Goal: Communication & Community: Answer question/provide support

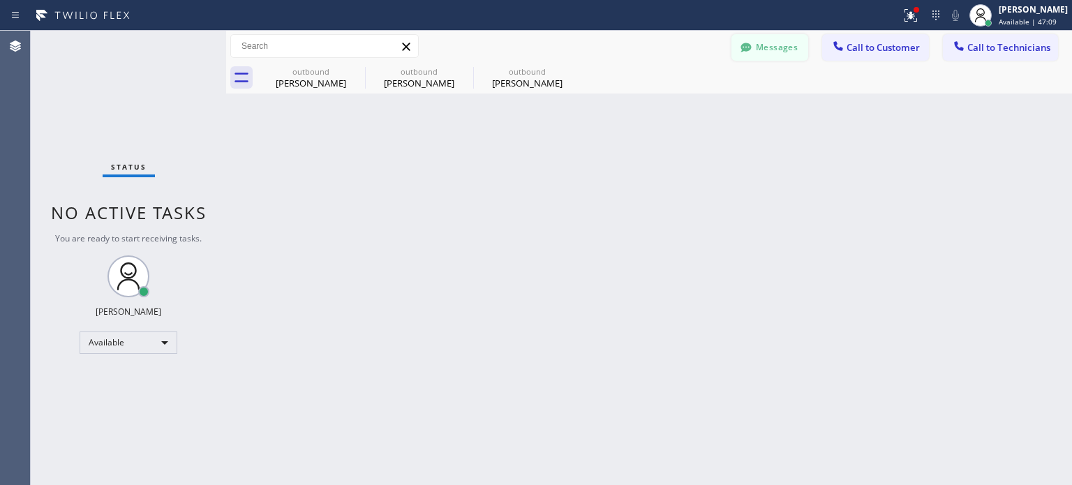
click at [759, 50] on button "Messages" at bounding box center [769, 47] width 77 height 27
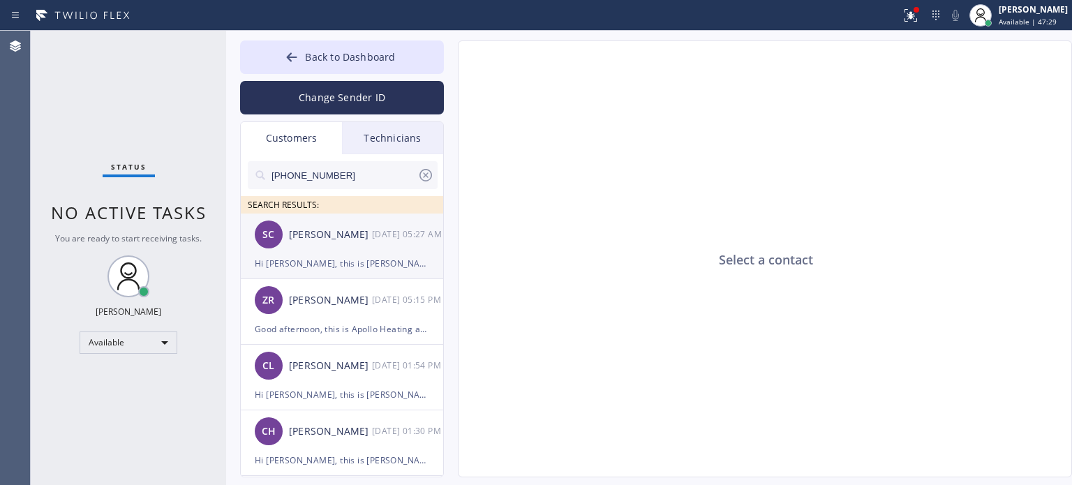
click at [324, 251] on div "SC [PERSON_NAME] [DATE] 05:27 AM" at bounding box center [343, 235] width 204 height 42
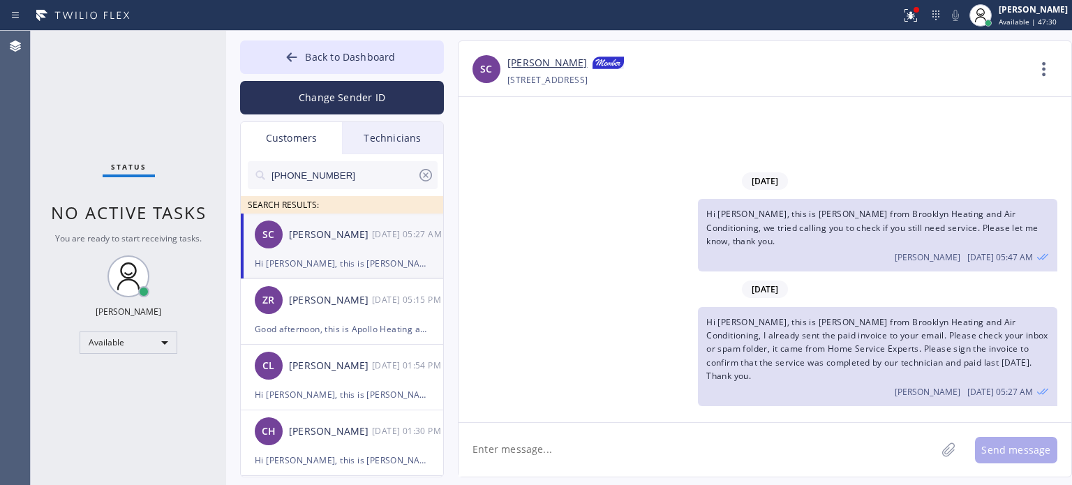
click at [573, 445] on textarea at bounding box center [696, 450] width 477 height 54
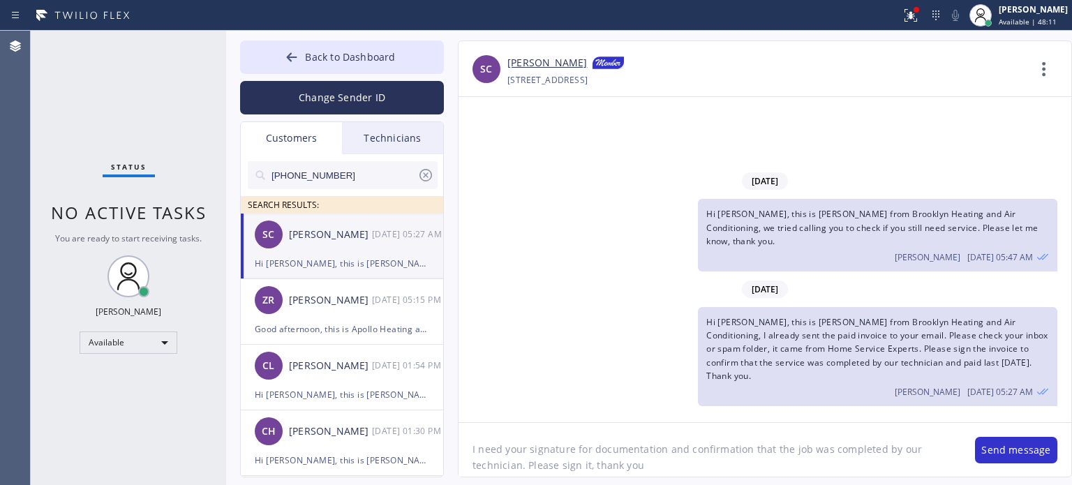
type textarea "I need your signature for documentation and confirmation that the job was compl…"
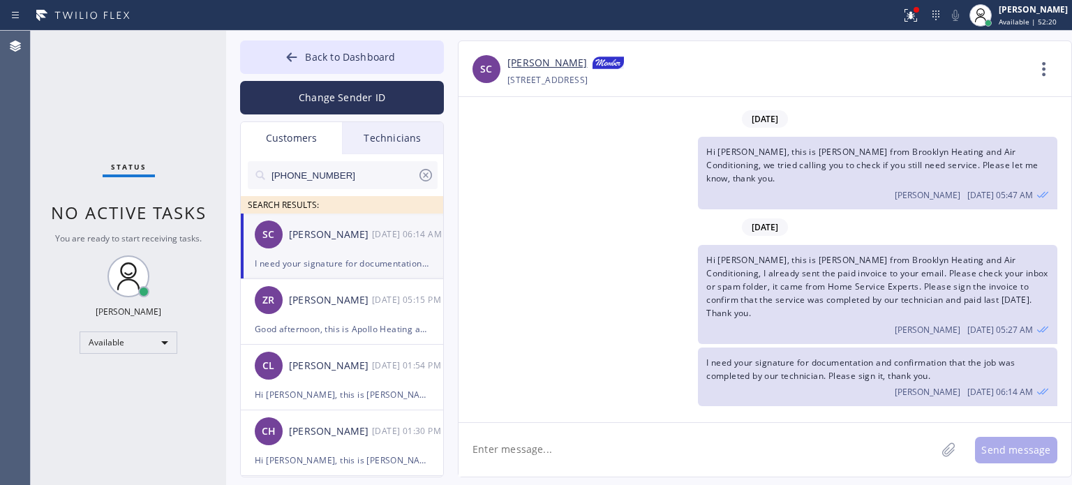
click at [335, 251] on div "SC [PERSON_NAME] [DATE] 06:14 AM" at bounding box center [343, 235] width 204 height 42
drag, startPoint x: 358, startPoint y: 61, endPoint x: 652, endPoint y: 46, distance: 294.2
click at [360, 60] on span "Back to Dashboard" at bounding box center [350, 56] width 90 height 13
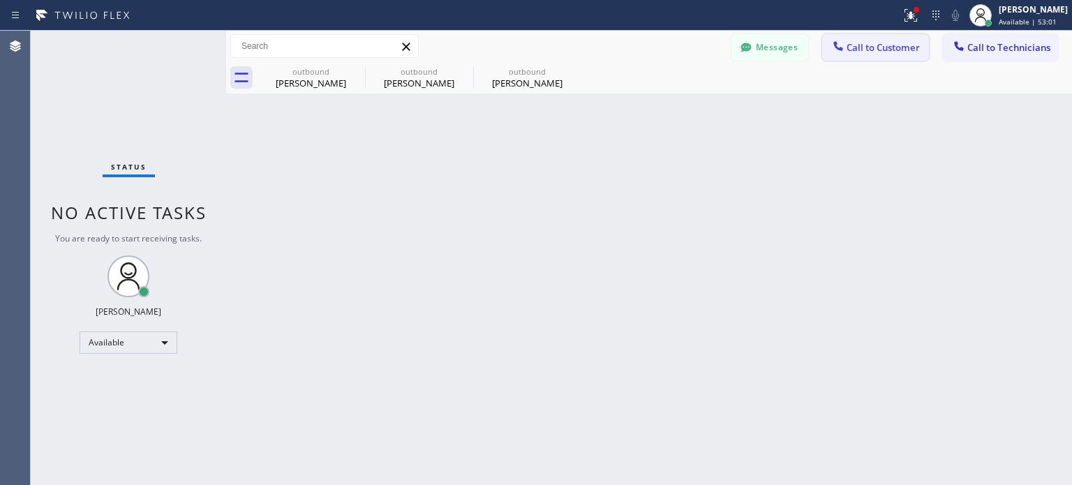
click at [863, 45] on span "Call to Customer" at bounding box center [882, 47] width 73 height 13
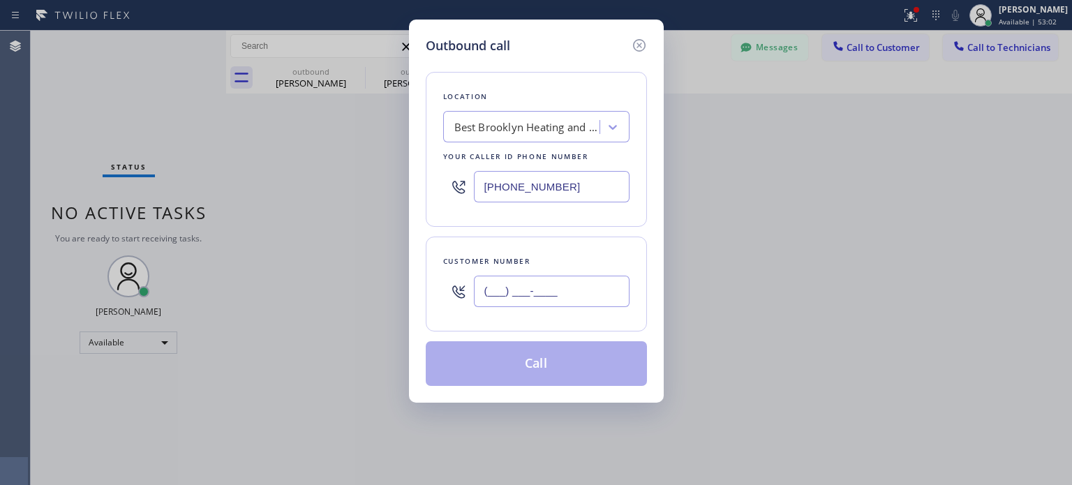
click at [591, 293] on input "(___) ___-____" at bounding box center [552, 291] width 156 height 31
paste input "908) 591-2376"
type input "[PHONE_NUMBER]"
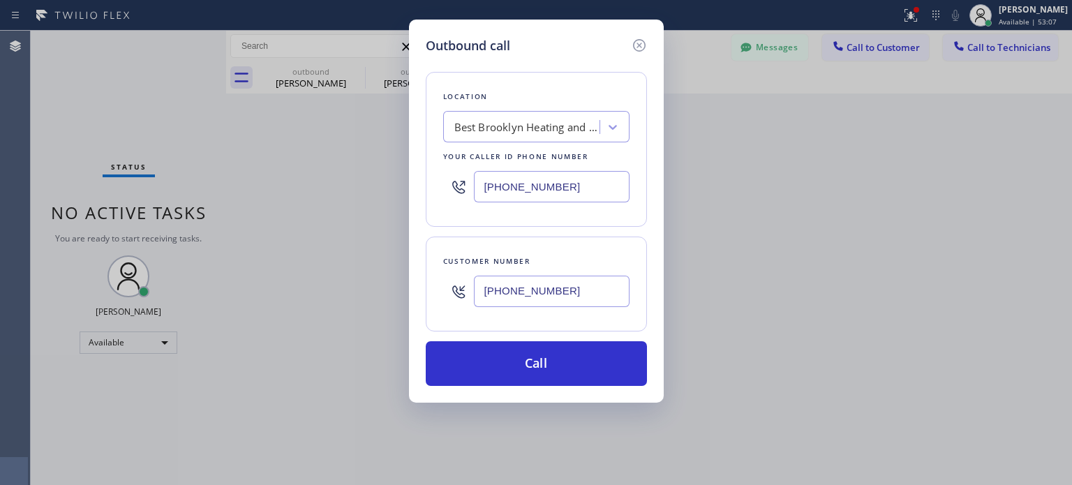
click at [513, 184] on input "[PHONE_NUMBER]" at bounding box center [552, 186] width 156 height 31
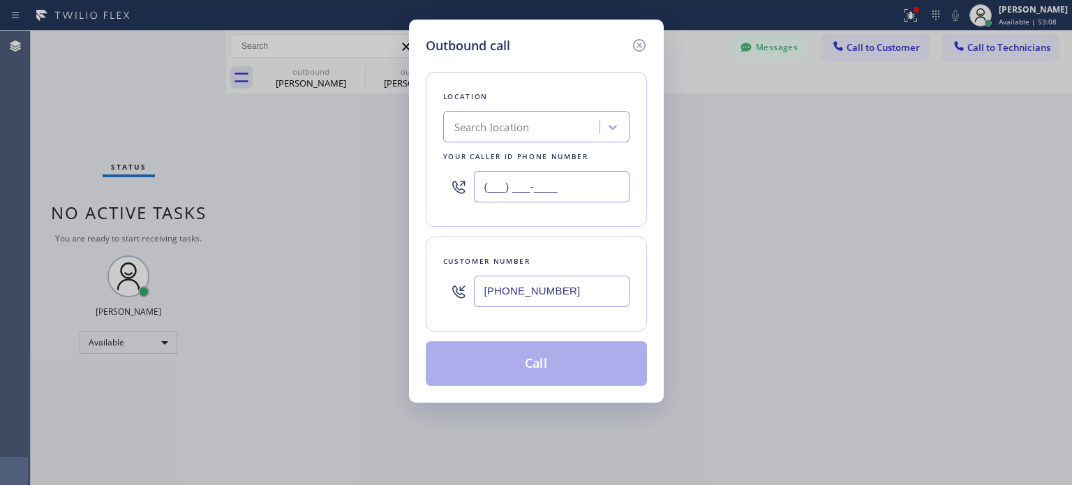
type input "(___) ___-____"
click at [500, 136] on div "Search location" at bounding box center [523, 127] width 152 height 24
paste input "PRO Electrical Service [GEOGRAPHIC_DATA](Raider Electric)"
type input "PRO Electrical Service [GEOGRAPHIC_DATA](Raider Electric)"
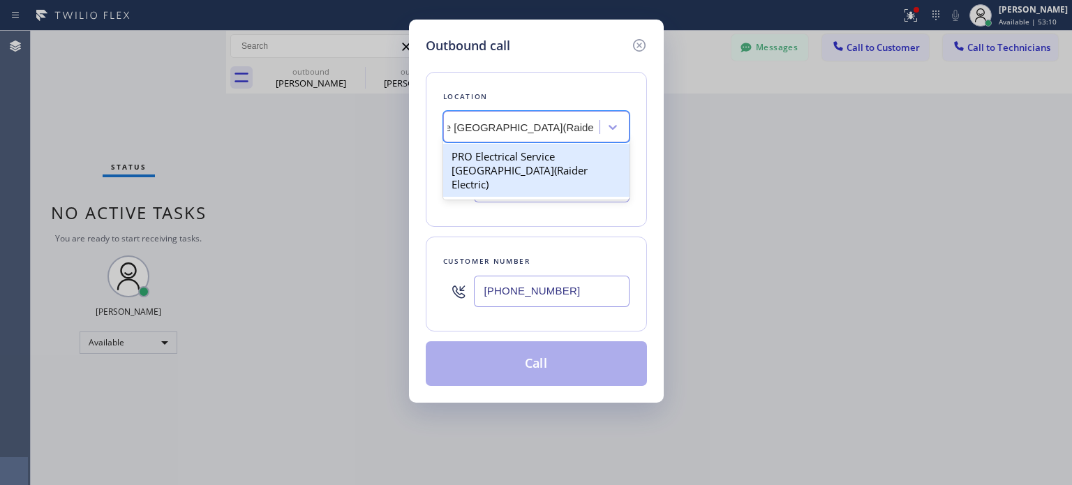
click at [507, 155] on div "PRO Electrical Service [GEOGRAPHIC_DATA](Raider Electric)" at bounding box center [536, 170] width 186 height 53
type input "[PHONE_NUMBER]"
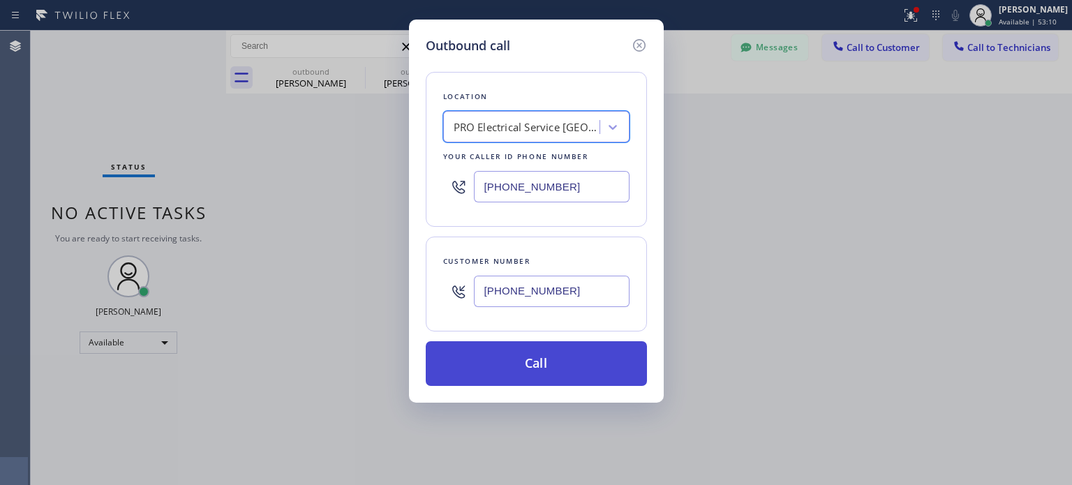
click at [547, 366] on button "Call" at bounding box center [536, 363] width 221 height 45
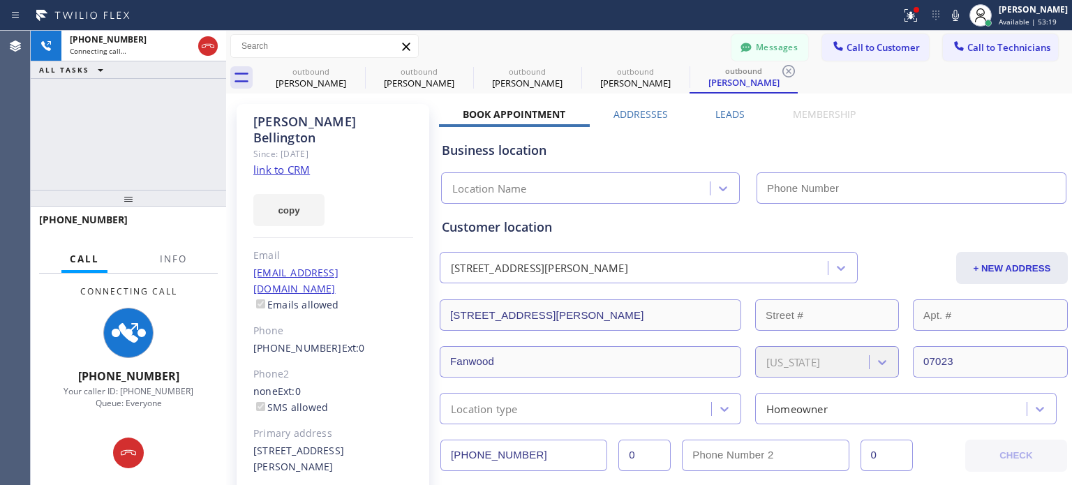
type input "[PHONE_NUMBER]"
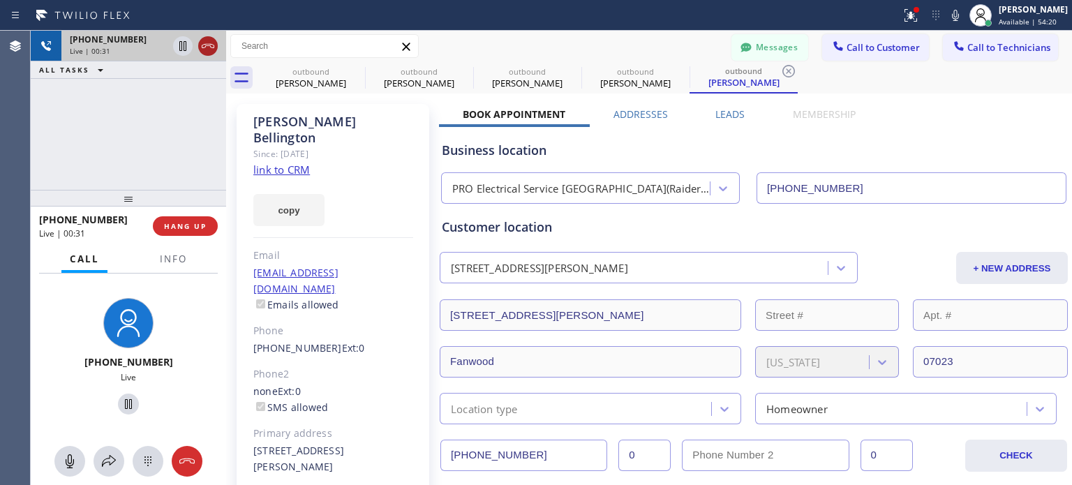
click at [212, 47] on icon at bounding box center [208, 46] width 13 height 4
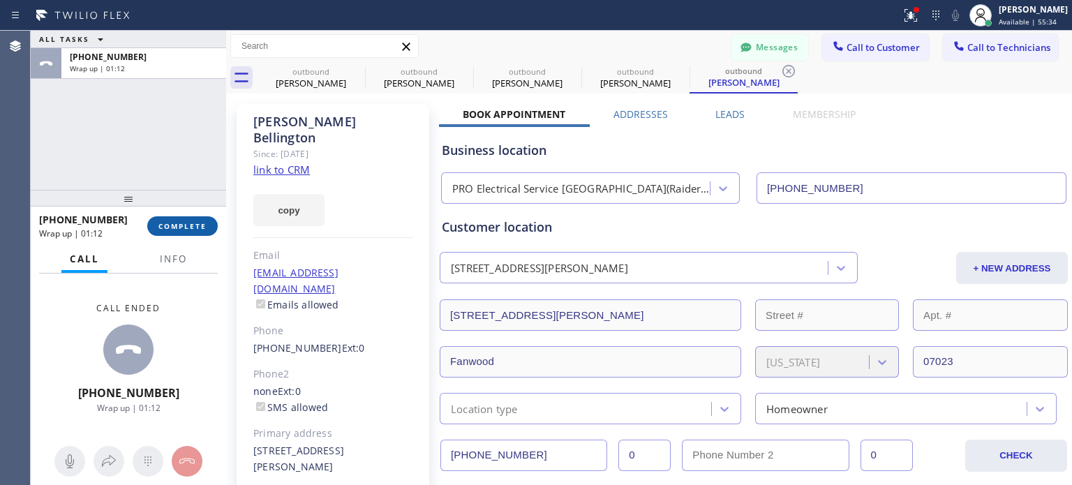
click at [161, 220] on button "COMPLETE" at bounding box center [182, 226] width 70 height 20
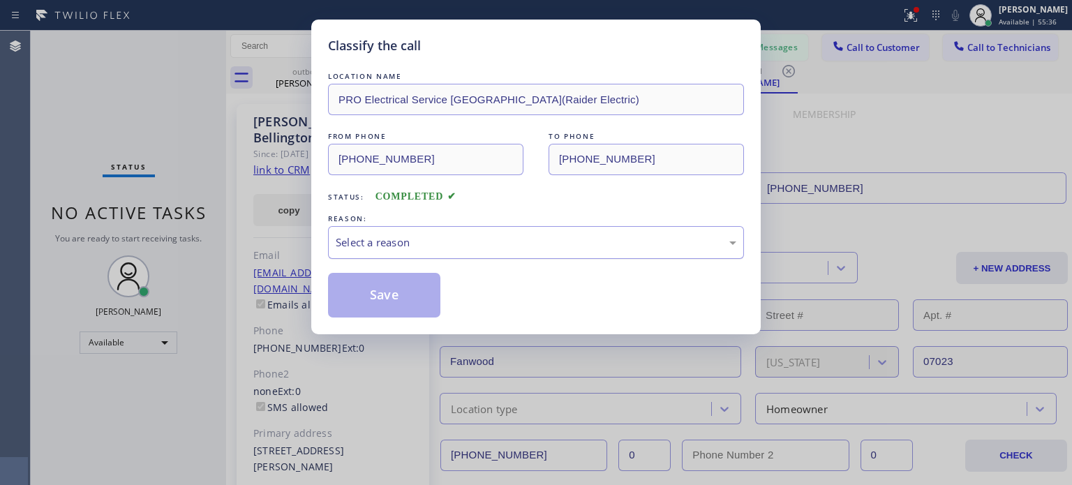
click at [417, 254] on div "Select a reason" at bounding box center [536, 242] width 416 height 33
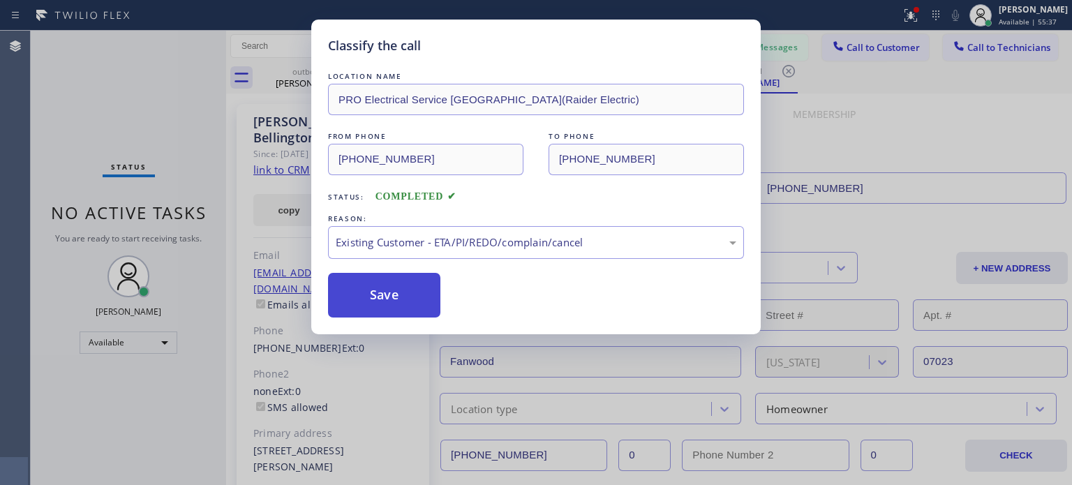
click at [413, 297] on button "Save" at bounding box center [384, 295] width 112 height 45
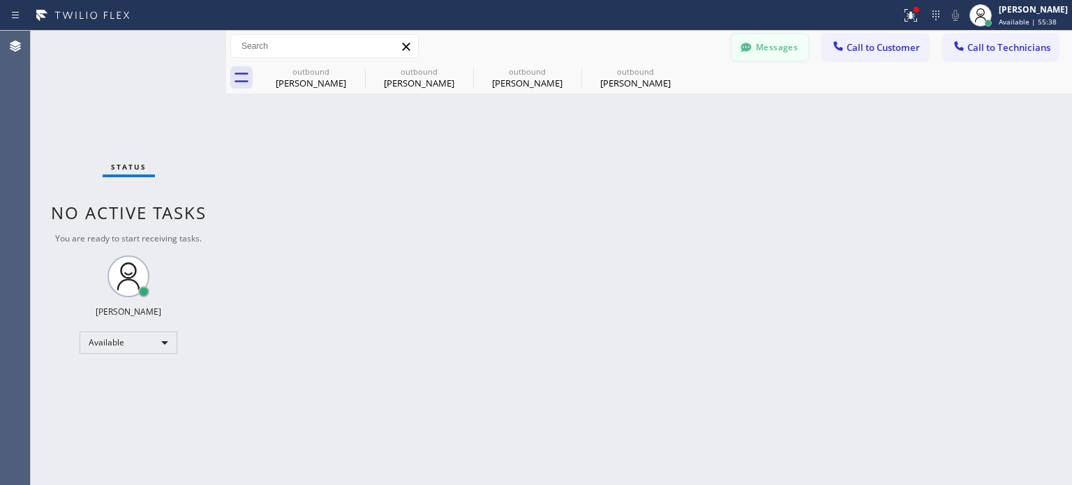
click at [779, 45] on button "Messages" at bounding box center [769, 47] width 77 height 27
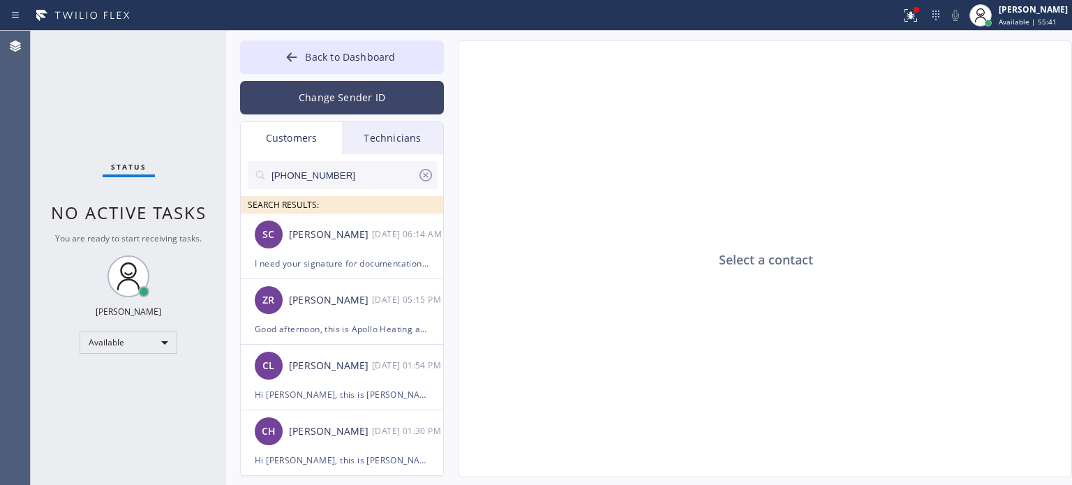
click at [316, 103] on button "Change Sender ID" at bounding box center [342, 97] width 204 height 33
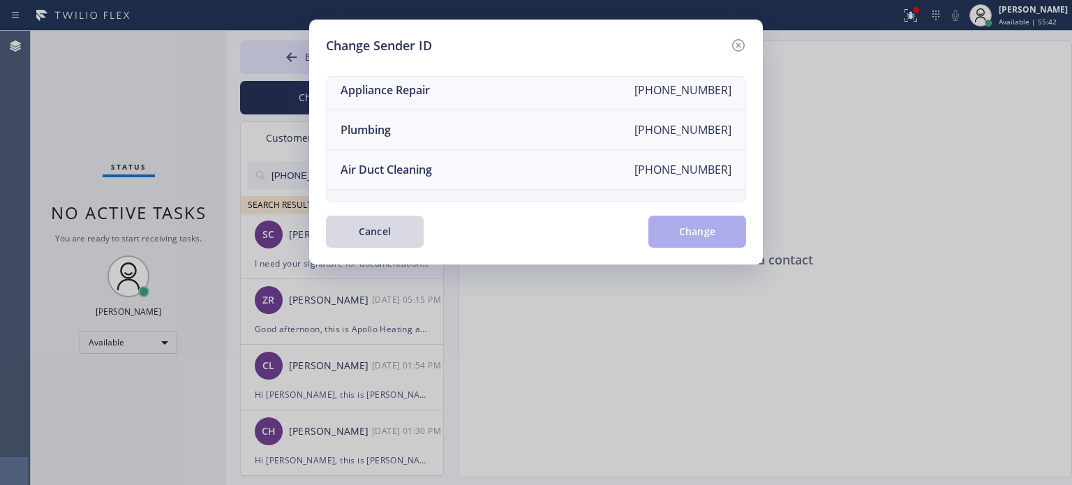
scroll to position [163, 0]
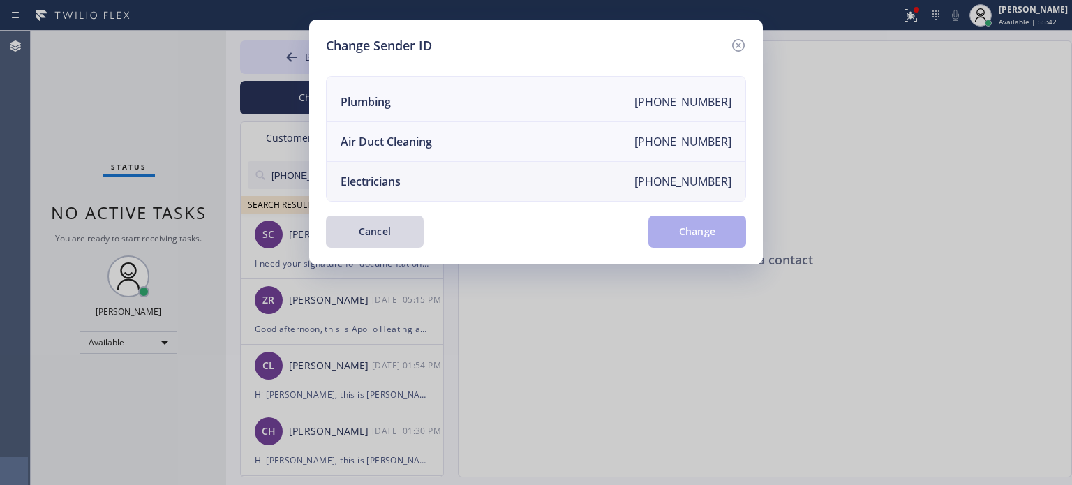
click at [393, 174] on div "Electricians" at bounding box center [371, 181] width 60 height 15
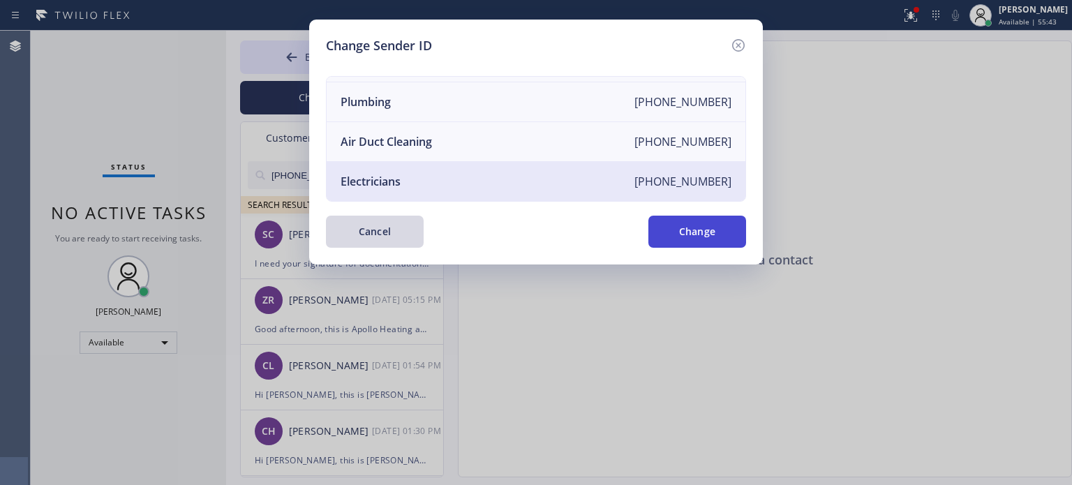
click at [690, 231] on button "Change" at bounding box center [697, 232] width 98 height 32
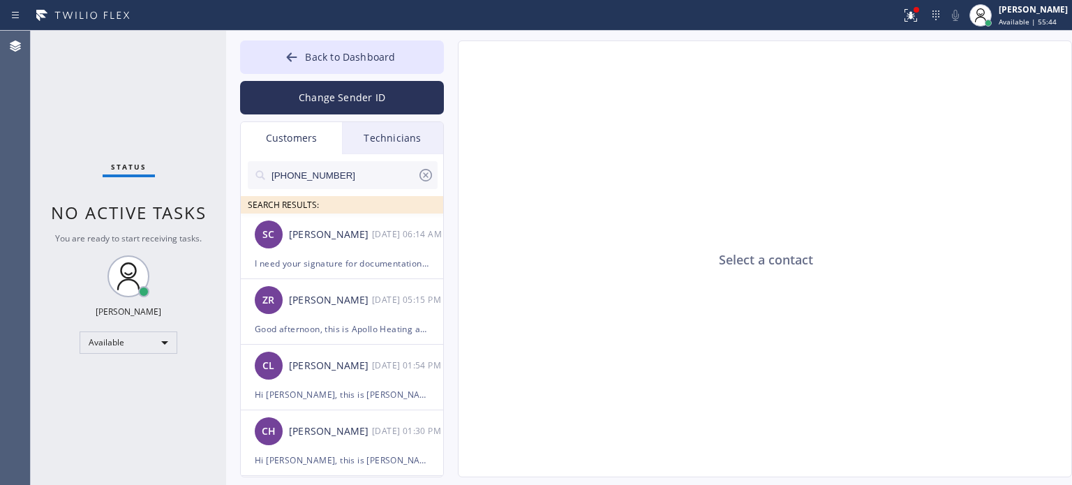
click at [424, 174] on icon at bounding box center [425, 175] width 13 height 13
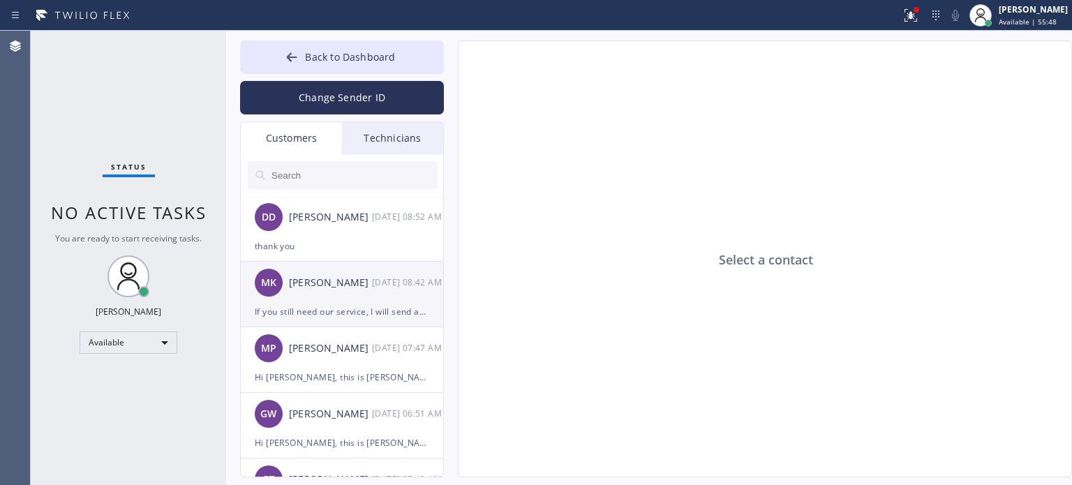
click at [318, 306] on div "If you still need our service, I will send another electrician, his name is [PE…" at bounding box center [342, 312] width 174 height 16
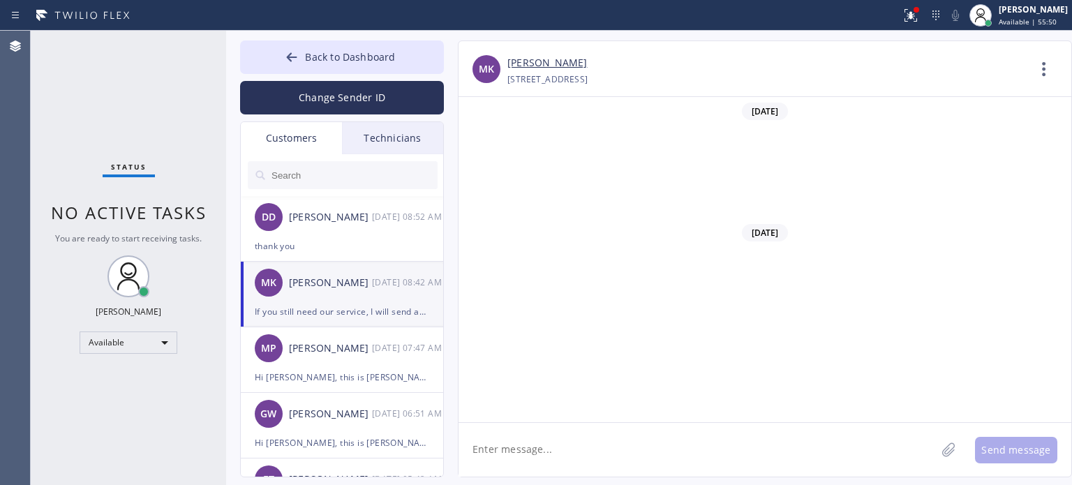
scroll to position [472, 0]
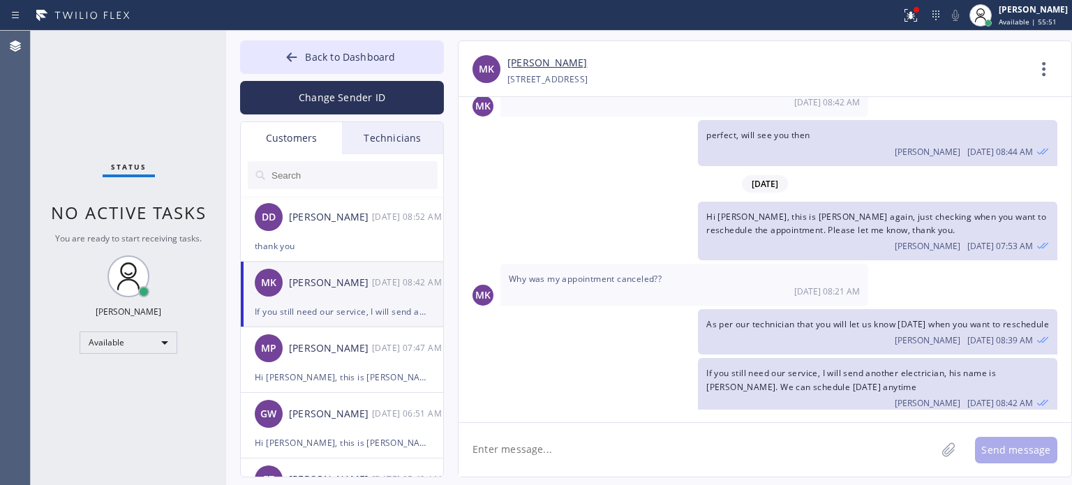
click at [585, 451] on textarea at bounding box center [696, 450] width 477 height 54
click at [334, 238] on div "thank you" at bounding box center [342, 246] width 174 height 16
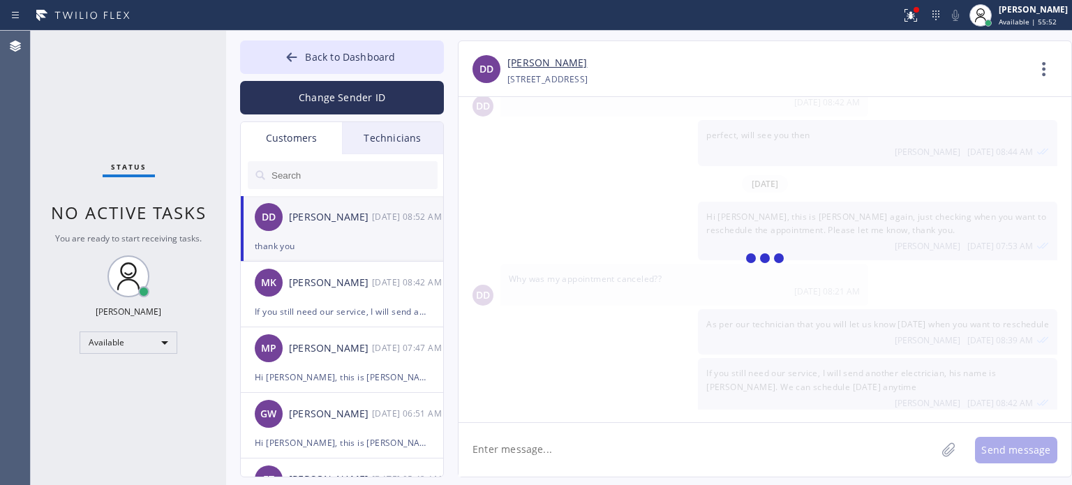
scroll to position [770, 0]
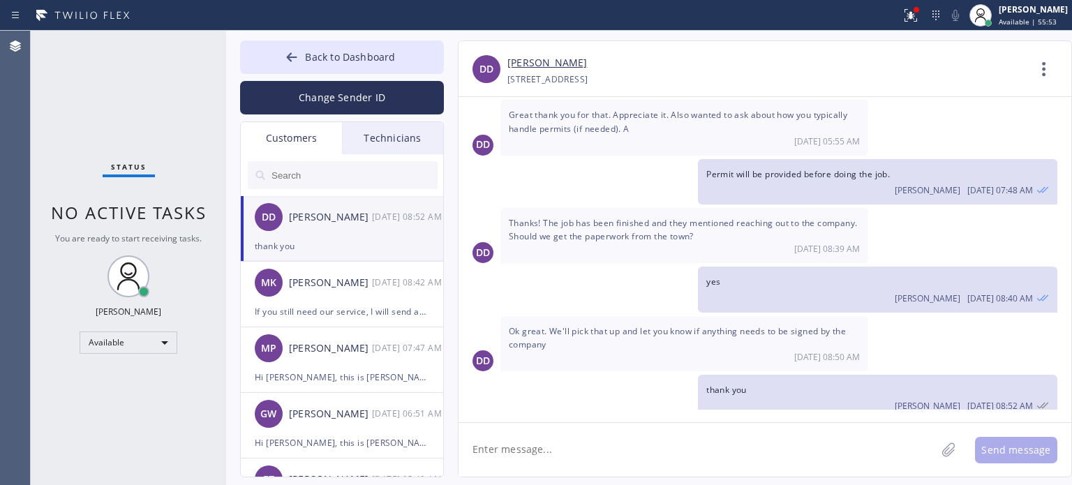
drag, startPoint x: 318, startPoint y: 107, endPoint x: 316, endPoint y: 167, distance: 60.0
click at [316, 167] on div "Back to Dashboard Change Sender ID Customers Technicians [PERSON_NAME] [DATE] 0…" at bounding box center [342, 258] width 204 height 437
click at [304, 176] on input "text" at bounding box center [353, 175] width 167 height 28
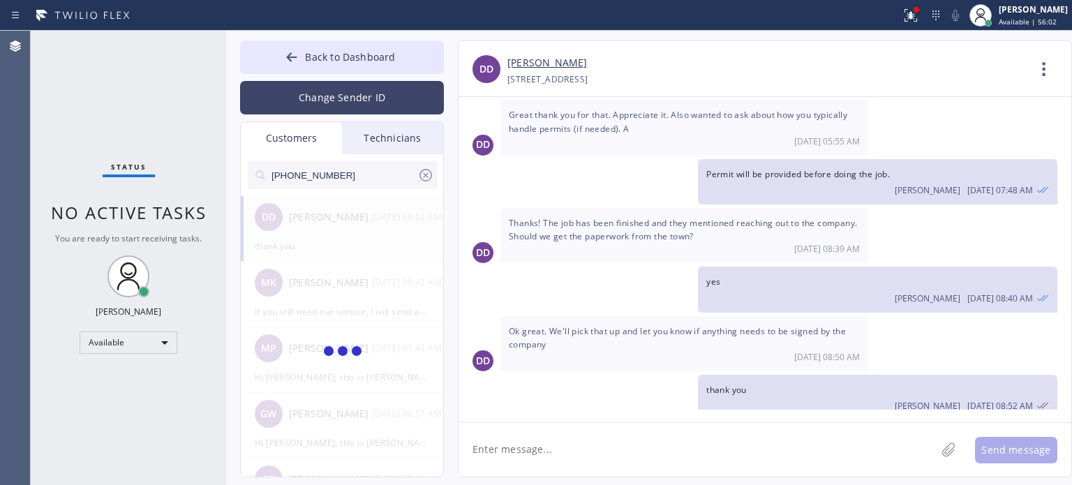
click at [334, 101] on button "Change Sender ID" at bounding box center [342, 97] width 204 height 33
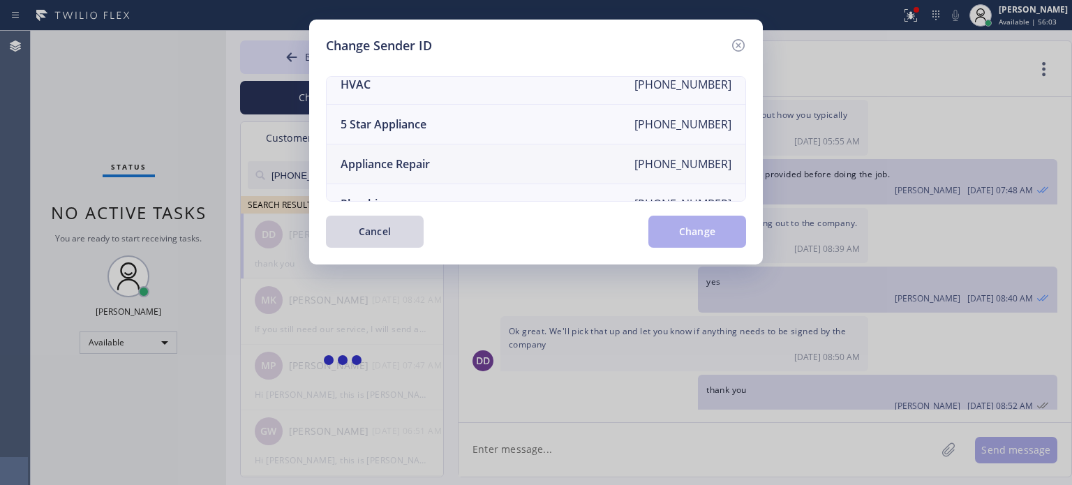
scroll to position [0, 0]
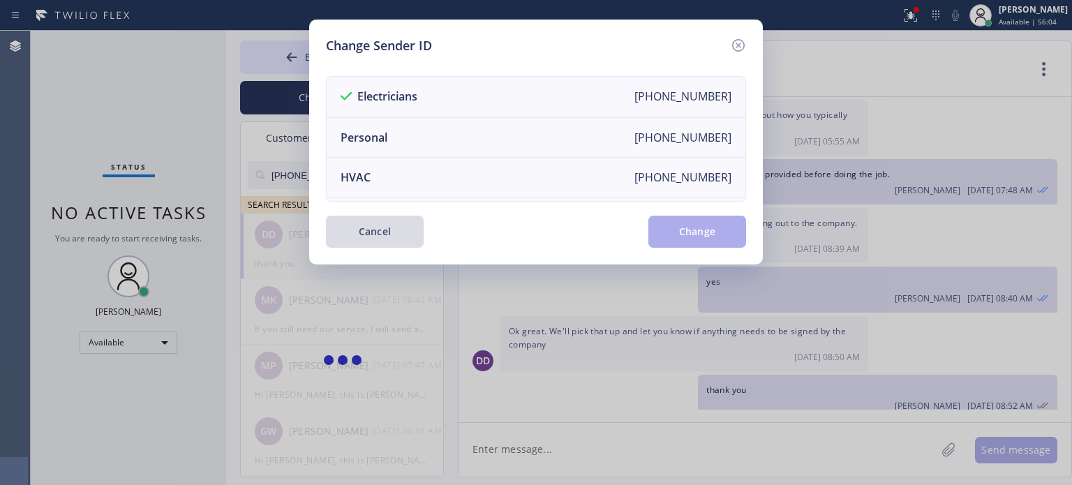
click at [394, 233] on button "Cancel" at bounding box center [375, 232] width 98 height 32
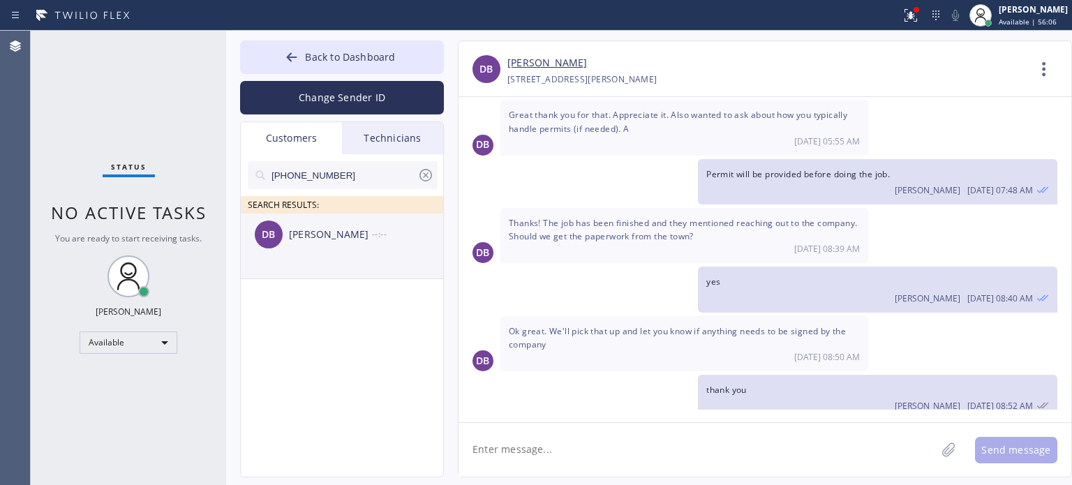
click at [354, 245] on div "DB [PERSON_NAME] --:--" at bounding box center [343, 235] width 204 height 42
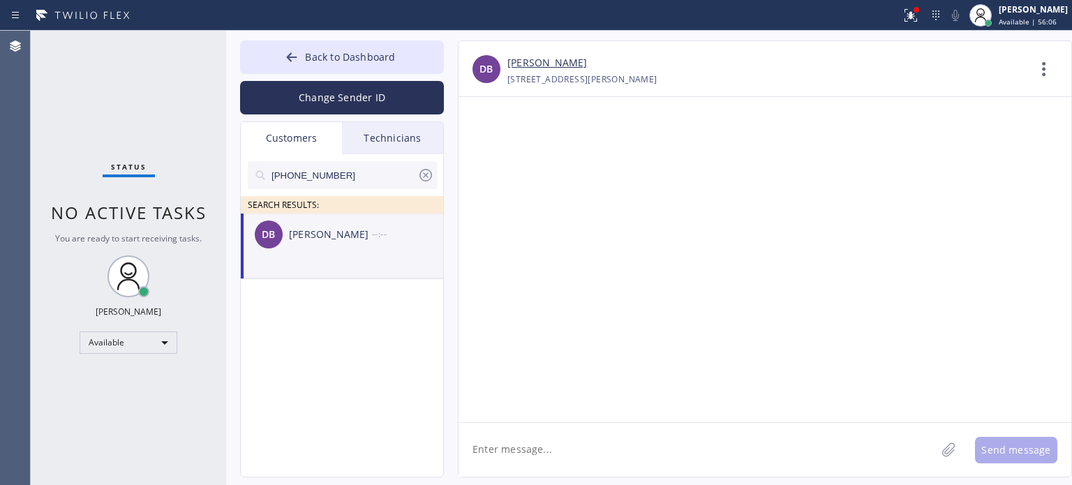
click at [567, 463] on textarea at bounding box center [696, 450] width 477 height 54
click at [832, 451] on textarea "Hi [PERSON_NAME], this is [PERSON_NAME] from Electrical Service," at bounding box center [709, 450] width 502 height 54
paste textarea "already sent the paid invoice to your email. Please check your inbox or spam fo…"
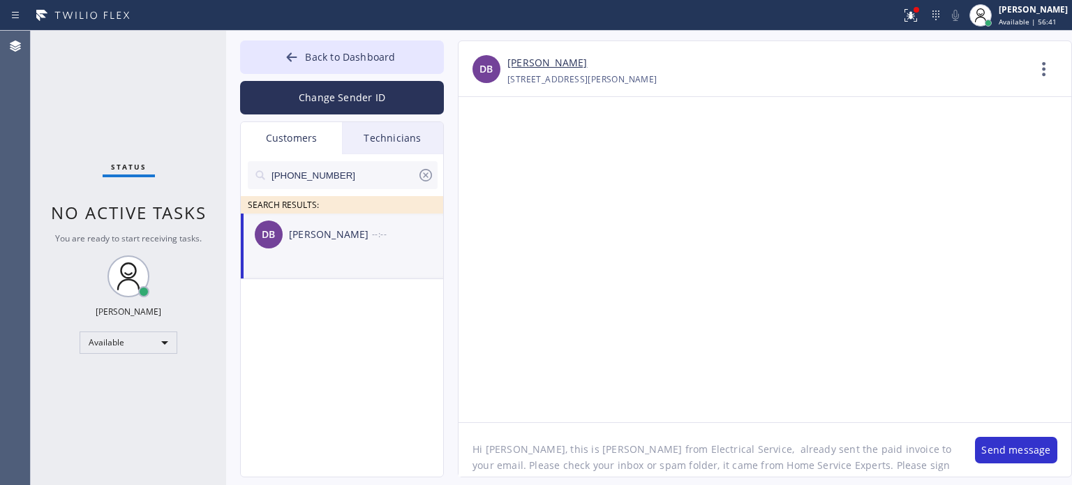
scroll to position [28, 0]
type textarea "Hi [PERSON_NAME], this is [PERSON_NAME] from Electrical Service, already sent t…"
click at [992, 454] on button "Send message" at bounding box center [1016, 450] width 82 height 27
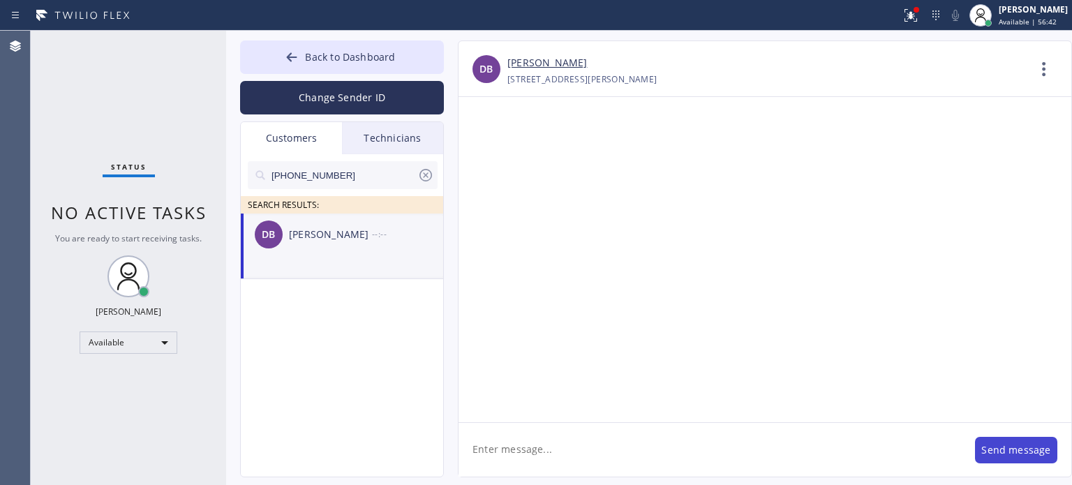
scroll to position [0, 0]
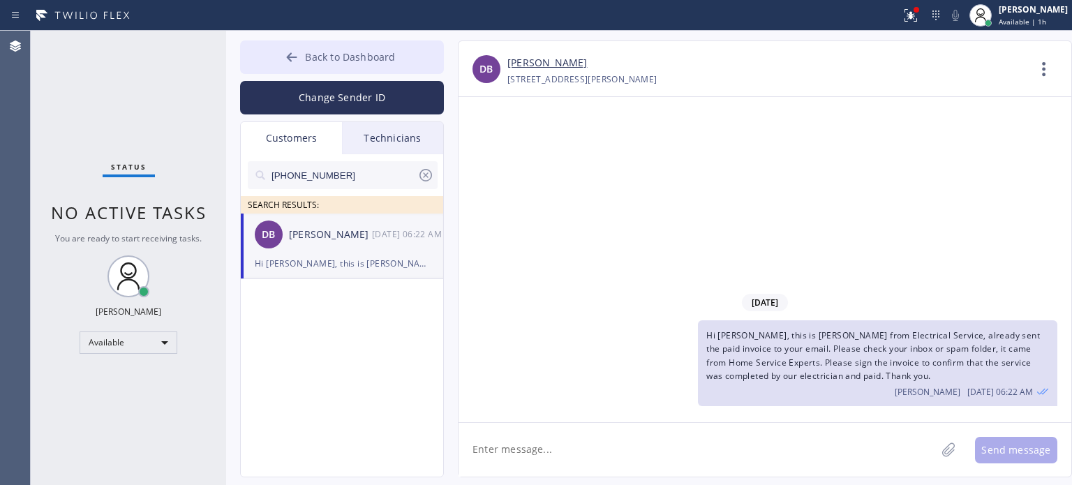
click at [315, 47] on button "Back to Dashboard" at bounding box center [342, 56] width 204 height 33
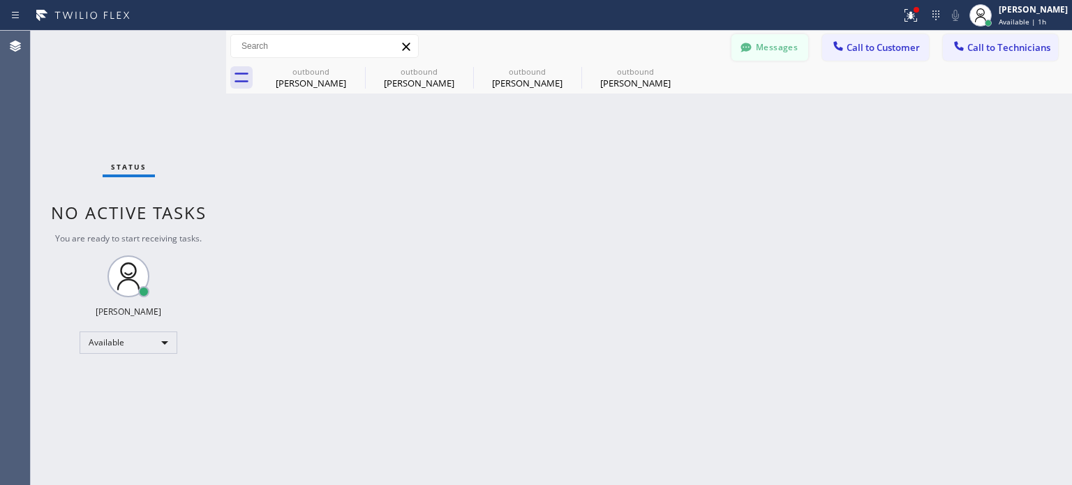
click at [799, 50] on button "Messages" at bounding box center [769, 47] width 77 height 27
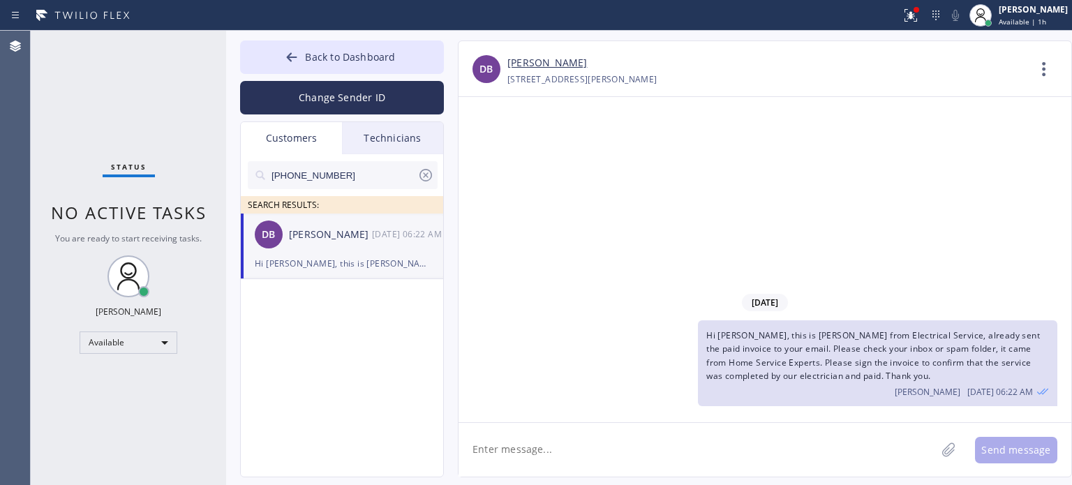
click at [423, 175] on icon at bounding box center [425, 175] width 17 height 17
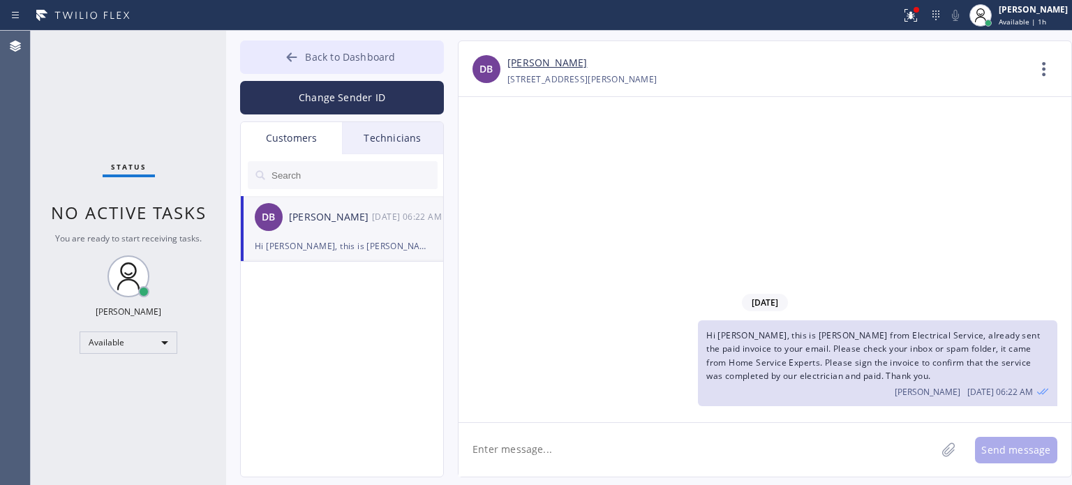
click at [293, 59] on icon at bounding box center [292, 57] width 14 height 14
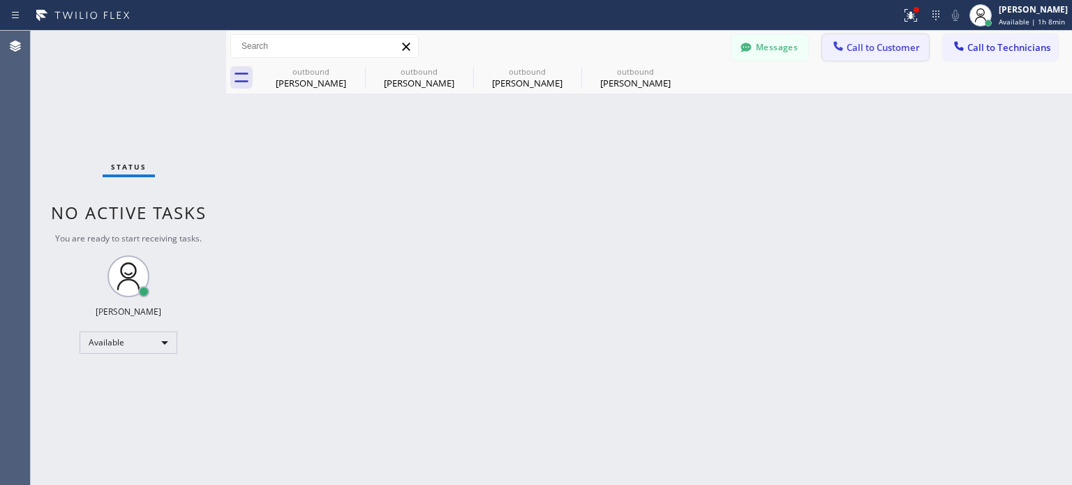
click at [838, 48] on icon at bounding box center [837, 45] width 9 height 9
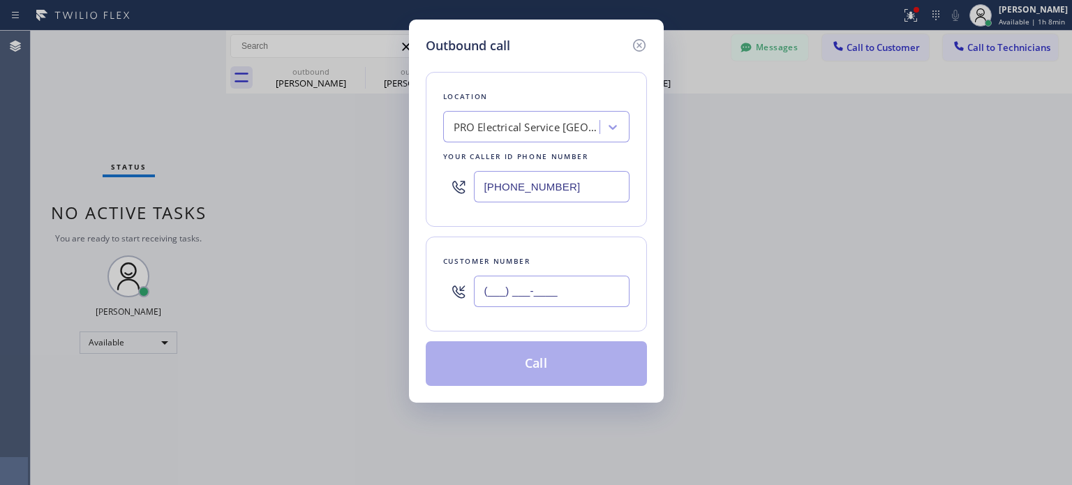
drag, startPoint x: 585, startPoint y: 292, endPoint x: 565, endPoint y: 255, distance: 42.2
click at [584, 292] on input "(___) ___-____" at bounding box center [552, 291] width 156 height 31
paste input "973) 699-2882"
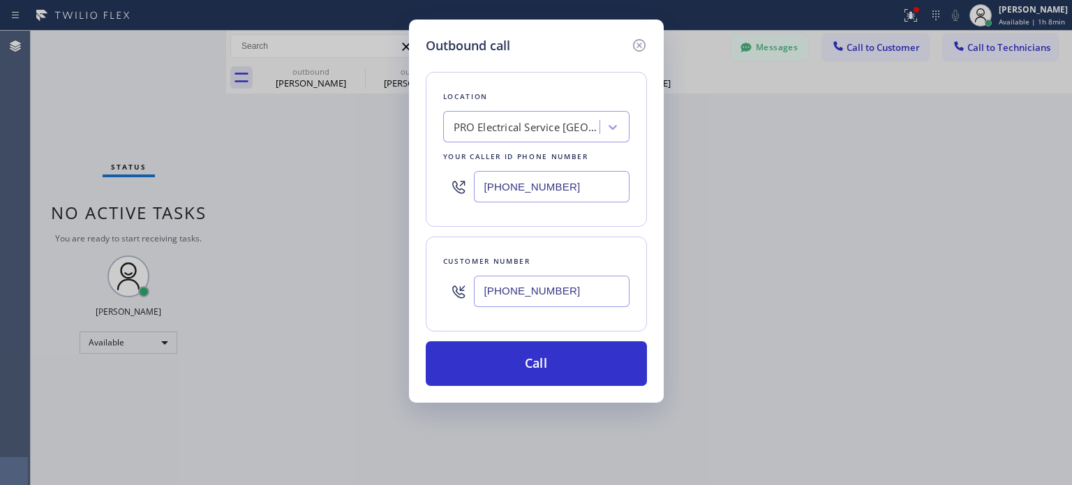
type input "[PHONE_NUMBER]"
click at [544, 174] on input "[PHONE_NUMBER]" at bounding box center [552, 186] width 156 height 31
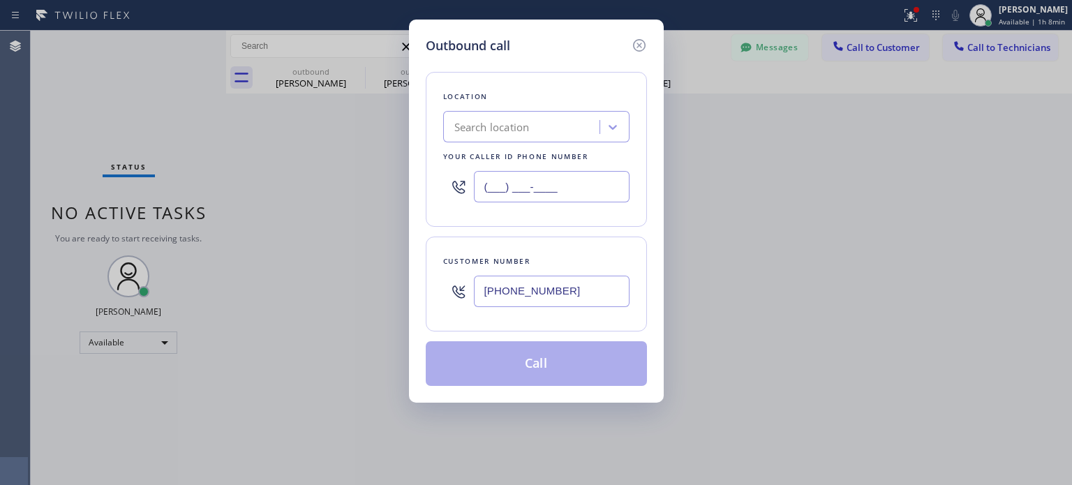
type input "(___) ___-____"
paste input "[PERSON_NAME]'s Electric"
type input "[PERSON_NAME]'s Electric"
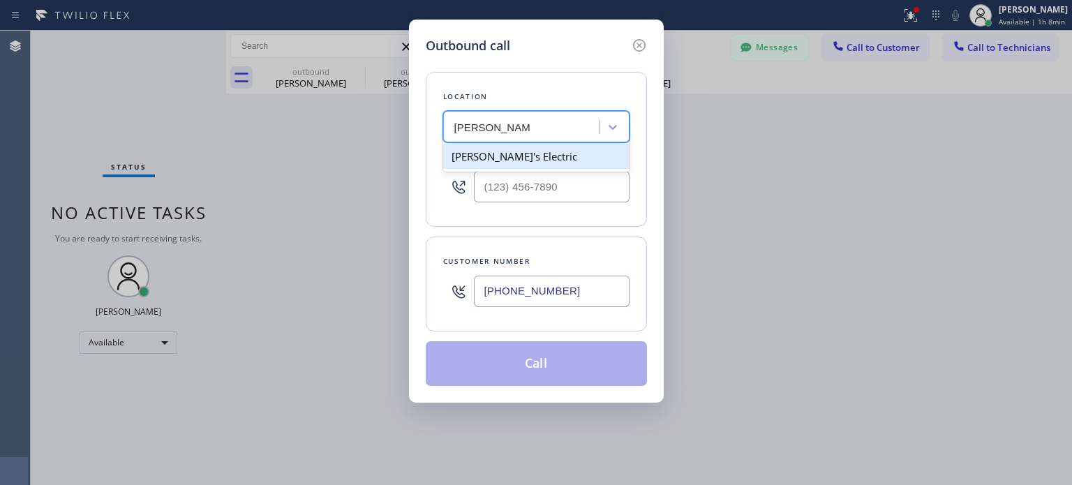
click at [508, 163] on div "[PERSON_NAME]'s Electric" at bounding box center [536, 156] width 186 height 25
type input "[PHONE_NUMBER]"
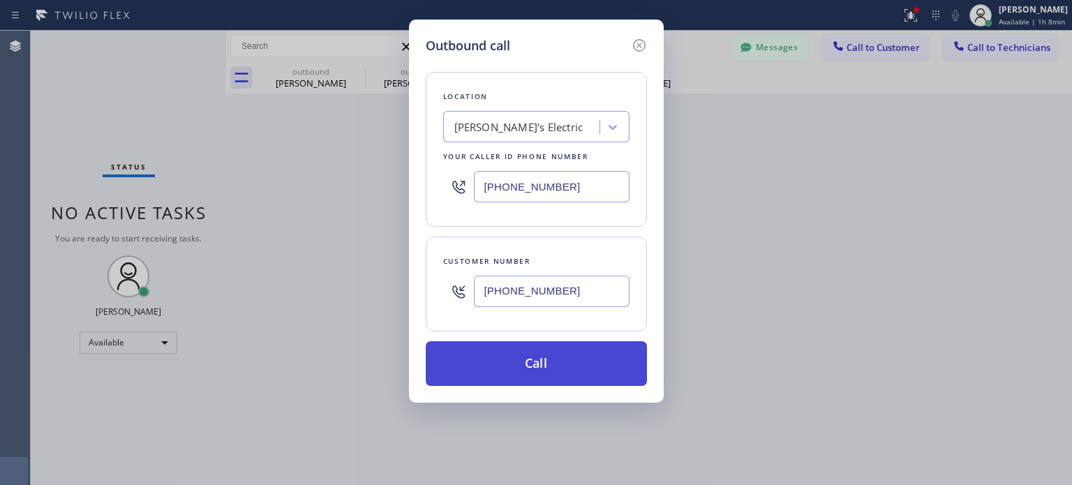
click at [576, 368] on button "Call" at bounding box center [536, 363] width 221 height 45
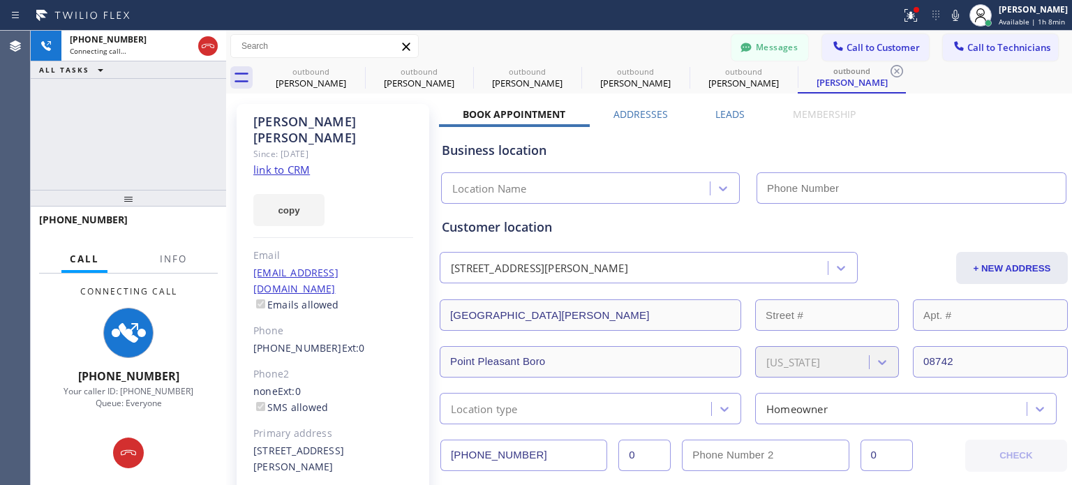
type input "[PHONE_NUMBER]"
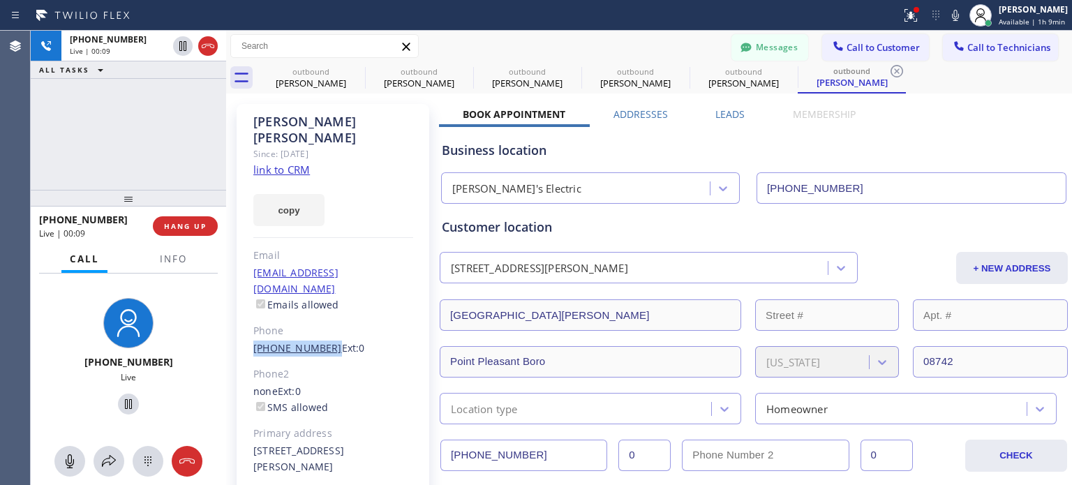
drag, startPoint x: 250, startPoint y: 317, endPoint x: 321, endPoint y: 313, distance: 71.3
click at [321, 313] on div "[PERSON_NAME] Since: [DATE] link to CRM copy Email [EMAIL_ADDRESS][DOMAIN_NAME]…" at bounding box center [333, 327] width 193 height 447
click at [190, 230] on span "HANG UP" at bounding box center [185, 226] width 43 height 10
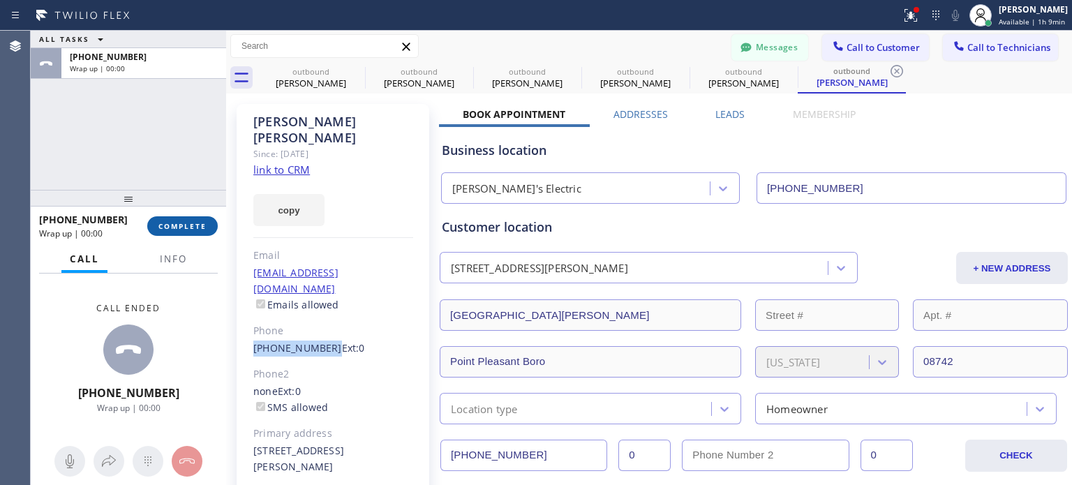
click at [190, 230] on span "COMPLETE" at bounding box center [182, 226] width 48 height 10
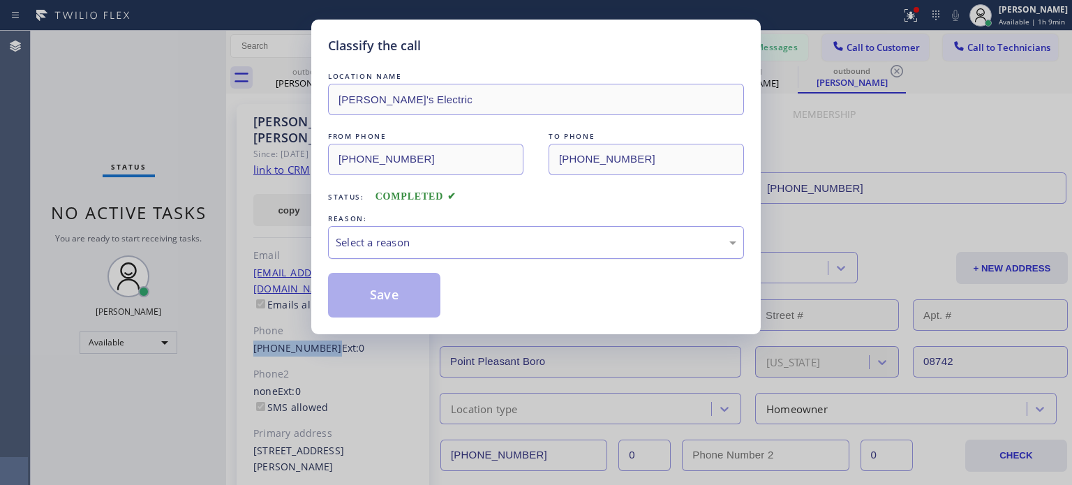
click at [494, 249] on div "Select a reason" at bounding box center [536, 242] width 401 height 16
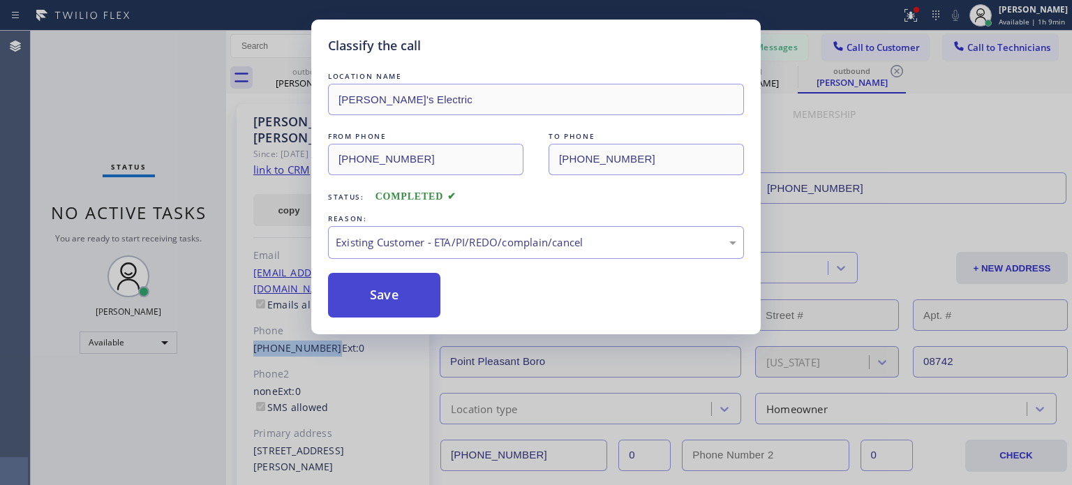
click at [385, 298] on button "Save" at bounding box center [384, 295] width 112 height 45
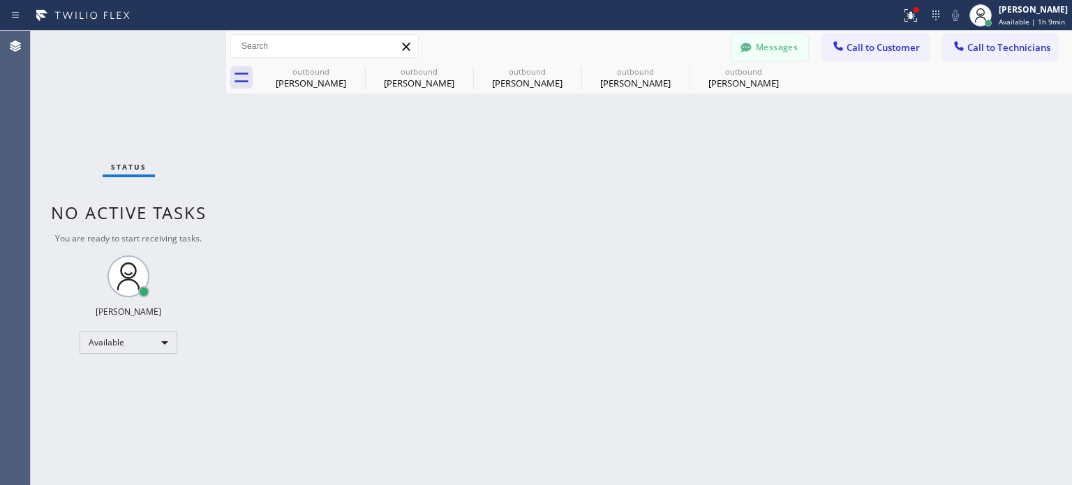
click at [779, 48] on button "Messages" at bounding box center [769, 47] width 77 height 27
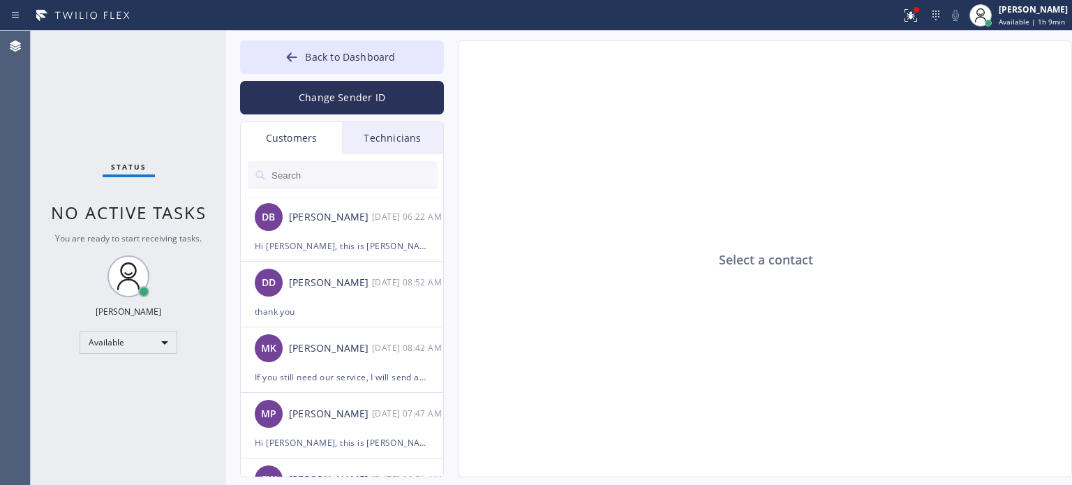
click at [352, 172] on input "text" at bounding box center [353, 175] width 167 height 28
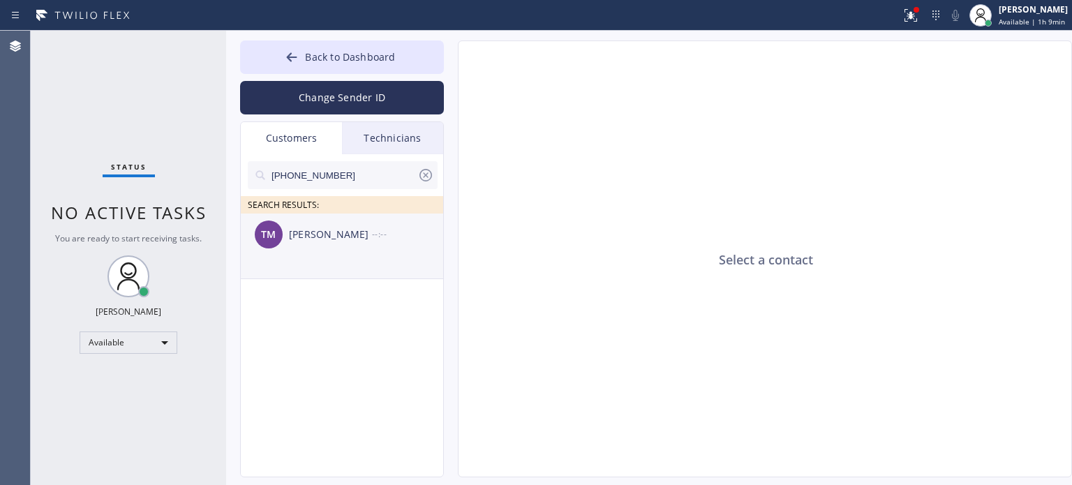
click at [324, 237] on div "[PERSON_NAME]" at bounding box center [330, 235] width 83 height 16
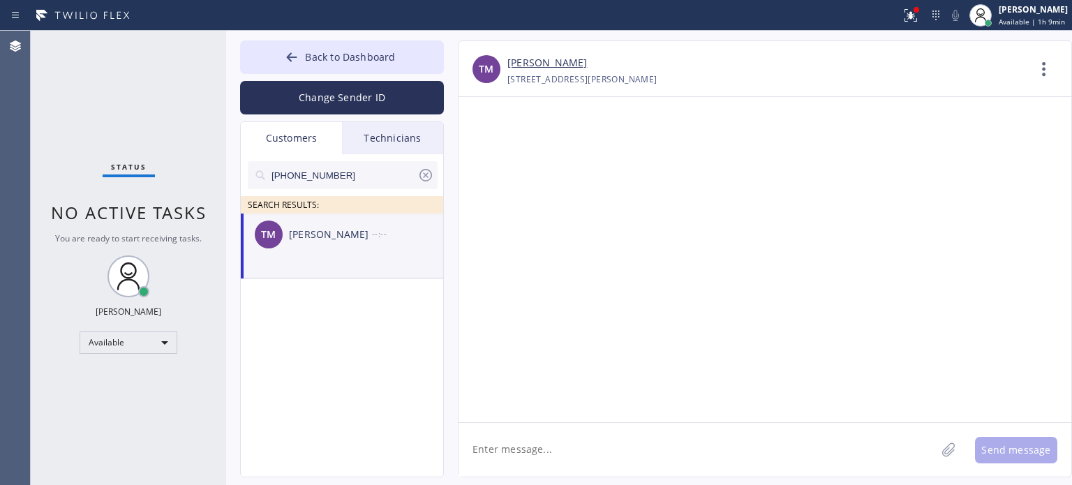
click at [597, 451] on textarea at bounding box center [696, 450] width 477 height 54
click at [683, 452] on textarea "Hi [PERSON_NAME], this is [PERSON_NAME] from [PERSON_NAME]'s Electric, I called…" at bounding box center [709, 450] width 502 height 54
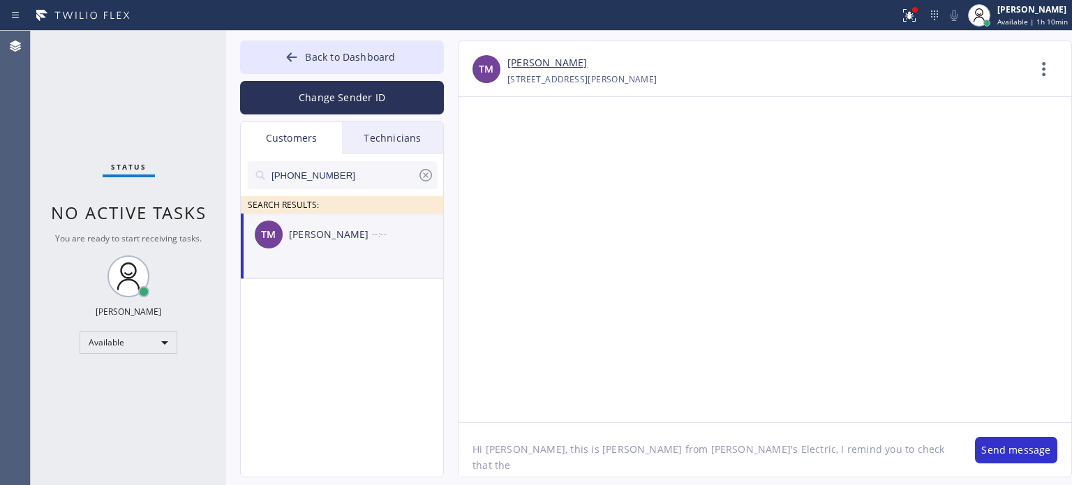
click at [816, 452] on textarea "Hi [PERSON_NAME], this is [PERSON_NAME] from [PERSON_NAME]'s Electric, I remind…" at bounding box center [709, 450] width 502 height 54
click at [745, 452] on textarea "Hi [PERSON_NAME], this is [PERSON_NAME] from [PERSON_NAME]'s Electric, I remind…" at bounding box center [709, 450] width 502 height 54
type textarea "Hi [PERSON_NAME], this is [PERSON_NAME] from [PERSON_NAME]'s Electric, I remind…"
click at [1036, 439] on button "Send message" at bounding box center [1016, 450] width 82 height 27
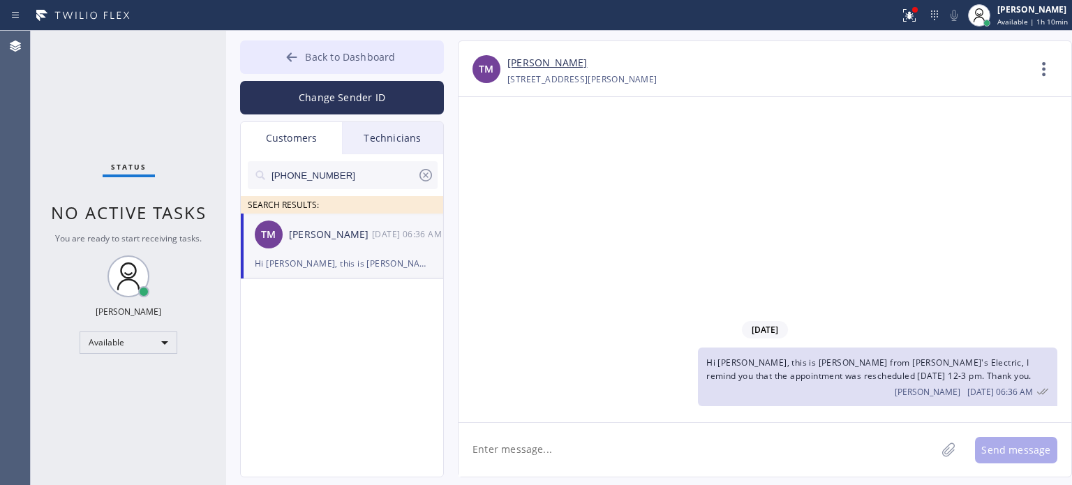
click at [276, 68] on button "Back to Dashboard" at bounding box center [342, 56] width 204 height 33
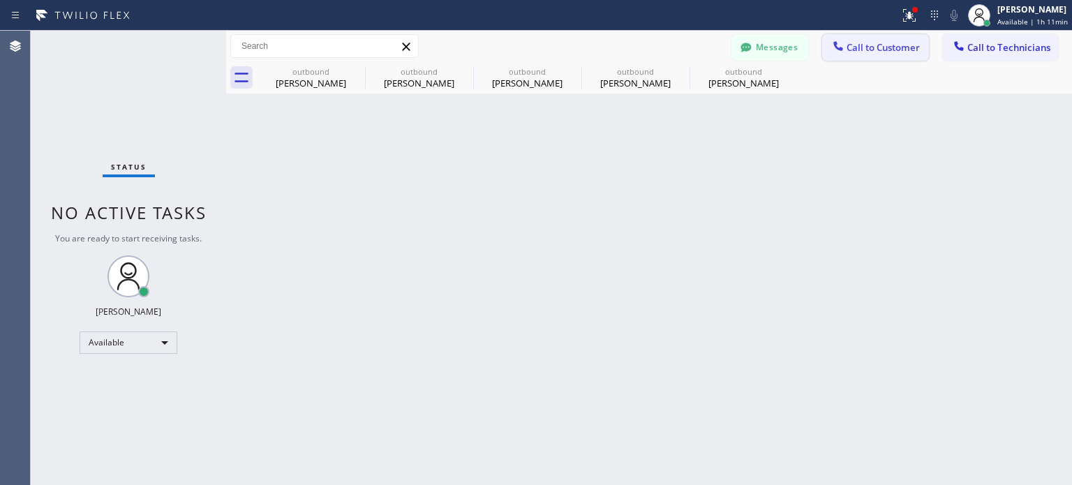
click at [849, 45] on span "Call to Customer" at bounding box center [882, 47] width 73 height 13
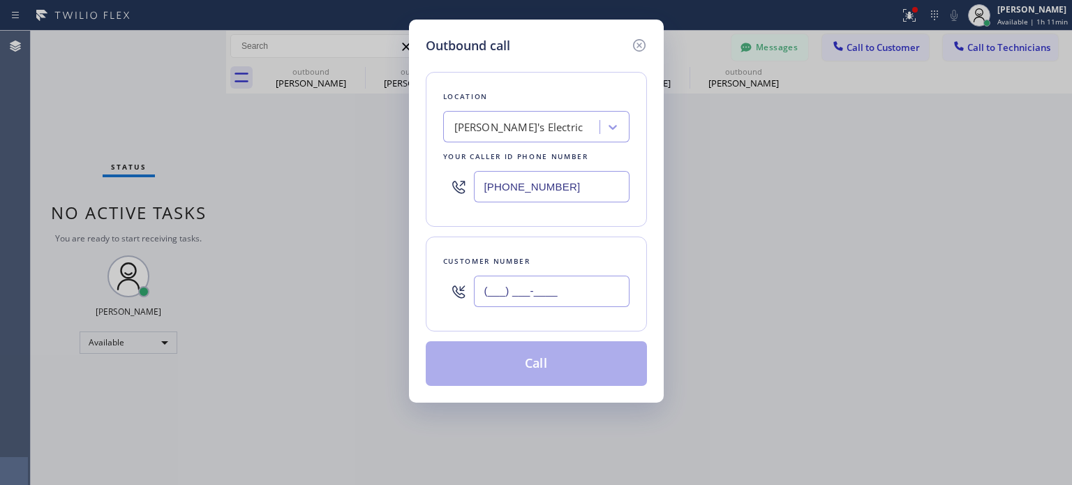
click at [589, 281] on input "(___) ___-____" at bounding box center [552, 291] width 156 height 31
paste input "908) 962-7711"
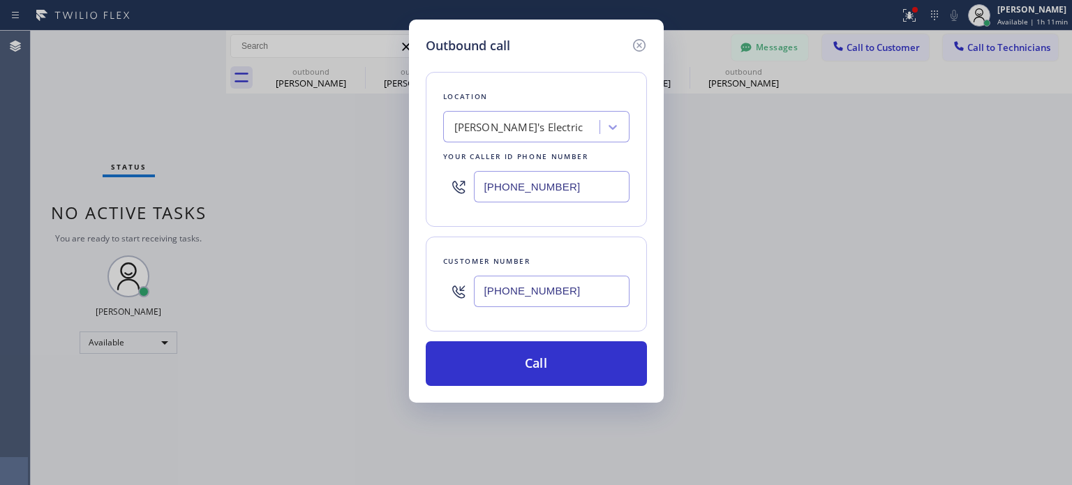
type input "[PHONE_NUMBER]"
click at [506, 184] on input "[PHONE_NUMBER]" at bounding box center [552, 186] width 156 height 31
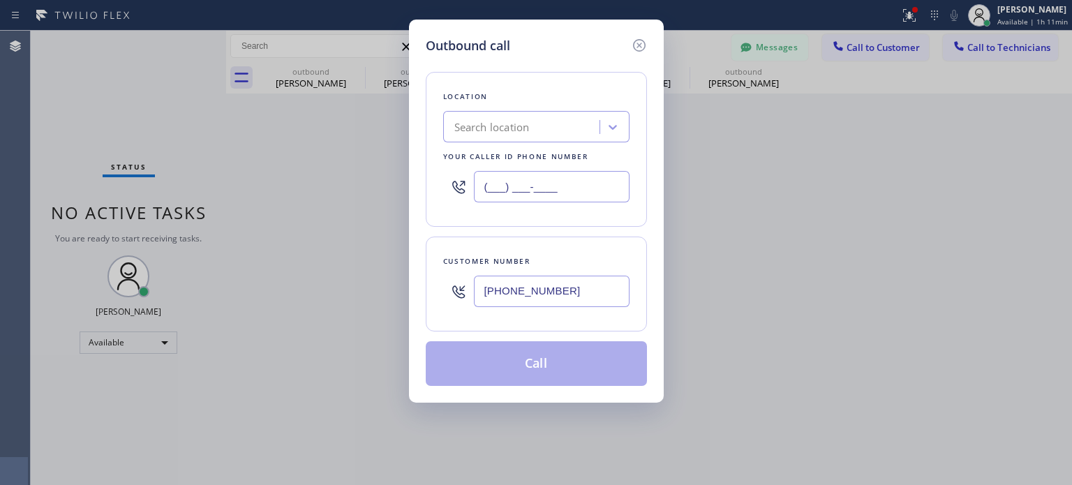
type input "(___) ___-____"
click at [475, 126] on div "Search location" at bounding box center [491, 127] width 75 height 16
paste input "Bulldog Electrical Inc"
type input "Bulldog Electrical Inc"
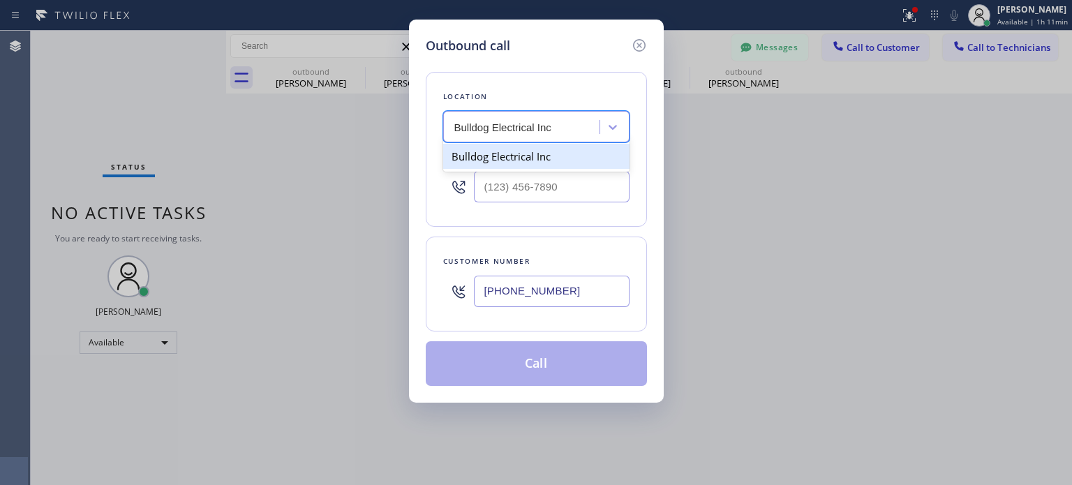
click at [496, 159] on div "Bulldog Electrical Inc" at bounding box center [536, 156] width 186 height 25
type input "[PHONE_NUMBER]"
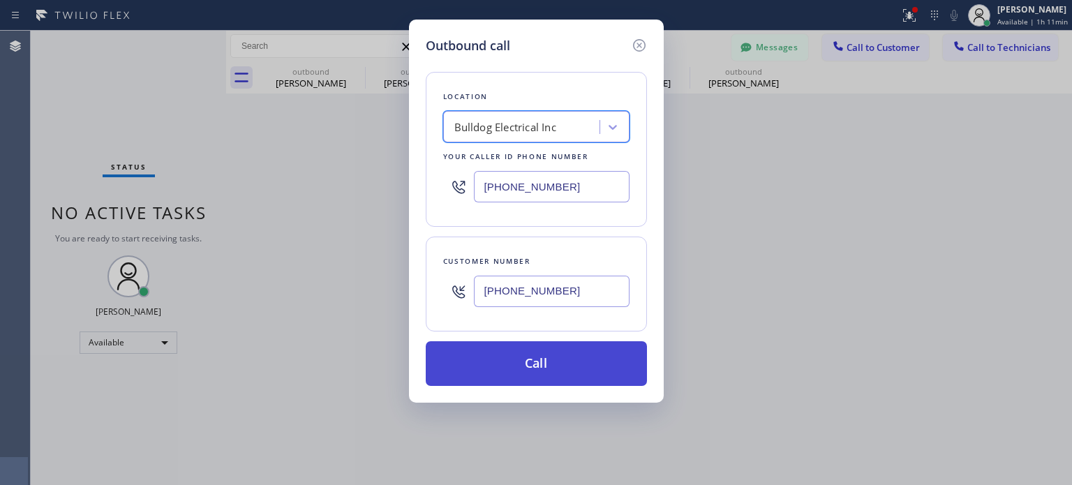
click at [508, 358] on button "Call" at bounding box center [536, 363] width 221 height 45
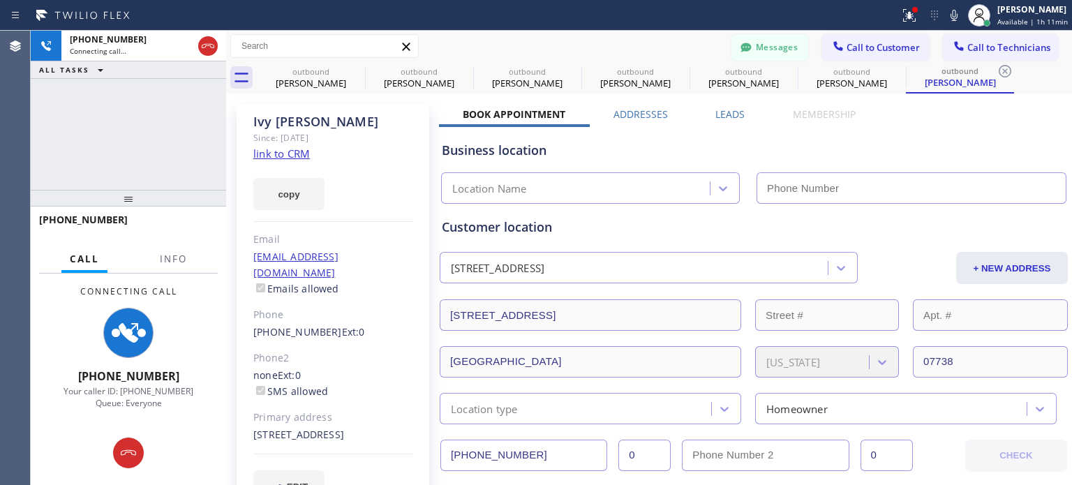
type input "[PHONE_NUMBER]"
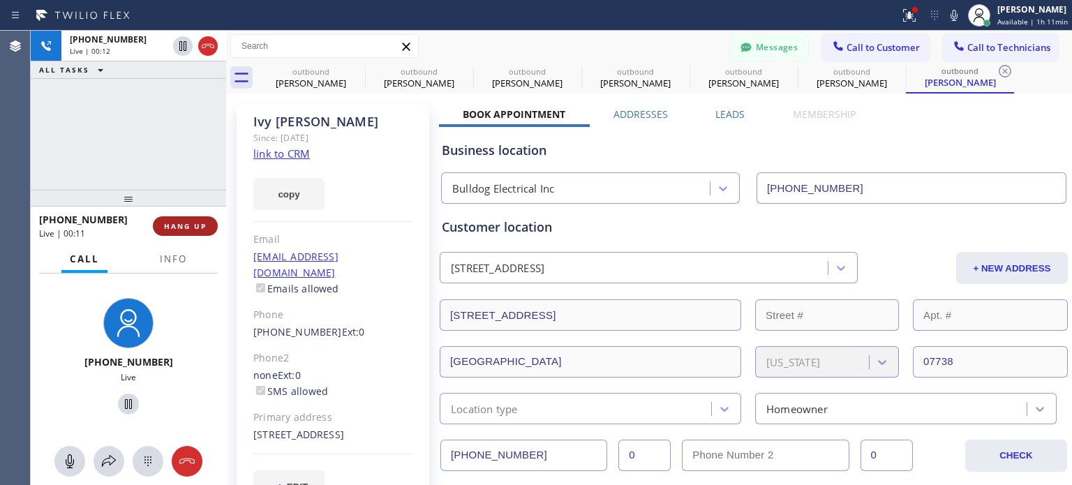
click at [203, 222] on span "HANG UP" at bounding box center [185, 226] width 43 height 10
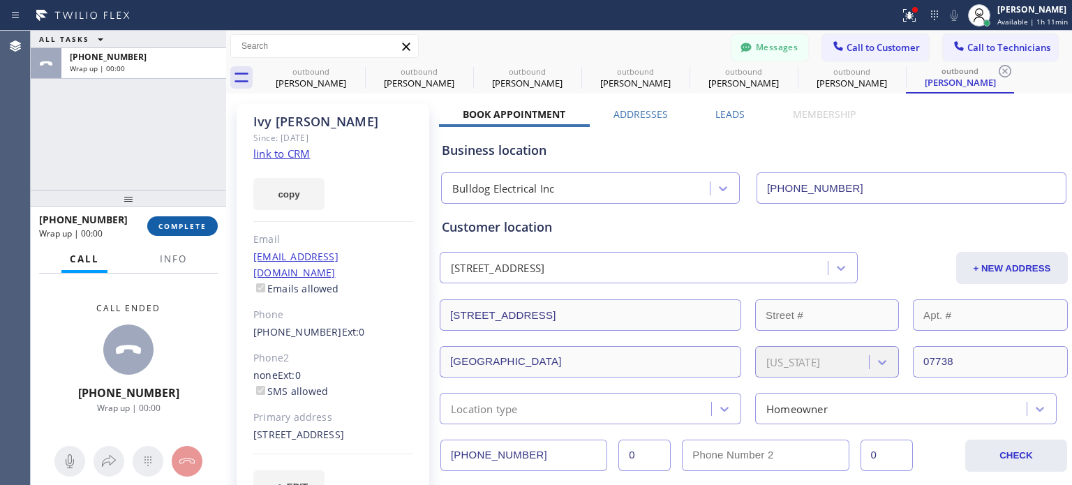
click at [200, 227] on span "COMPLETE" at bounding box center [182, 226] width 48 height 10
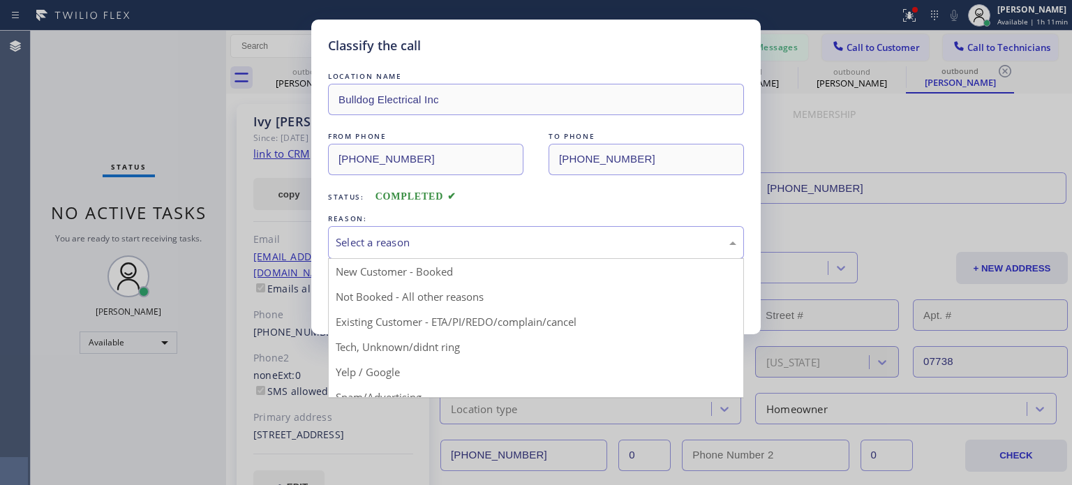
click at [463, 243] on div "Select a reason" at bounding box center [536, 242] width 401 height 16
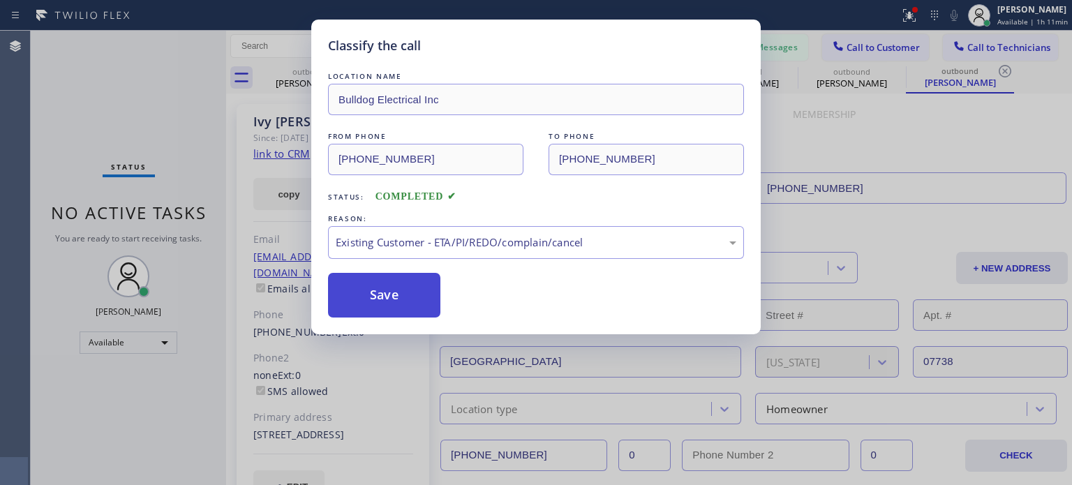
click at [354, 277] on button "Save" at bounding box center [384, 295] width 112 height 45
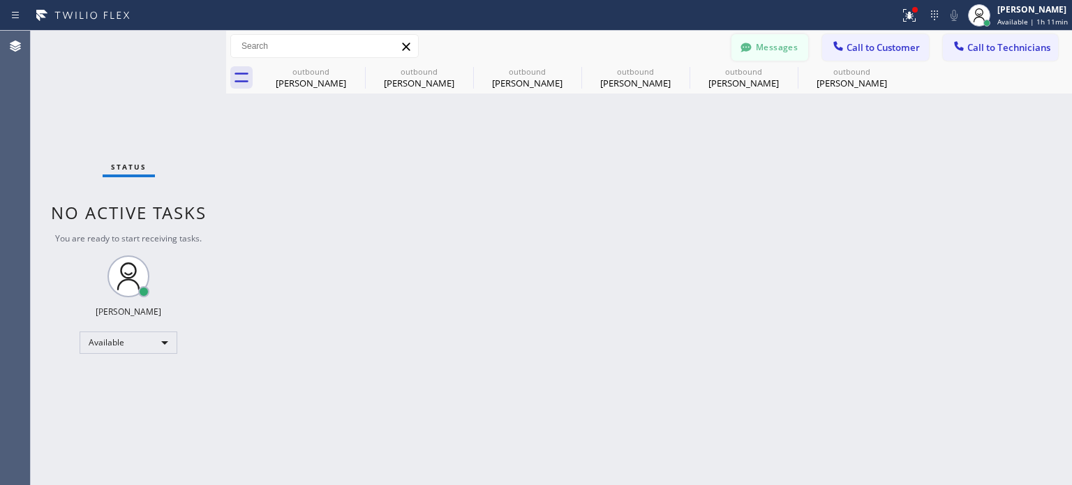
click at [784, 45] on button "Messages" at bounding box center [769, 47] width 77 height 27
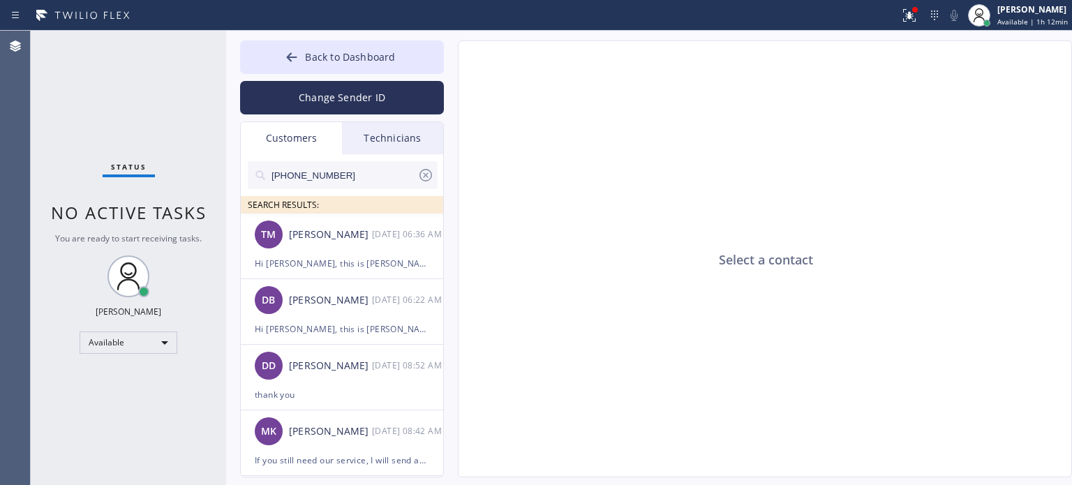
click at [341, 178] on input "[PHONE_NUMBER]" at bounding box center [343, 175] width 147 height 28
paste input "08) 962-7711"
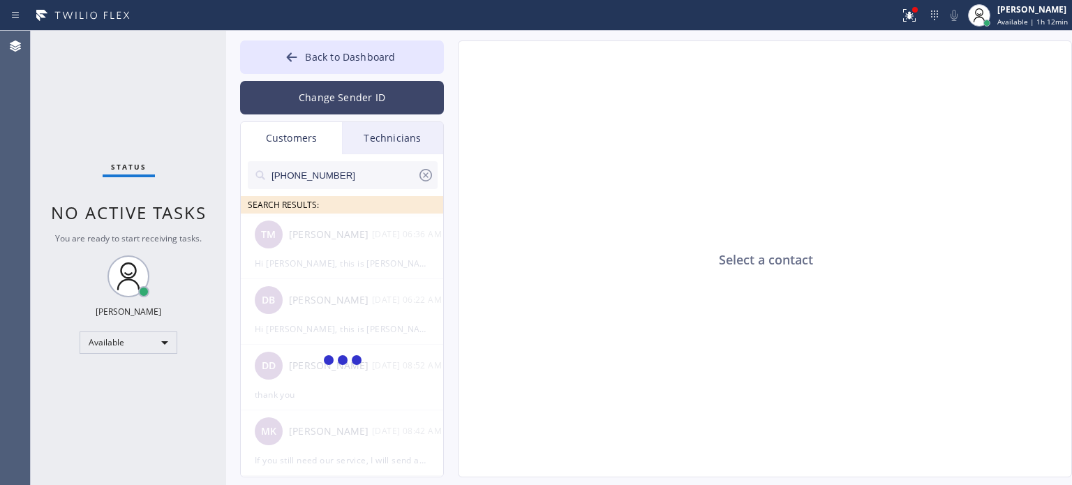
type input "[PHONE_NUMBER]"
click at [354, 99] on button "Change Sender ID" at bounding box center [342, 97] width 204 height 33
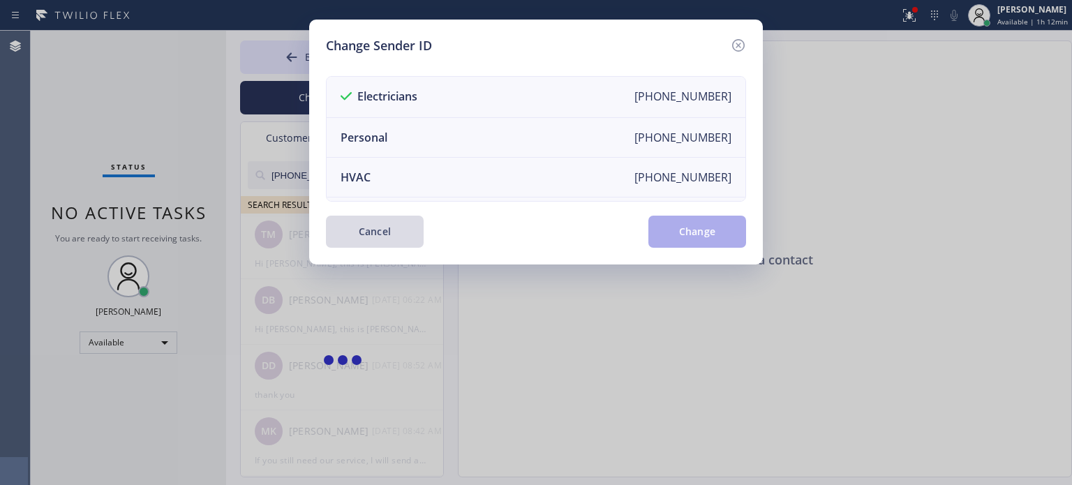
click at [368, 237] on button "Cancel" at bounding box center [375, 232] width 98 height 32
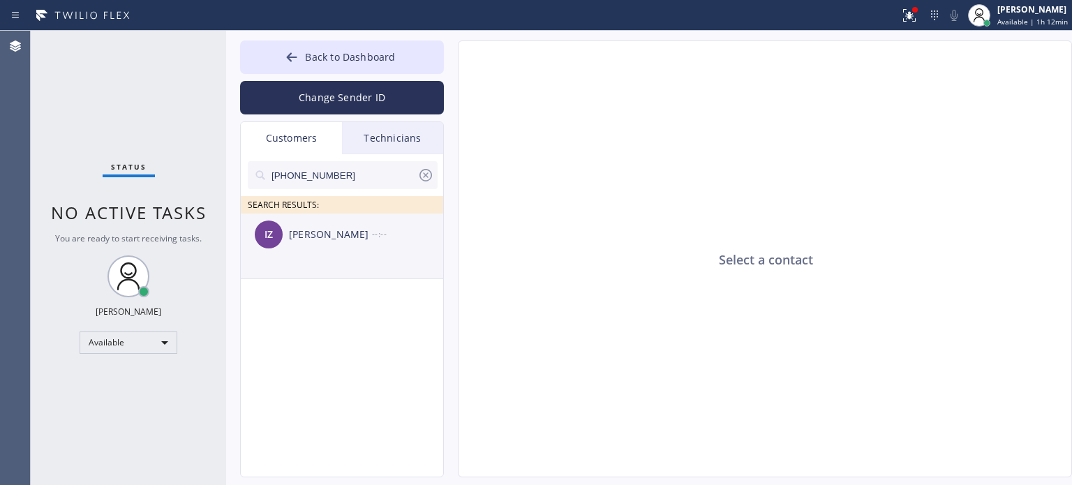
click at [318, 229] on div "[PERSON_NAME]" at bounding box center [330, 235] width 83 height 16
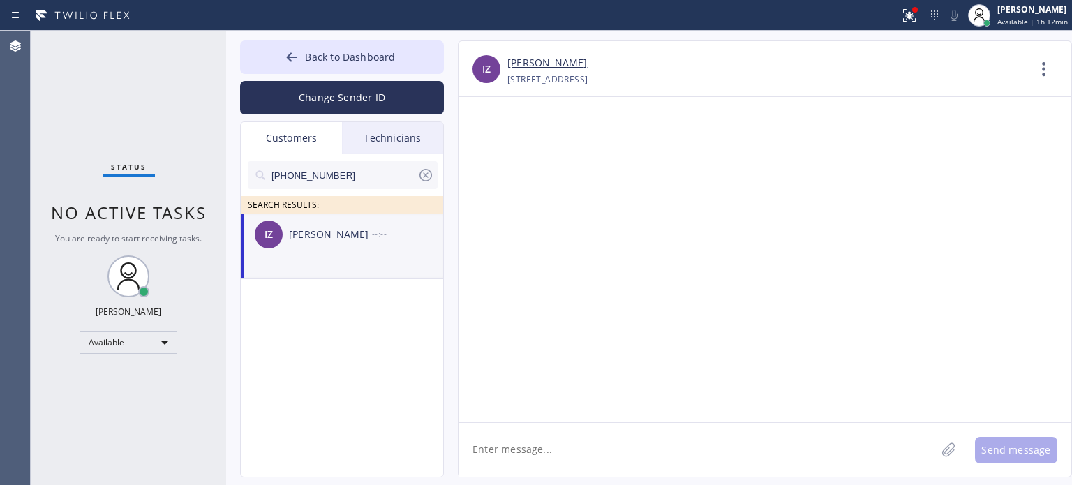
click at [584, 456] on textarea at bounding box center [696, 450] width 477 height 54
click at [809, 440] on textarea "Hi [PERSON_NAME], this is [PERSON_NAME] from Bulldog Electrical," at bounding box center [709, 450] width 502 height 54
paste textarea "already sent the paid invoice to your email. Please check your inbox or spam fo…"
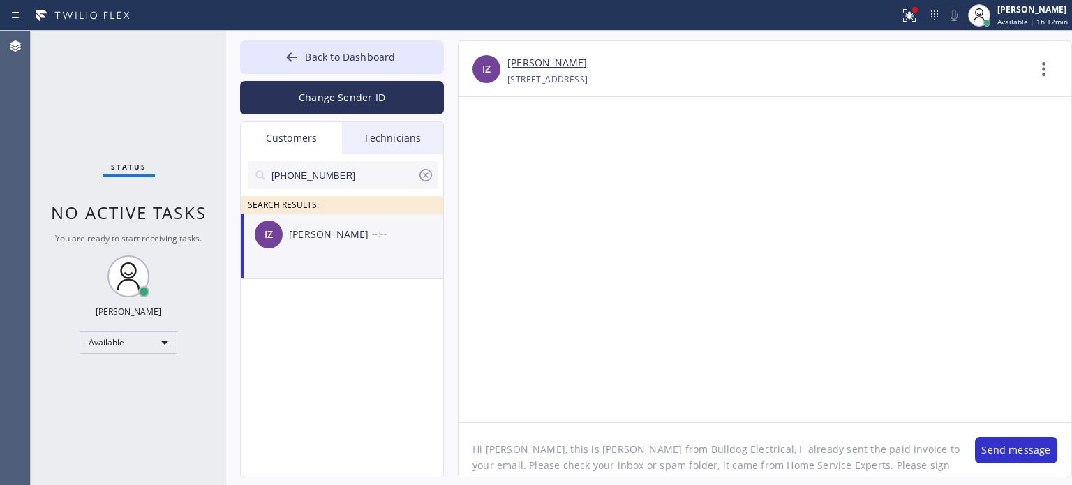
click at [678, 451] on textarea "Hi [PERSON_NAME], this is [PERSON_NAME] from Bulldog Electrical, I already sent…" at bounding box center [709, 450] width 502 height 54
type textarea "Hi [PERSON_NAME], this is [PERSON_NAME] from Bulldog Electrical, I already sent…"
click at [1006, 446] on button "Send message" at bounding box center [1016, 450] width 82 height 27
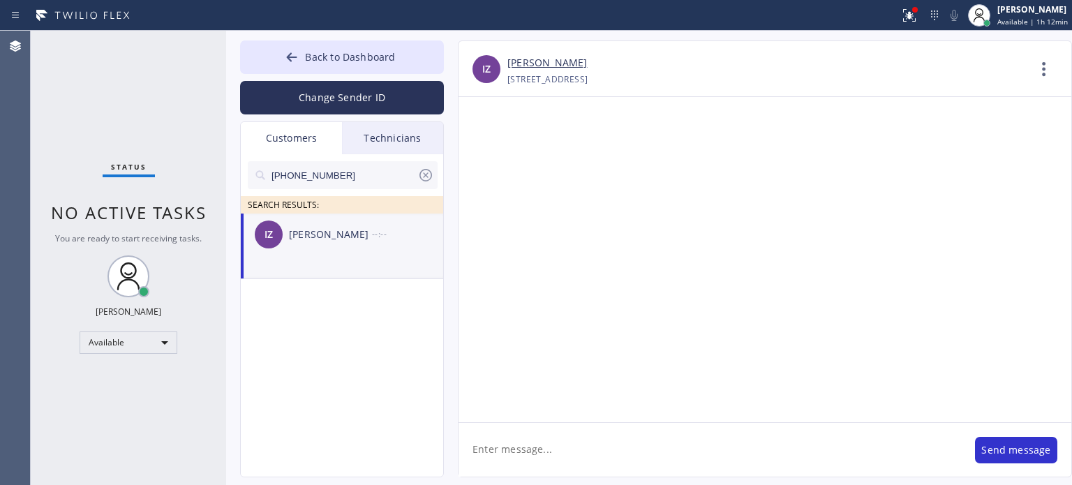
scroll to position [0, 0]
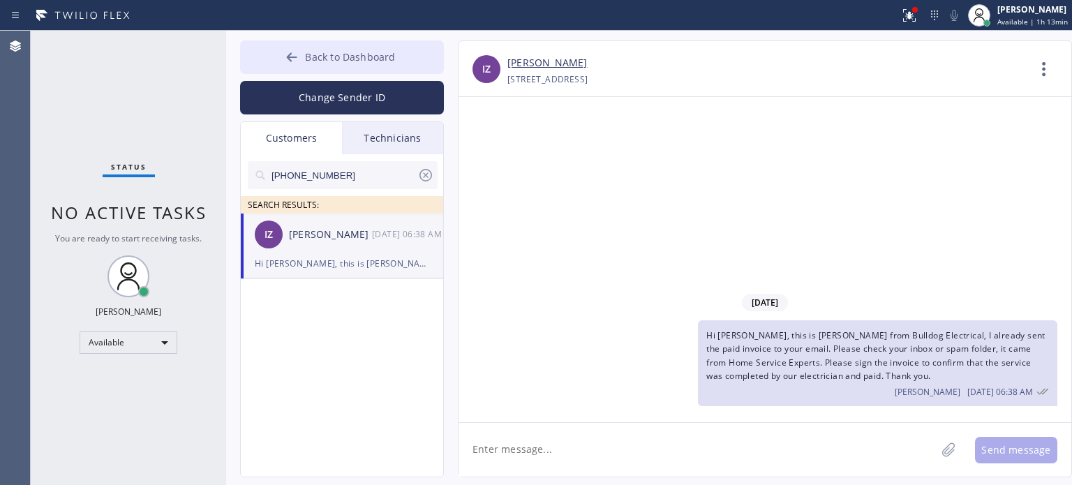
click at [312, 62] on span "Back to Dashboard" at bounding box center [350, 56] width 90 height 13
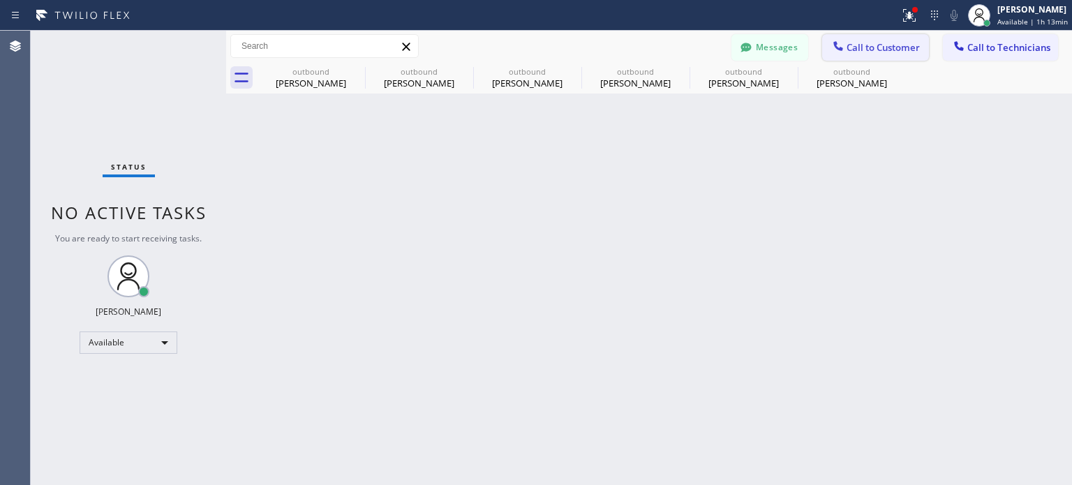
click at [853, 46] on span "Call to Customer" at bounding box center [882, 47] width 73 height 13
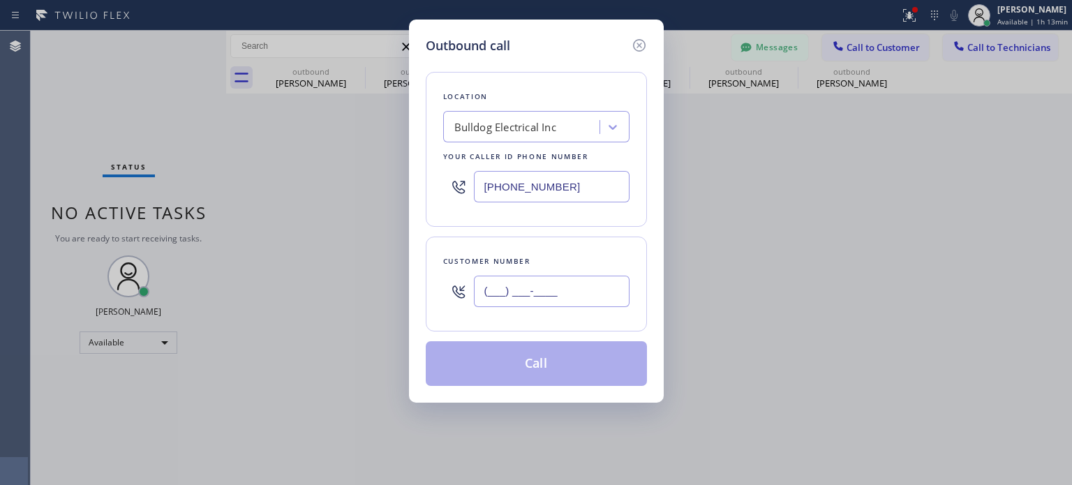
click at [500, 284] on input "(___) ___-____" at bounding box center [552, 291] width 156 height 31
paste input "609) 306-2912"
type input "[PHONE_NUMBER]"
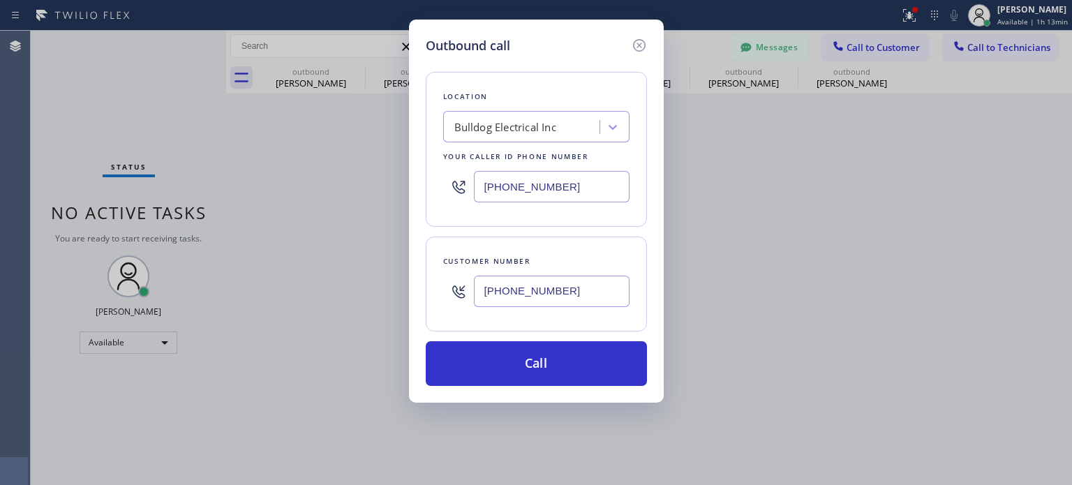
click at [539, 190] on input "[PHONE_NUMBER]" at bounding box center [552, 186] width 156 height 31
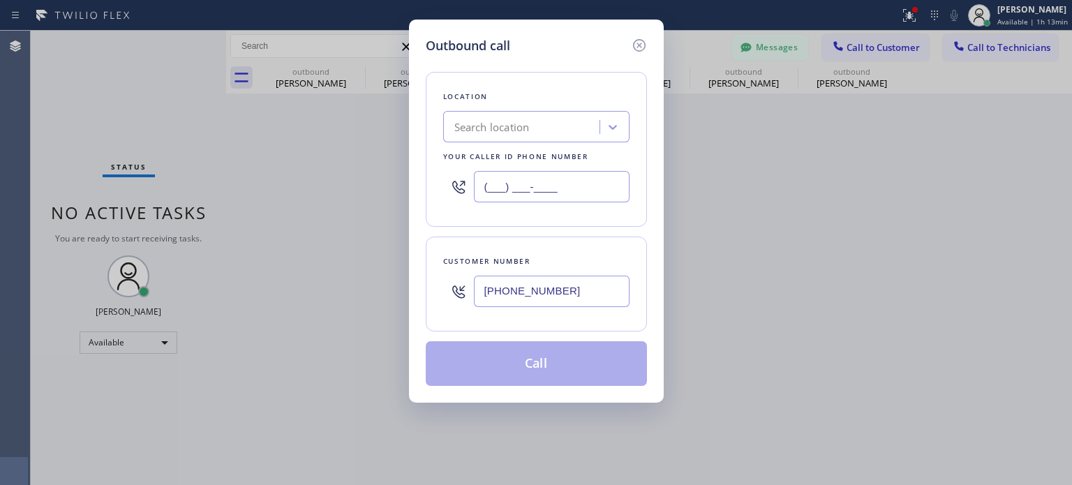
type input "(___) ___-____"
click at [505, 122] on div "Search location" at bounding box center [491, 127] width 75 height 16
paste input "Electricians Service SW FWD"
type input "Electricians Service SW FWD"
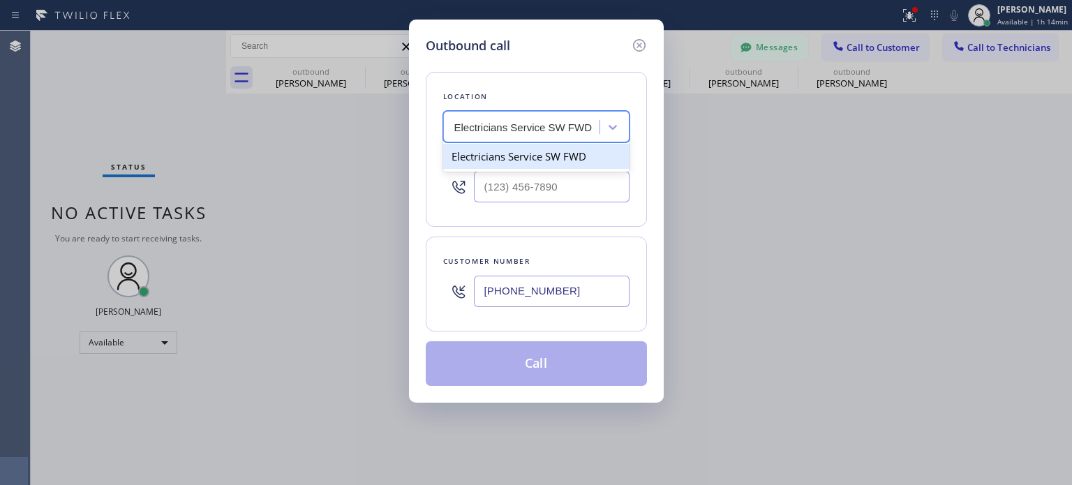
click at [514, 163] on div "Electricians Service SW FWD" at bounding box center [536, 156] width 186 height 25
type input "[PHONE_NUMBER]"
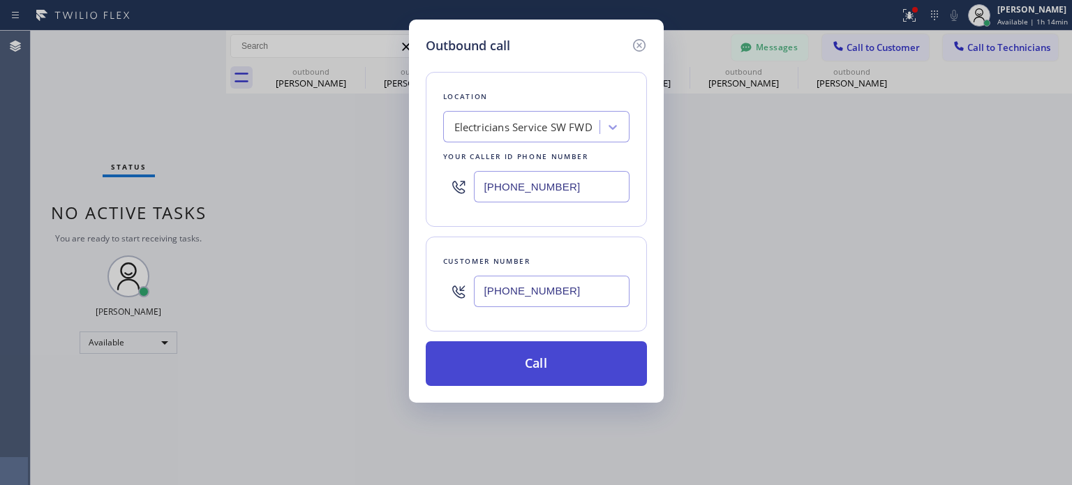
click at [539, 376] on button "Call" at bounding box center [536, 363] width 221 height 45
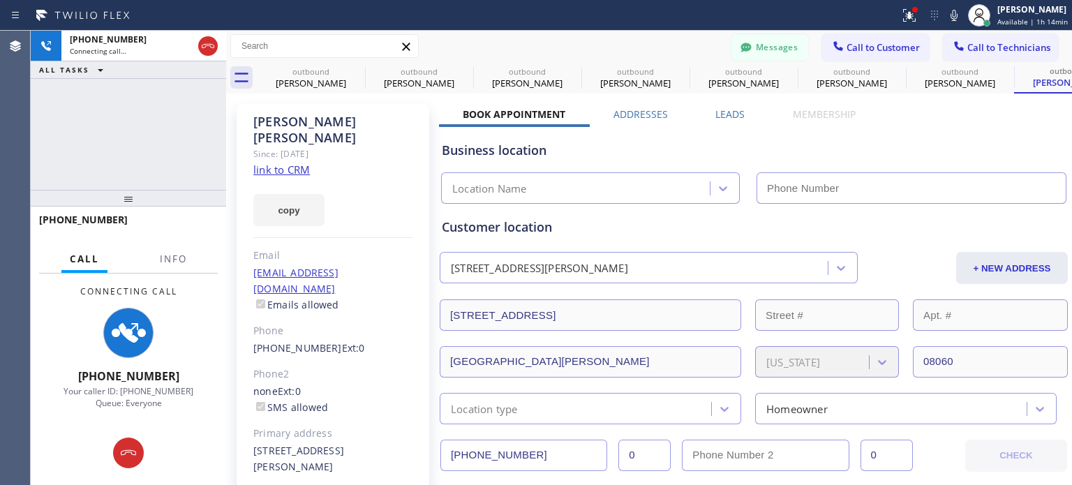
type input "[PHONE_NUMBER]"
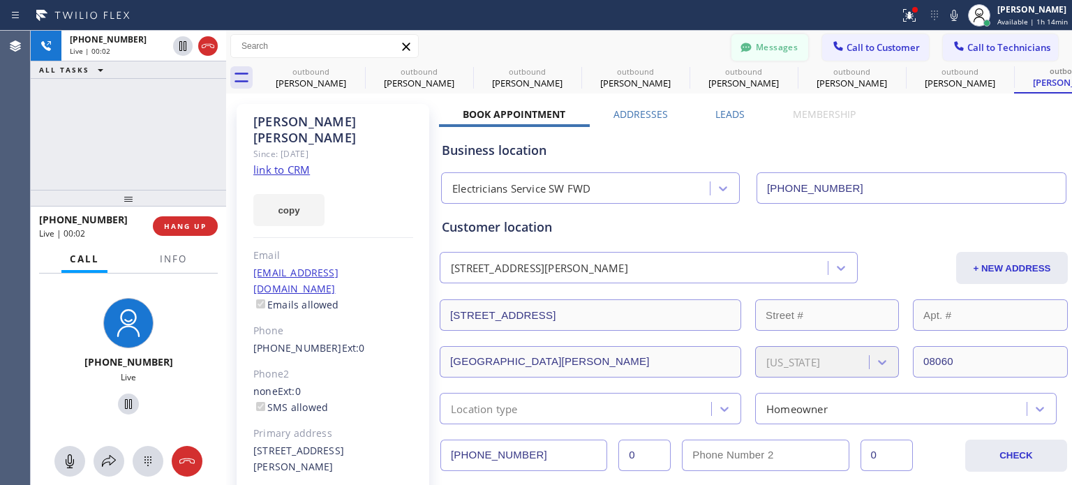
click at [776, 47] on button "Messages" at bounding box center [769, 47] width 77 height 27
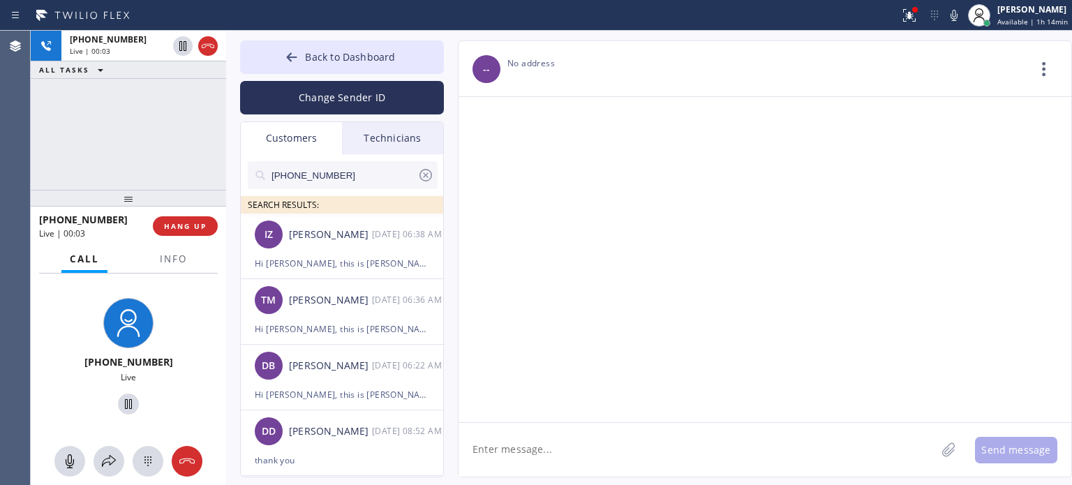
click at [290, 174] on input "[PHONE_NUMBER]" at bounding box center [343, 175] width 147 height 28
paste input "text"
click at [290, 174] on input "[PHONE_NUMBER]" at bounding box center [343, 175] width 147 height 28
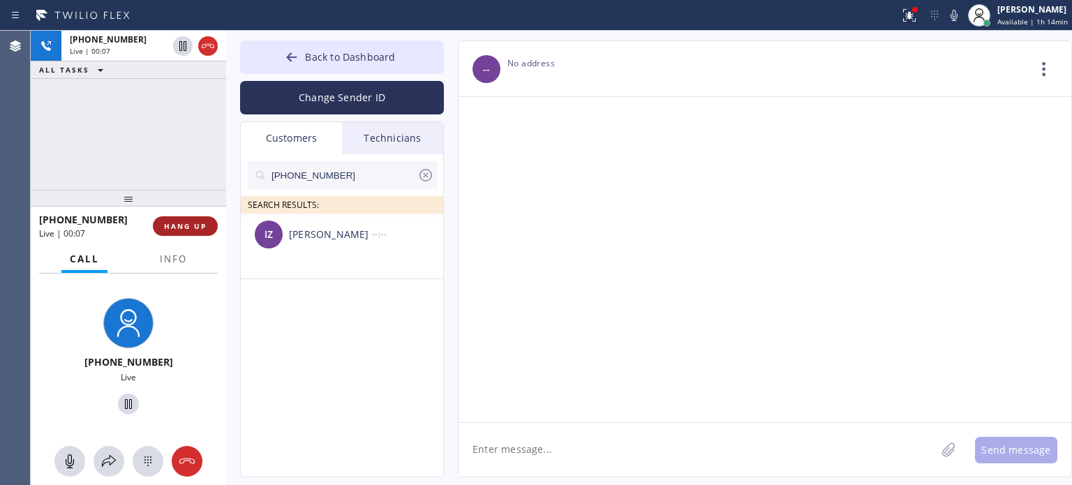
click at [188, 226] on span "HANG UP" at bounding box center [185, 226] width 43 height 10
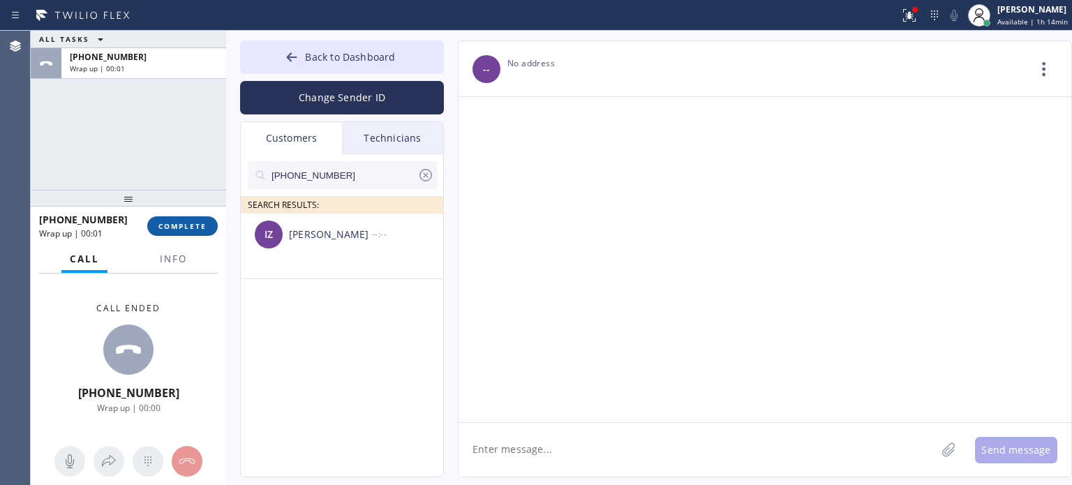
click at [184, 225] on span "COMPLETE" at bounding box center [182, 226] width 48 height 10
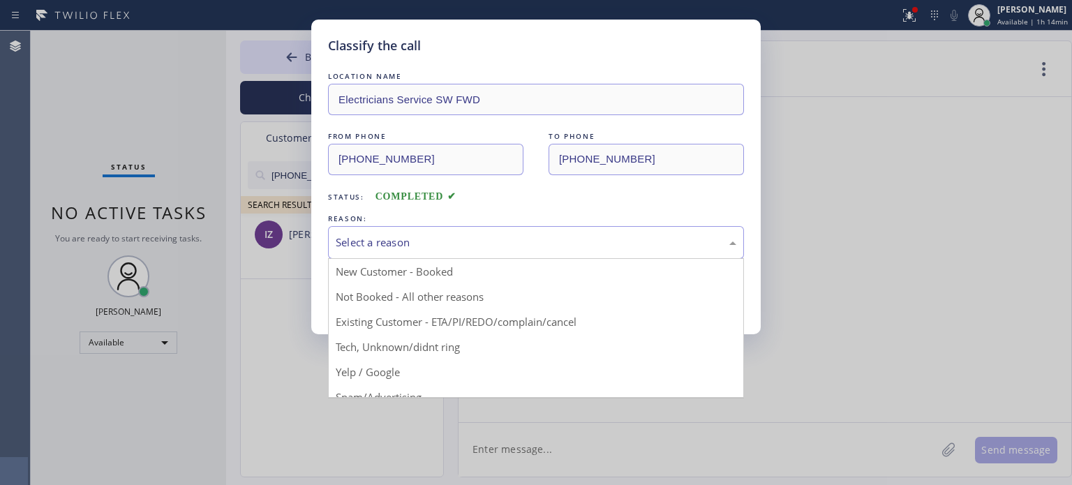
click at [423, 233] on div "Select a reason" at bounding box center [536, 242] width 416 height 33
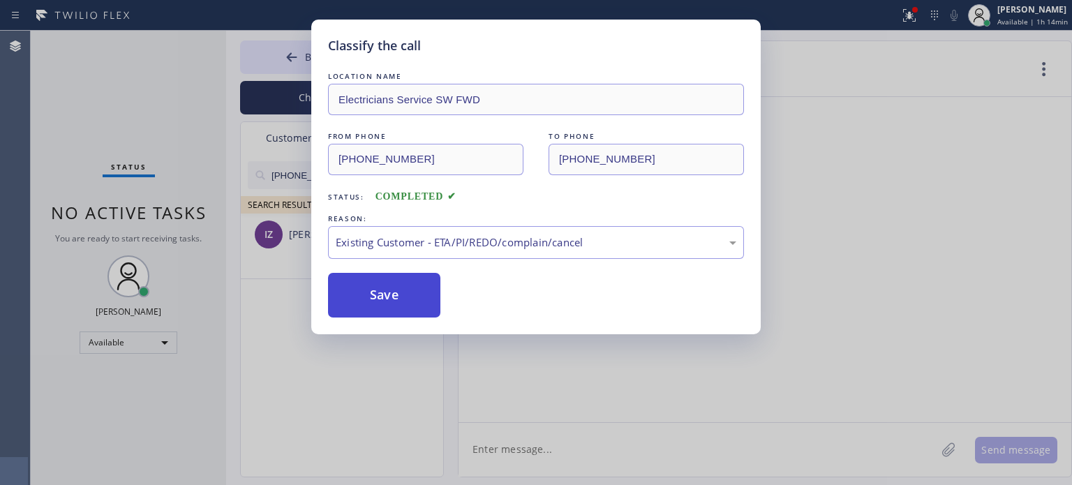
click at [417, 292] on button "Save" at bounding box center [384, 295] width 112 height 45
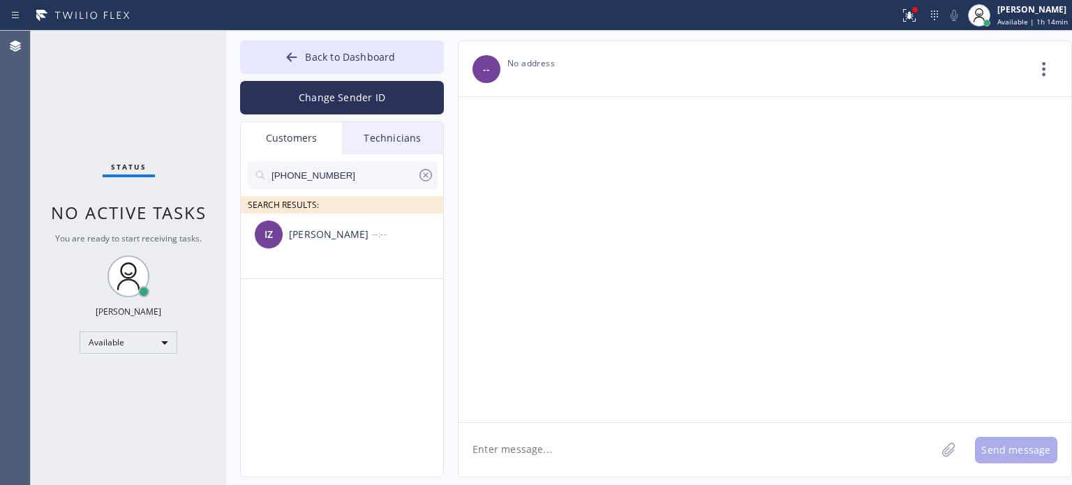
click at [288, 179] on input "[PHONE_NUMBER]" at bounding box center [343, 175] width 147 height 28
click at [288, 180] on input "[PHONE_NUMBER]" at bounding box center [343, 175] width 147 height 28
paste input "609) 306-2912"
type input "[PHONE_NUMBER]"
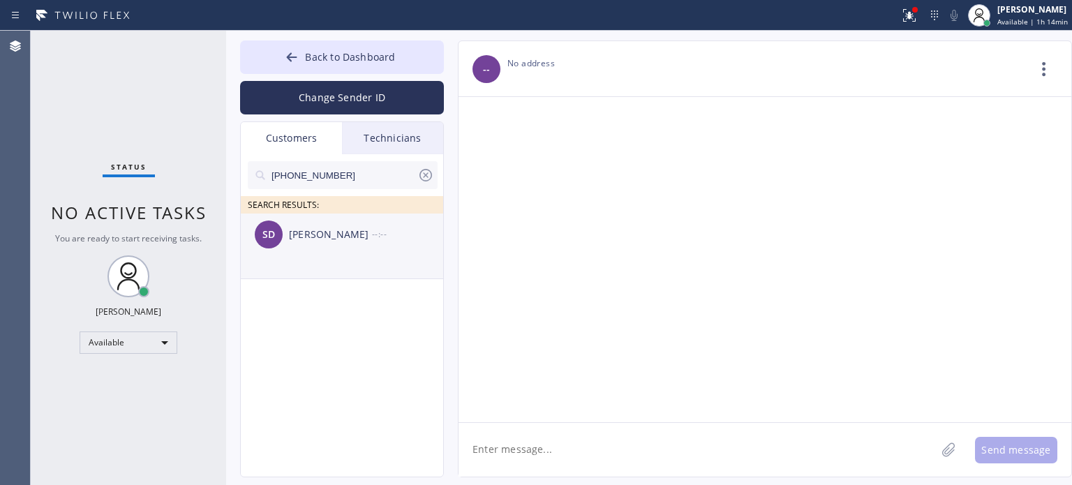
click at [311, 234] on div "[PERSON_NAME]" at bounding box center [330, 235] width 83 height 16
click at [535, 460] on textarea at bounding box center [696, 450] width 477 height 54
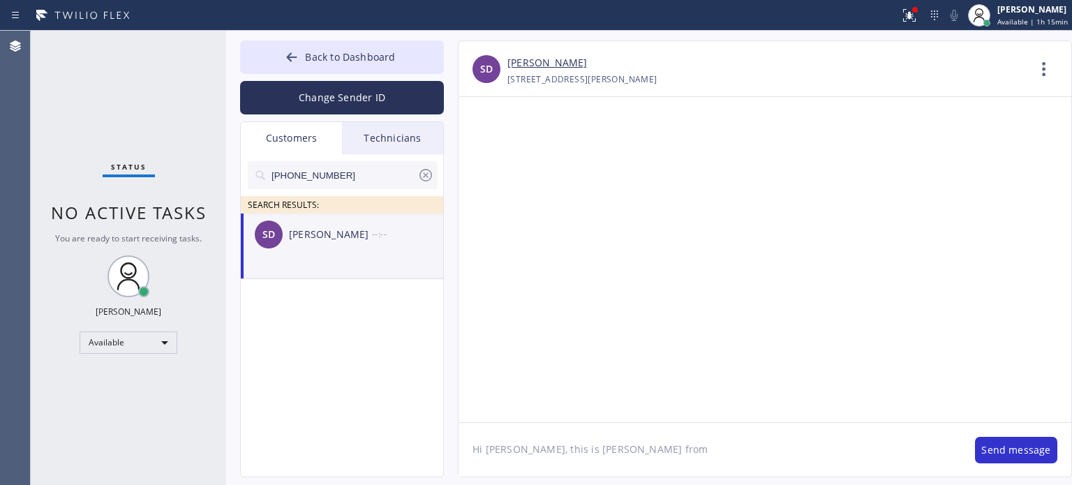
paste textarea "Electricians Servic"
click at [508, 465] on textarea "Hi [PERSON_NAME], this is [PERSON_NAME] from Electricians Service, I wanted to …" at bounding box center [709, 450] width 502 height 54
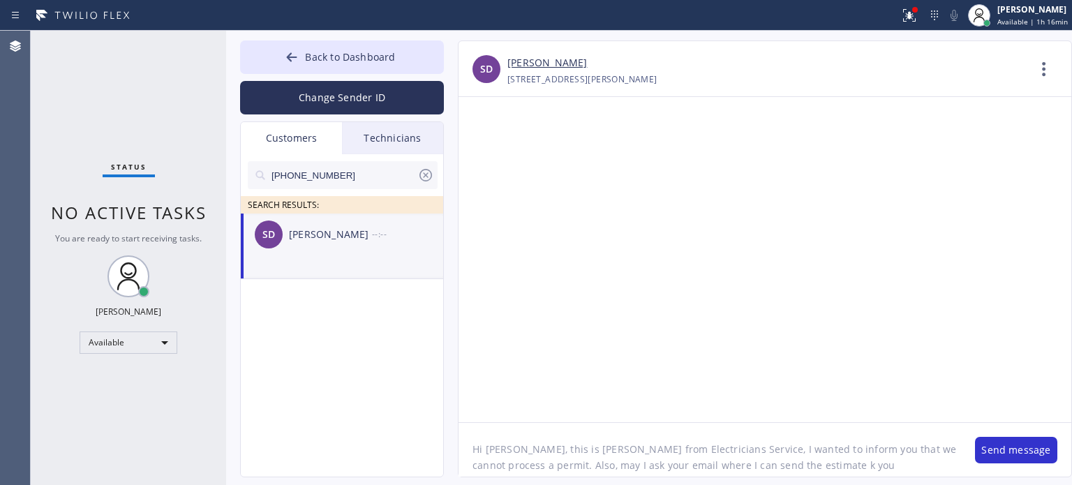
click at [879, 463] on textarea "Hi [PERSON_NAME], this is [PERSON_NAME] from Electricians Service, I wanted to …" at bounding box center [709, 450] width 502 height 54
click at [930, 451] on textarea "Hi [PERSON_NAME], this is [PERSON_NAME] from Electricians Service, I wanted to …" at bounding box center [709, 450] width 502 height 54
click at [777, 468] on textarea "Hi [PERSON_NAME], this is [PERSON_NAME] from Electricians Service, I wanted to …" at bounding box center [709, 450] width 502 height 54
type textarea "Hi [PERSON_NAME], this is [PERSON_NAME] from Electricians Service, I wanted to …"
click at [1017, 454] on button "Send message" at bounding box center [1016, 450] width 82 height 27
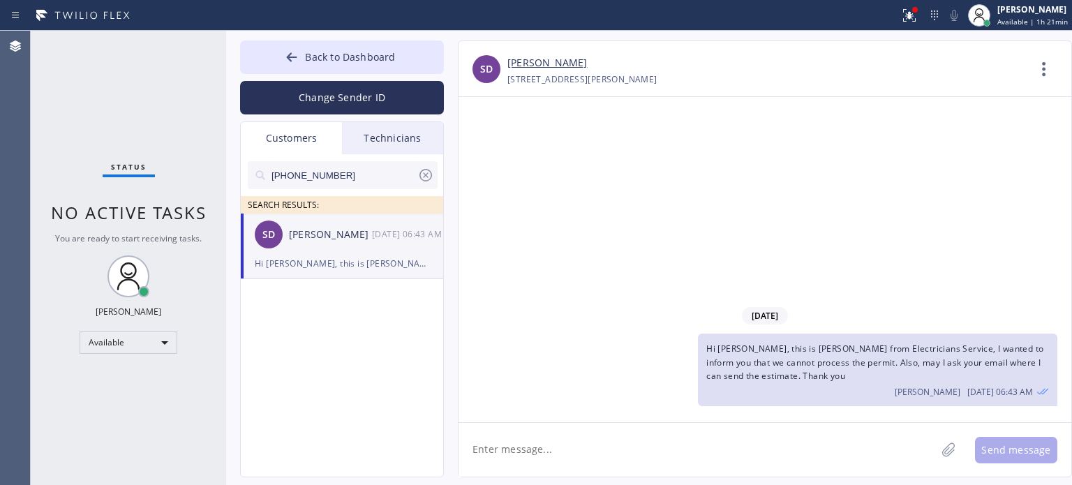
click at [427, 175] on icon at bounding box center [425, 175] width 17 height 17
click at [313, 138] on div "Customers" at bounding box center [291, 138] width 101 height 32
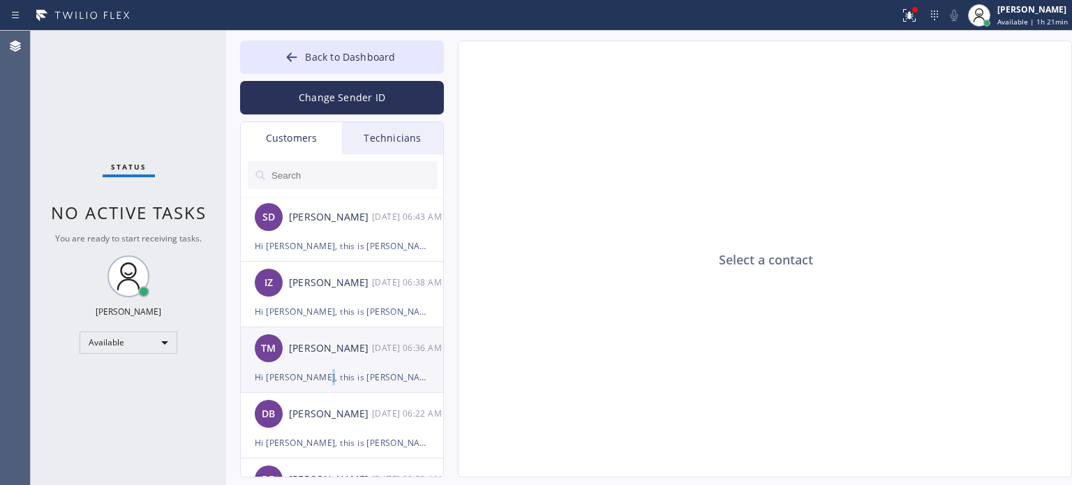
click at [314, 371] on div "Hi [PERSON_NAME], this is [PERSON_NAME] from [PERSON_NAME]'s Electric, I remind…" at bounding box center [342, 377] width 174 height 16
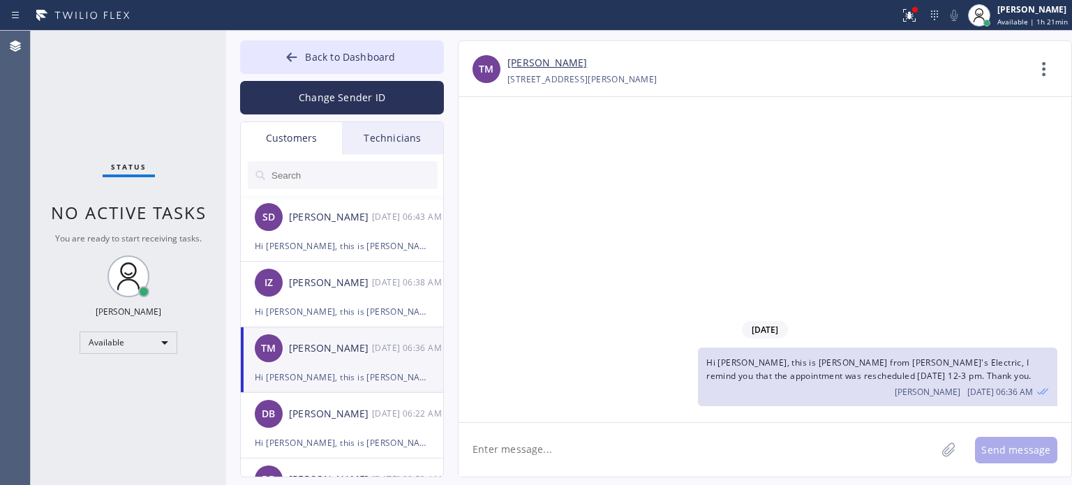
click at [511, 451] on textarea at bounding box center [696, 450] width 477 height 54
click at [386, 45] on button "Back to Dashboard" at bounding box center [342, 56] width 204 height 33
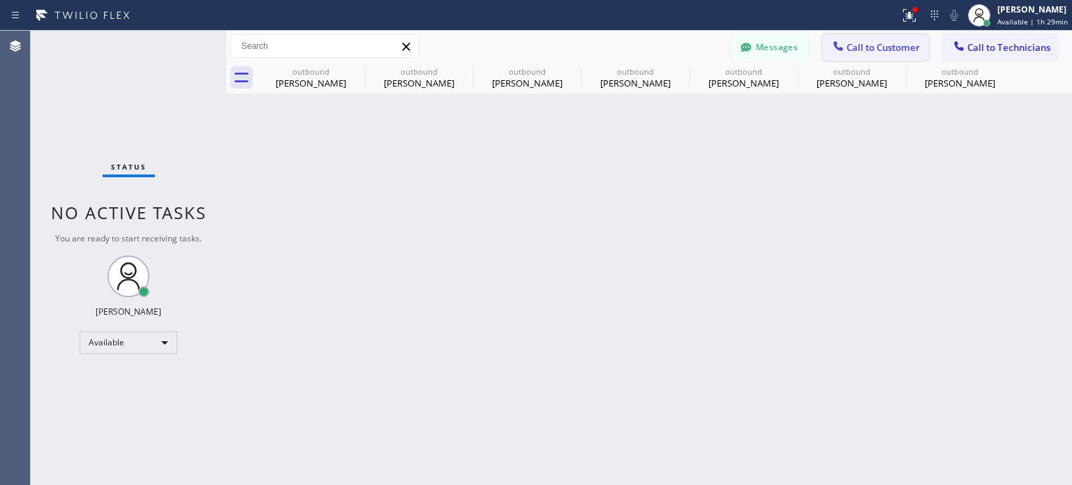
click at [860, 47] on span "Call to Customer" at bounding box center [882, 47] width 73 height 13
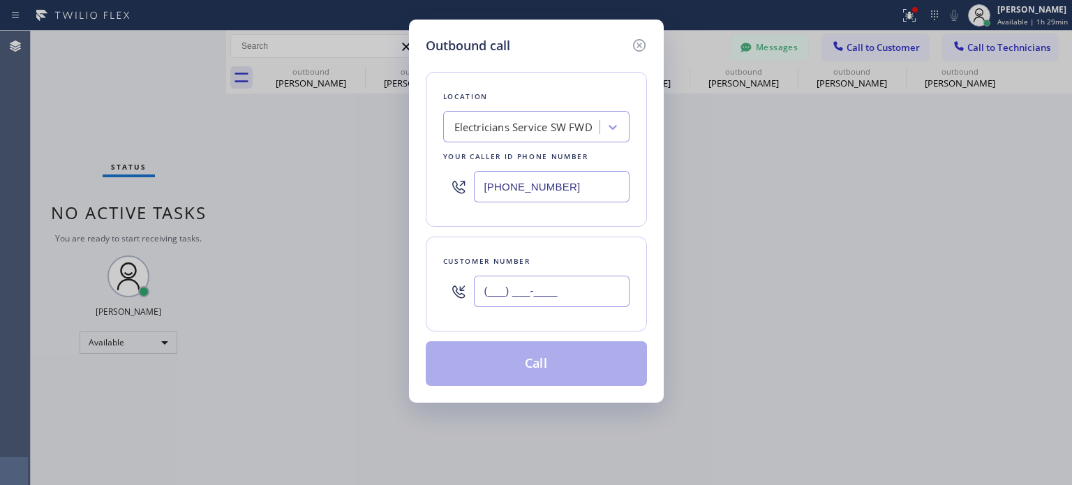
click at [546, 304] on input "(___) ___-____" at bounding box center [552, 291] width 156 height 31
paste input "609) 731-7797"
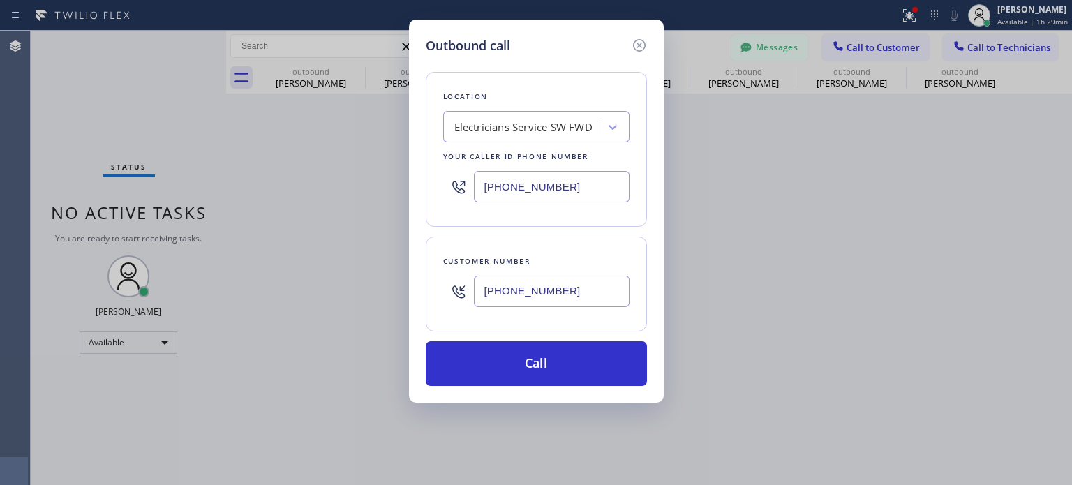
type input "[PHONE_NUMBER]"
click at [553, 188] on input "[PHONE_NUMBER]" at bounding box center [552, 186] width 156 height 31
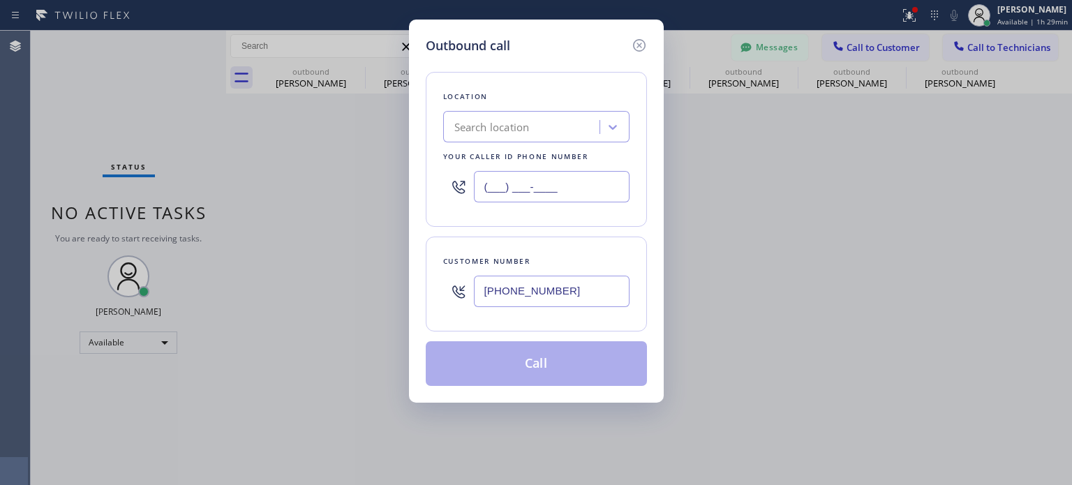
type input "(___) ___-____"
click at [532, 133] on div "Search location" at bounding box center [523, 127] width 152 height 24
paste input "[PERSON_NAME] Electric Inc"
type input "[PERSON_NAME] Electric Inc"
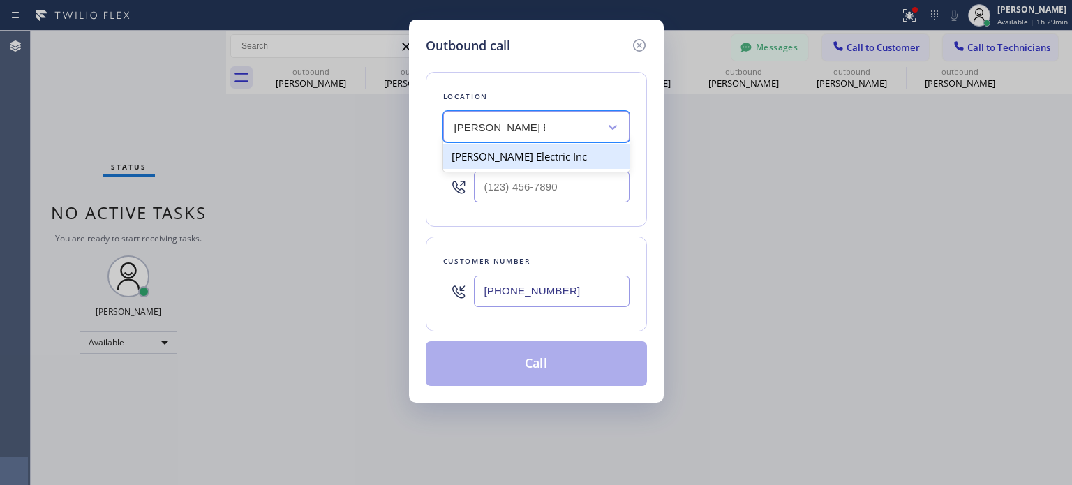
click at [528, 160] on div "[PERSON_NAME] Electric Inc" at bounding box center [536, 156] width 186 height 25
type input "[PHONE_NUMBER]"
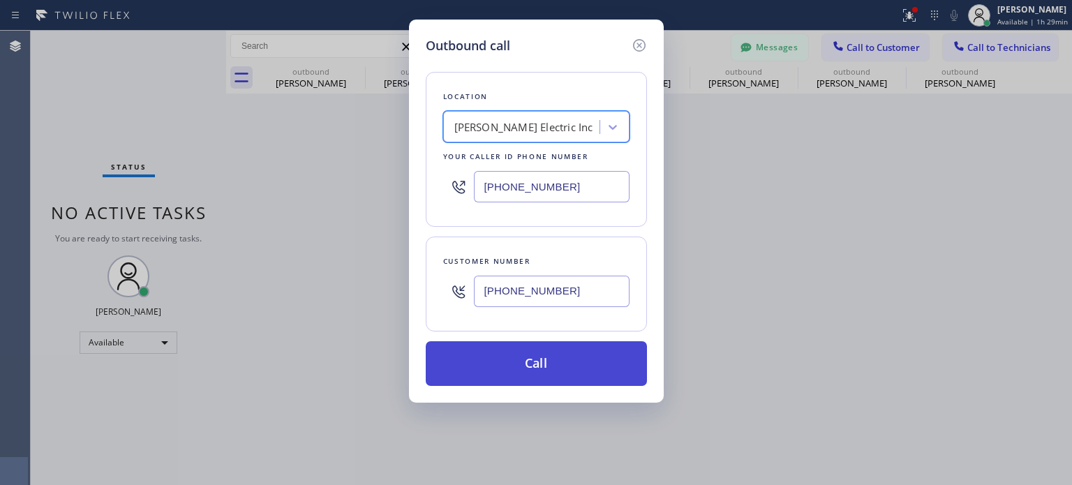
click at [565, 348] on button "Call" at bounding box center [536, 363] width 221 height 45
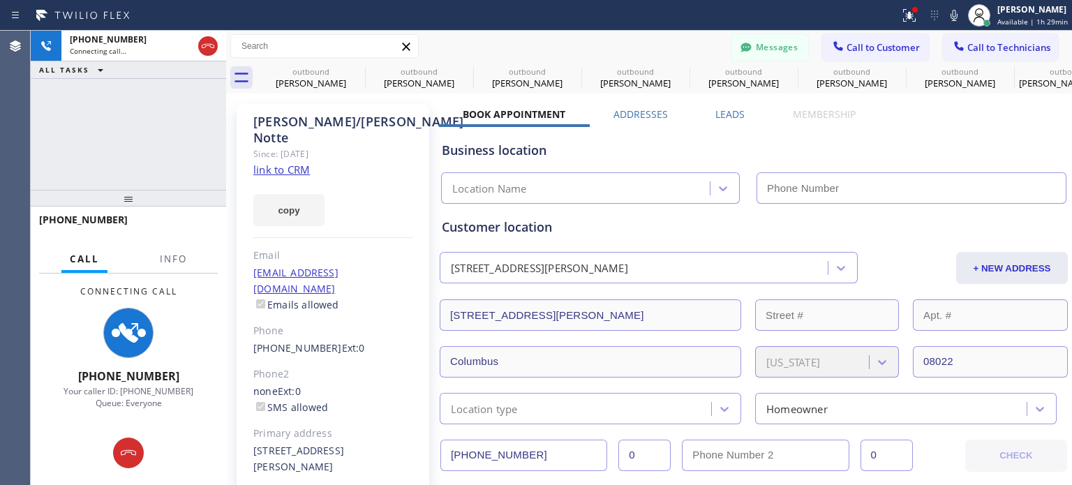
type input "[PHONE_NUMBER]"
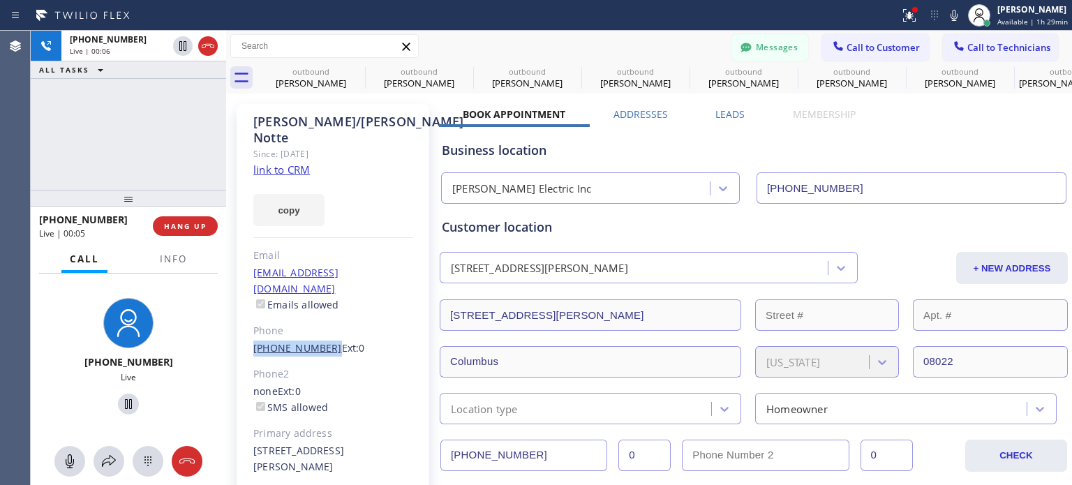
drag, startPoint x: 252, startPoint y: 317, endPoint x: 320, endPoint y: 315, distance: 67.7
click at [320, 315] on div "[PERSON_NAME]/[PERSON_NAME] Since: [DATE] link to CRM copy Email [EMAIL_ADDRESS…" at bounding box center [333, 327] width 193 height 447
copy link "[PHONE_NUMBER]"
click at [739, 52] on icon at bounding box center [746, 47] width 14 height 14
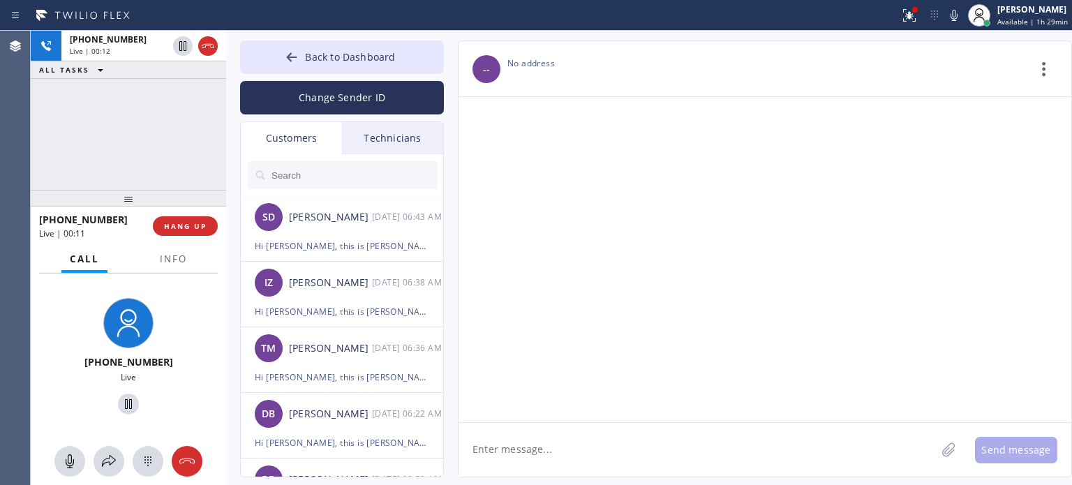
click at [318, 173] on input "text" at bounding box center [353, 175] width 167 height 28
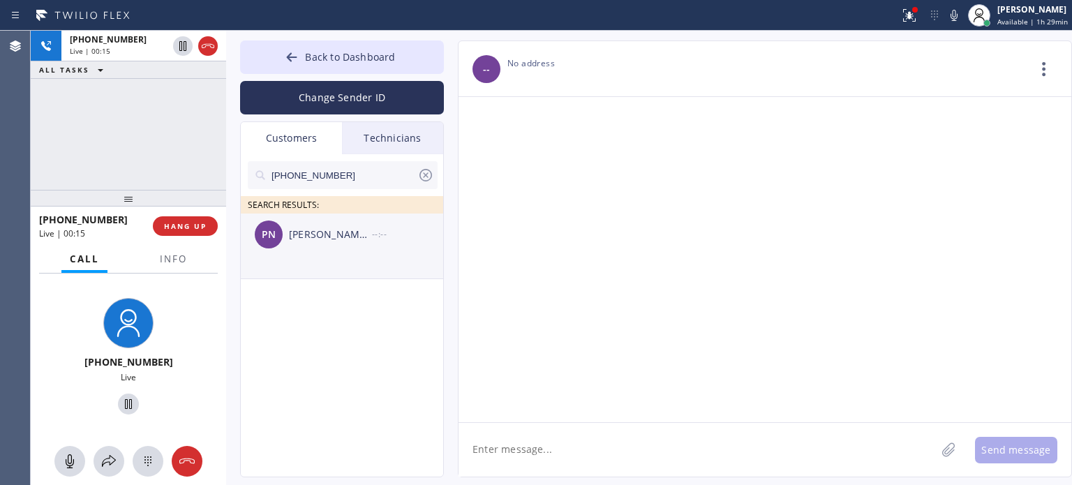
click at [332, 237] on div "[PERSON_NAME]/[PERSON_NAME]" at bounding box center [330, 235] width 83 height 16
click at [537, 449] on textarea at bounding box center [696, 450] width 477 height 54
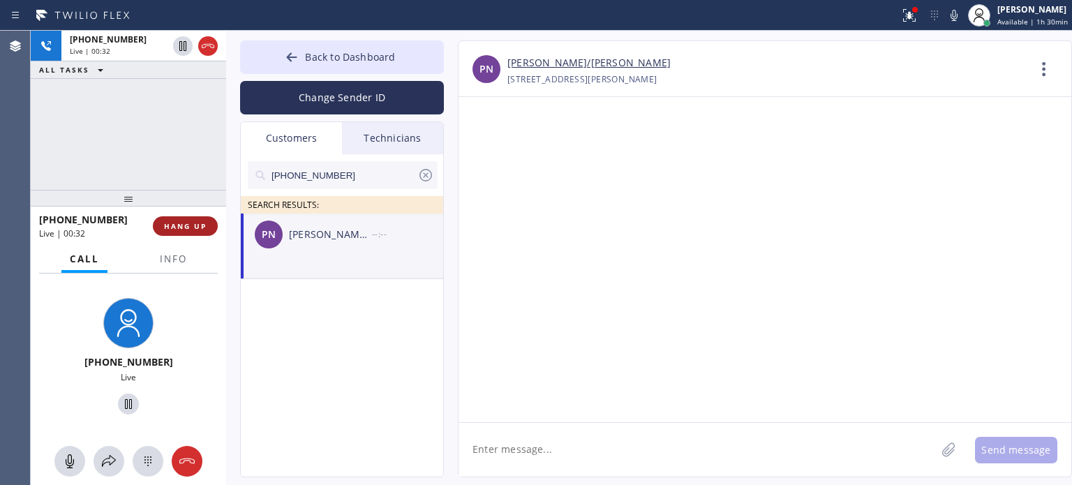
click at [172, 225] on span "HANG UP" at bounding box center [185, 226] width 43 height 10
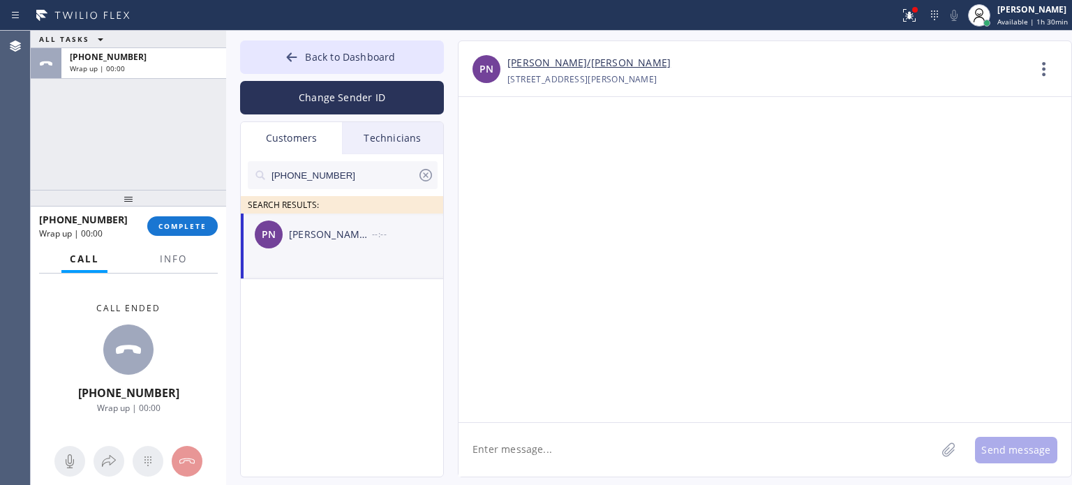
click at [501, 449] on textarea at bounding box center [696, 450] width 477 height 54
click at [207, 225] on button "COMPLETE" at bounding box center [182, 226] width 70 height 20
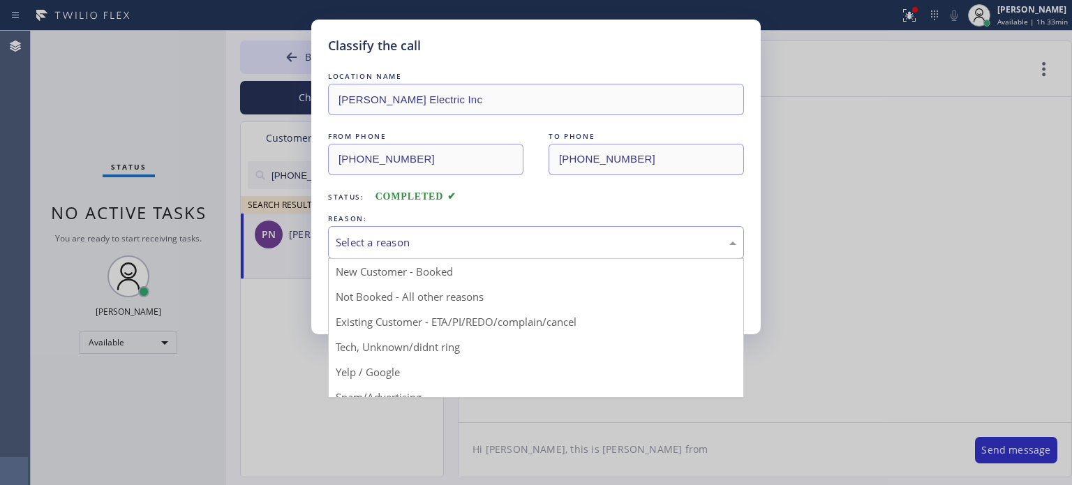
click at [466, 229] on div "Select a reason" at bounding box center [536, 242] width 416 height 33
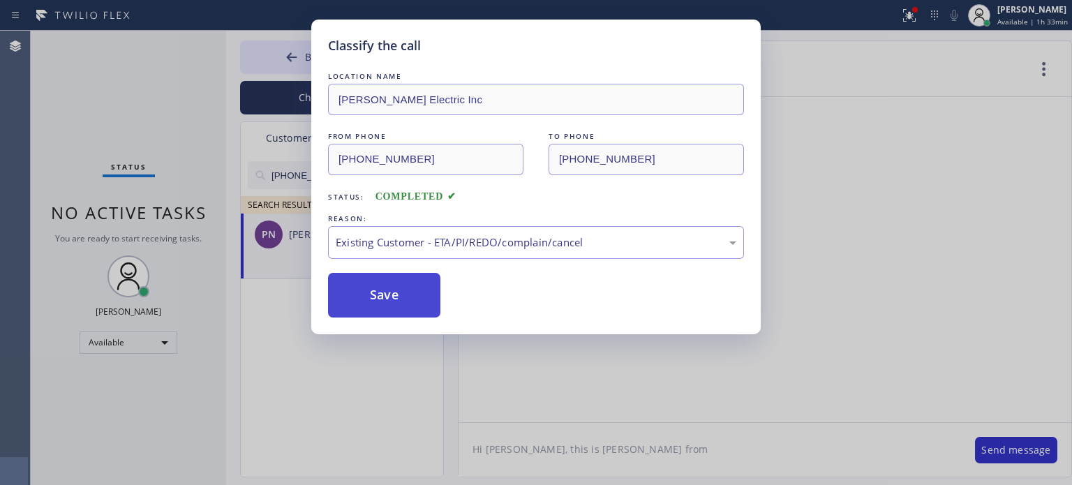
click at [431, 289] on button "Save" at bounding box center [384, 295] width 112 height 45
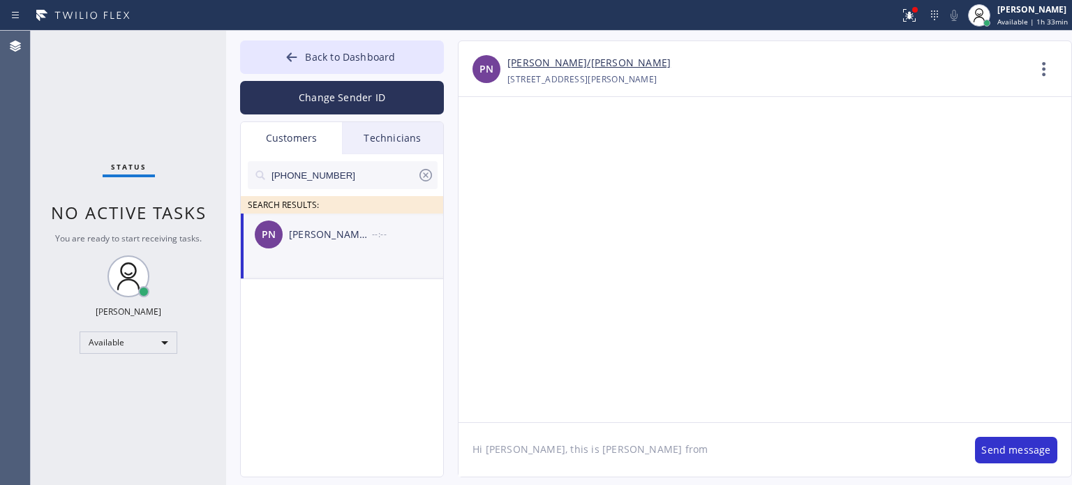
click at [613, 440] on textarea "Hi [PERSON_NAME], this is [PERSON_NAME] from" at bounding box center [709, 450] width 502 height 54
paste textarea "[PERSON_NAME] Electric Inc"
click at [807, 445] on textarea "Hi [PERSON_NAME], this is [PERSON_NAME] from [PERSON_NAME] Electric," at bounding box center [709, 450] width 502 height 54
paste textarea "I already sent the paid invoice to your email. Please check your inbox or spam …"
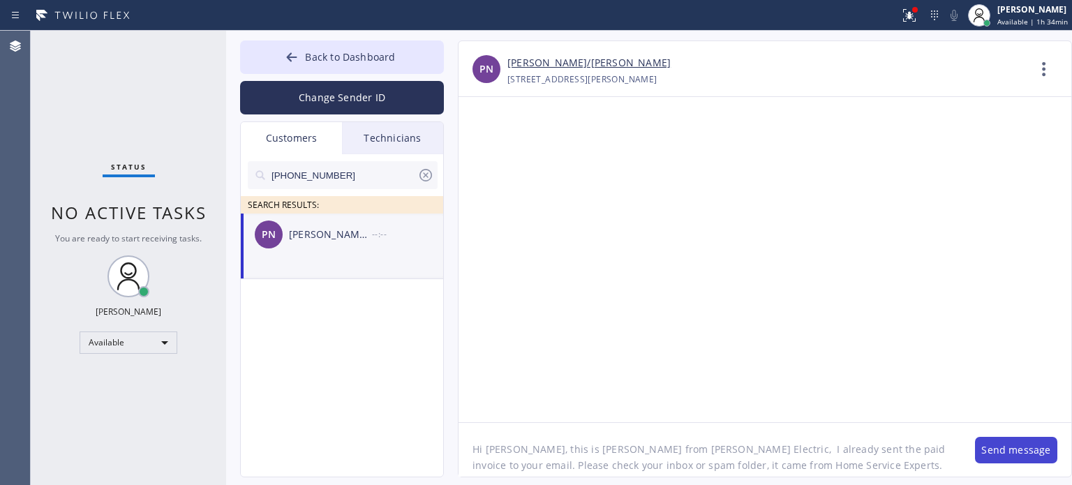
type textarea "Hi [PERSON_NAME], this is [PERSON_NAME] from [PERSON_NAME] Electric, I already …"
click at [1020, 454] on button "Send message" at bounding box center [1016, 450] width 82 height 27
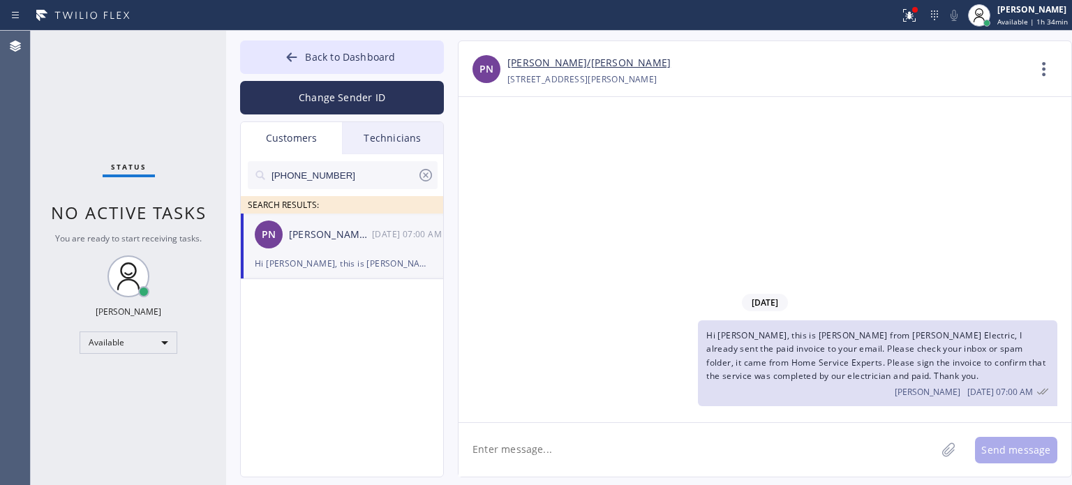
click at [427, 179] on icon at bounding box center [425, 175] width 17 height 17
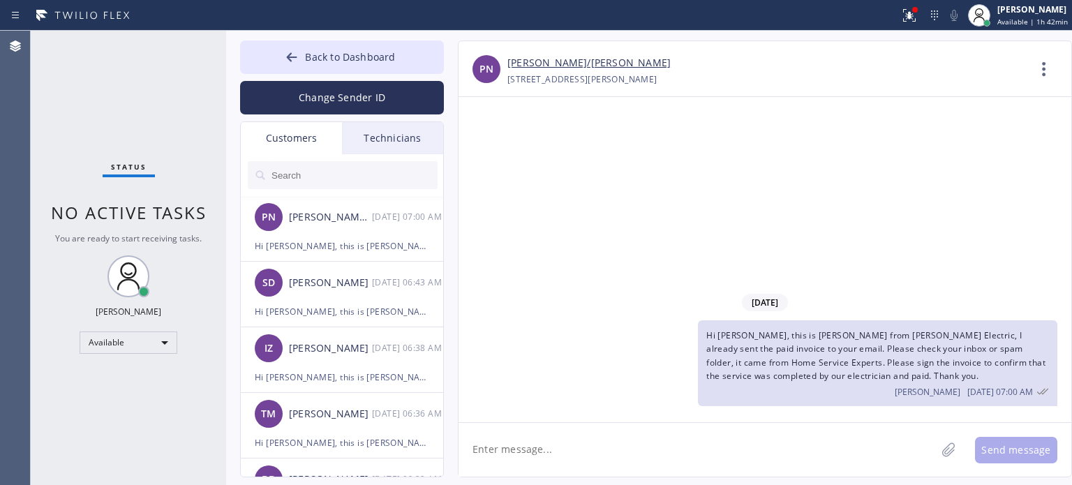
click at [879, 221] on div "[DATE] Hi [PERSON_NAME], this is [PERSON_NAME] from [PERSON_NAME] Electric, I a…" at bounding box center [764, 259] width 613 height 325
click at [366, 98] on button "Change Sender ID" at bounding box center [342, 97] width 204 height 33
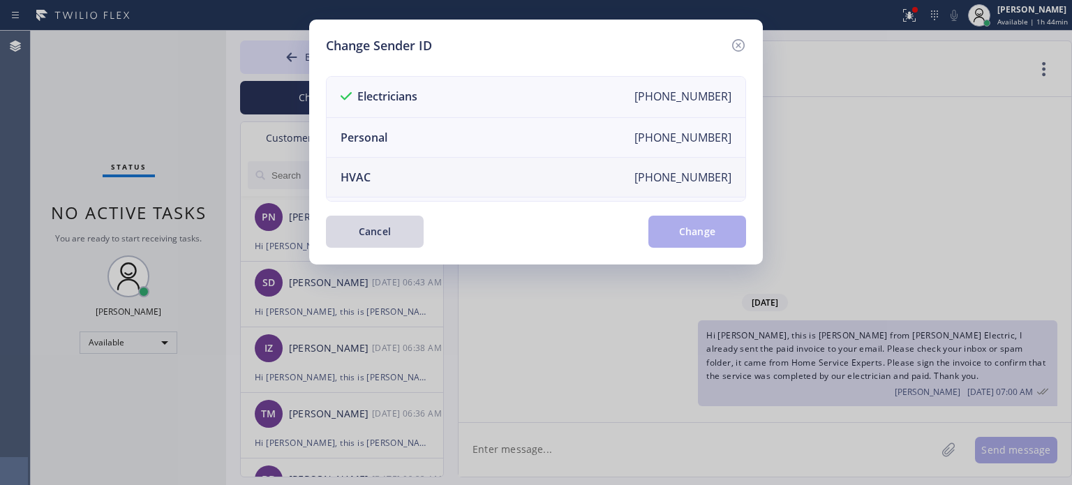
click at [382, 181] on li "HVAC [PHONE_NUMBER]" at bounding box center [536, 178] width 419 height 40
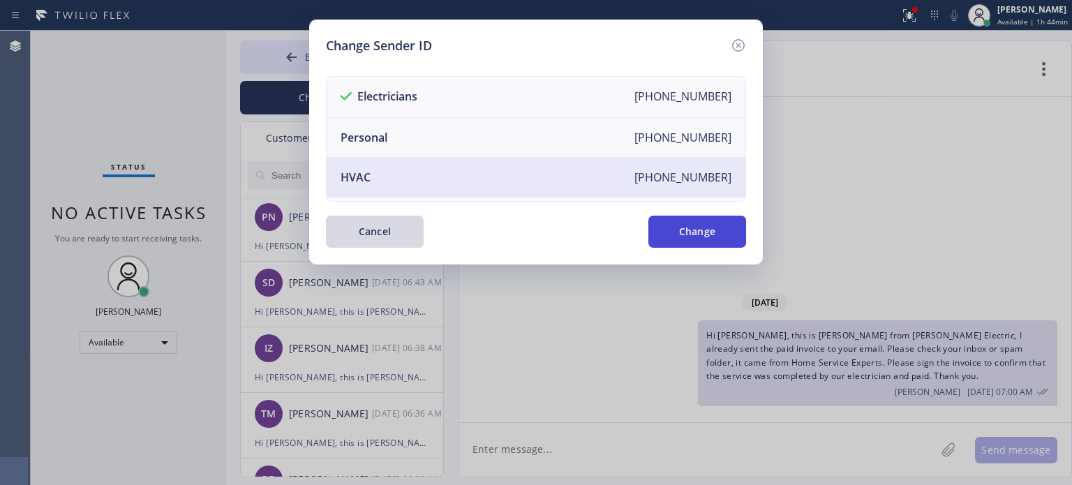
click at [680, 243] on button "Change" at bounding box center [697, 232] width 98 height 32
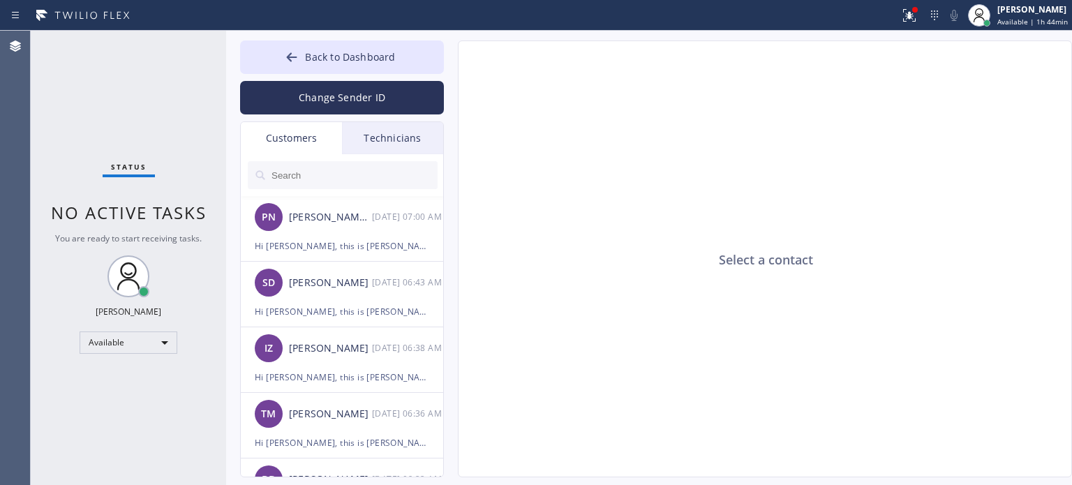
click at [330, 175] on input "text" at bounding box center [353, 175] width 167 height 28
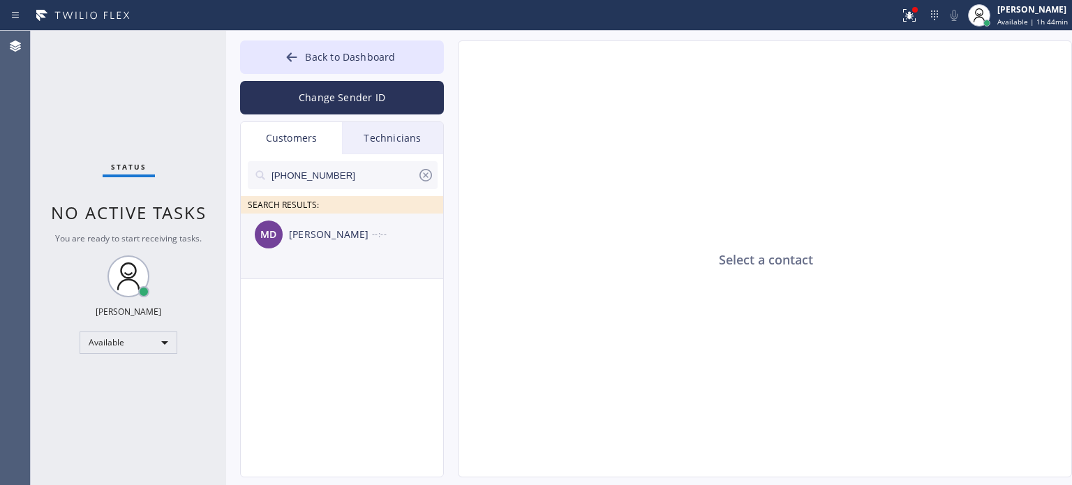
click at [318, 225] on div "MD [PERSON_NAME] --:--" at bounding box center [343, 235] width 204 height 42
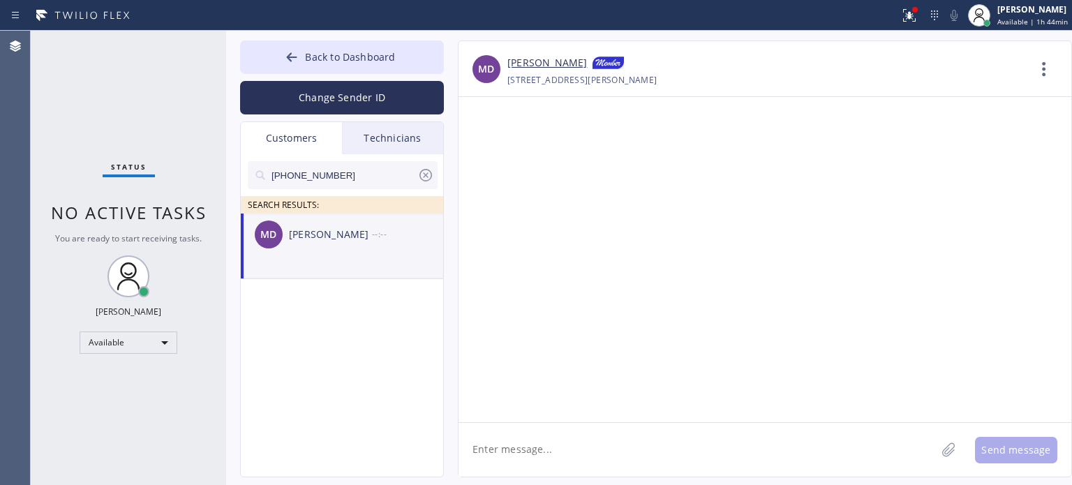
click at [539, 451] on textarea at bounding box center [696, 450] width 477 height 54
type textarea "Hi [PERSON_NAME], this is [PERSON_NAME] again,"
click at [368, 59] on span "Back to Dashboard" at bounding box center [350, 56] width 90 height 13
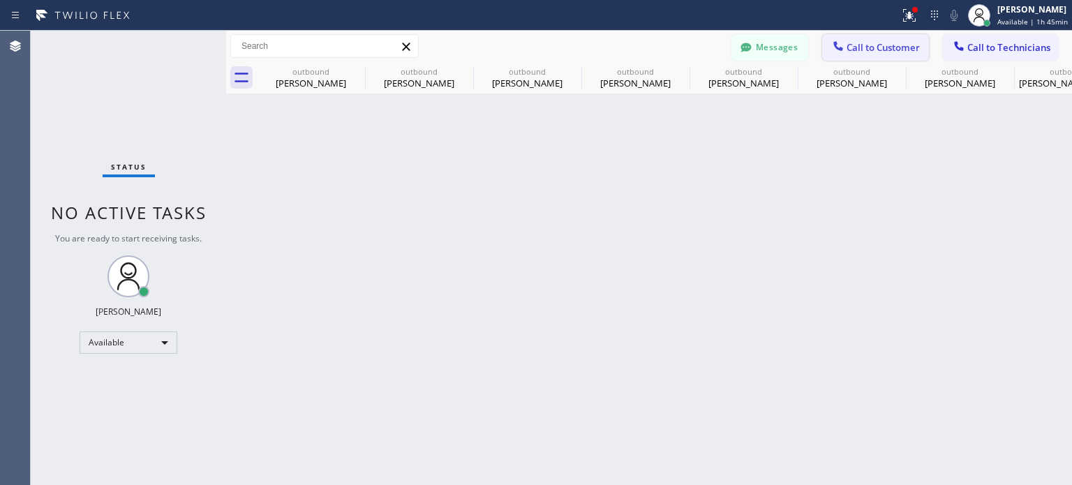
click at [832, 48] on icon at bounding box center [838, 46] width 14 height 14
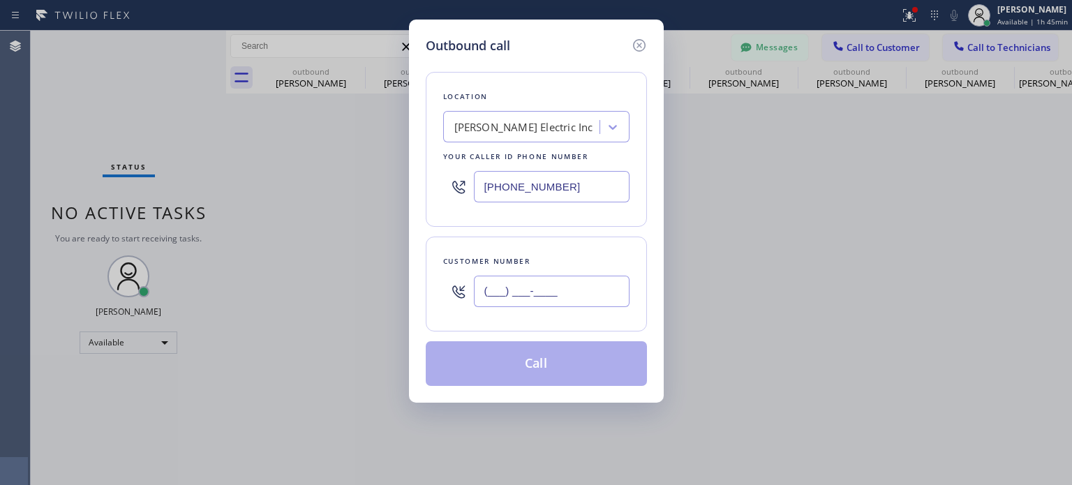
click at [564, 301] on input "(___) ___-____" at bounding box center [552, 291] width 156 height 31
paste input "646) 240-8831"
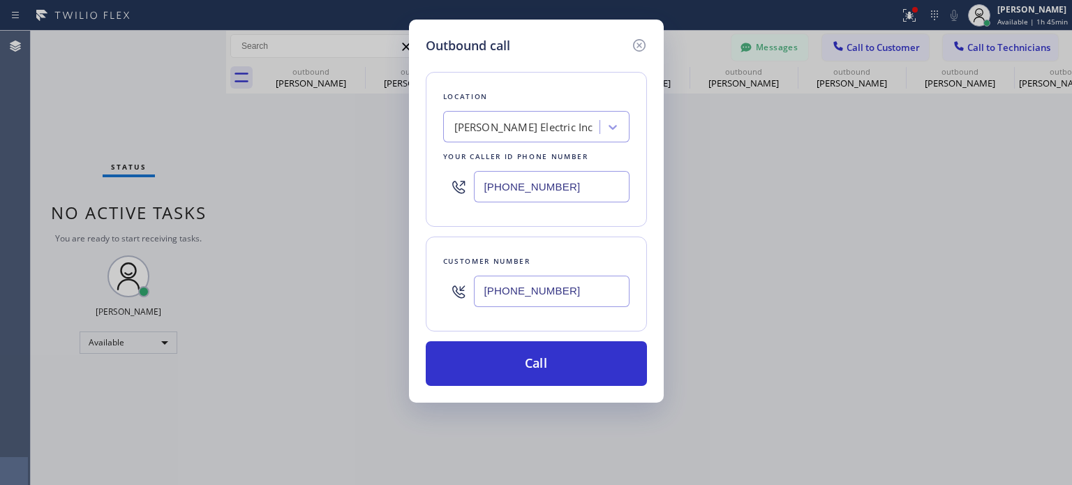
type input "[PHONE_NUMBER]"
click at [523, 192] on input "[PHONE_NUMBER]" at bounding box center [552, 186] width 156 height 31
click at [524, 192] on input "[PHONE_NUMBER]" at bounding box center [552, 186] width 156 height 31
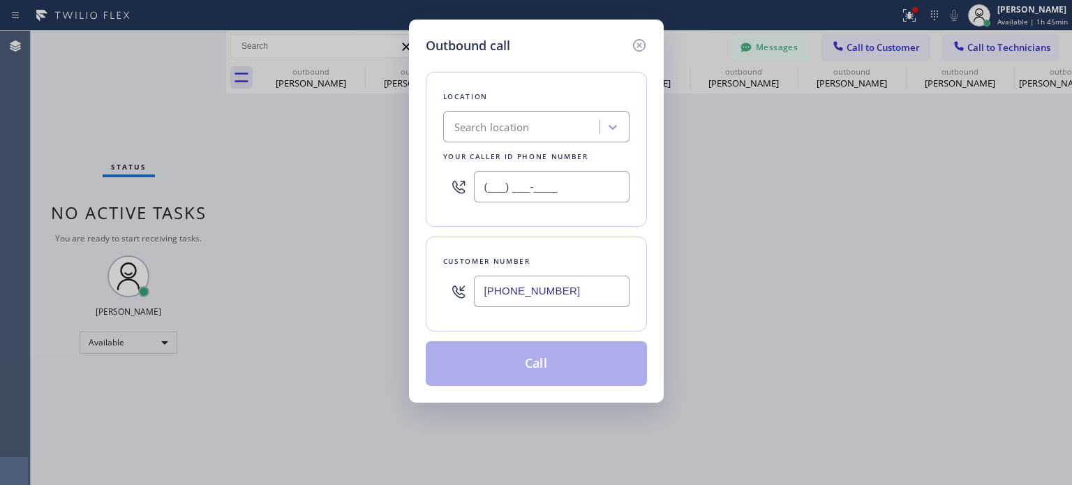
type input "(___) ___-____"
click at [515, 124] on div "Search location" at bounding box center [491, 127] width 75 height 16
paste input "Repair Twist of [US_STATE]"
type input "Repair Twist of [US_STATE]"
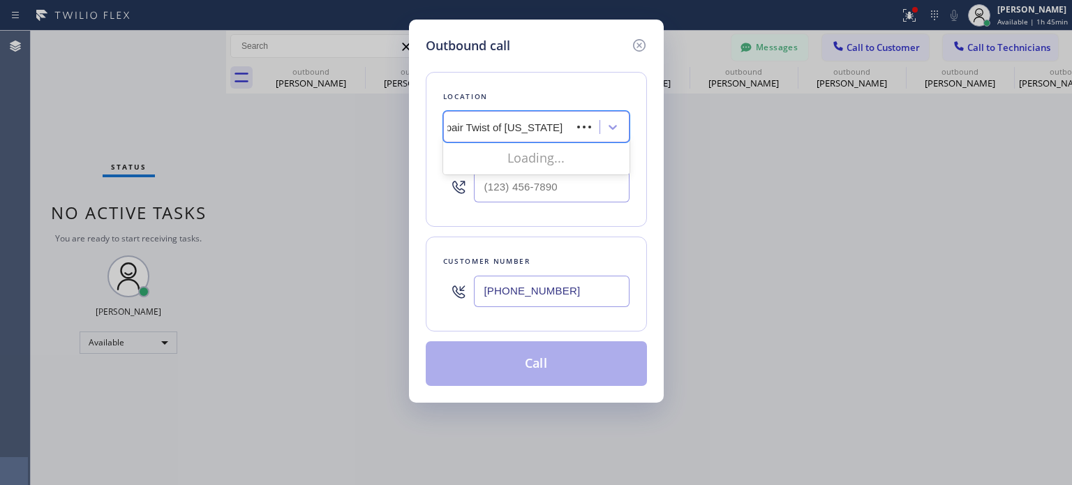
scroll to position [0, 2]
click at [525, 163] on div "Repair Twist of [US_STATE]" at bounding box center [536, 156] width 186 height 25
type input "[PHONE_NUMBER]"
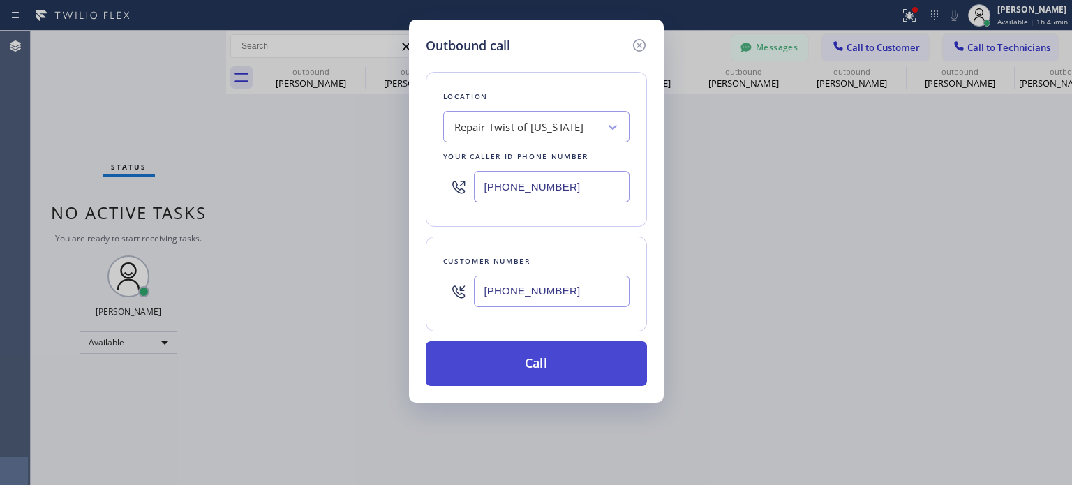
drag, startPoint x: 587, startPoint y: 365, endPoint x: 596, endPoint y: 343, distance: 23.5
click at [587, 365] on button "Call" at bounding box center [536, 363] width 221 height 45
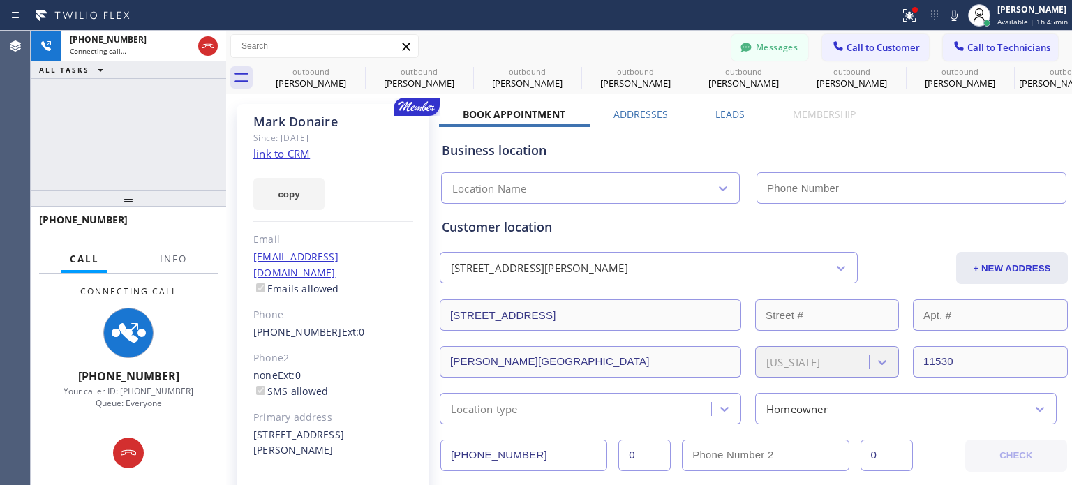
type input "[PHONE_NUMBER]"
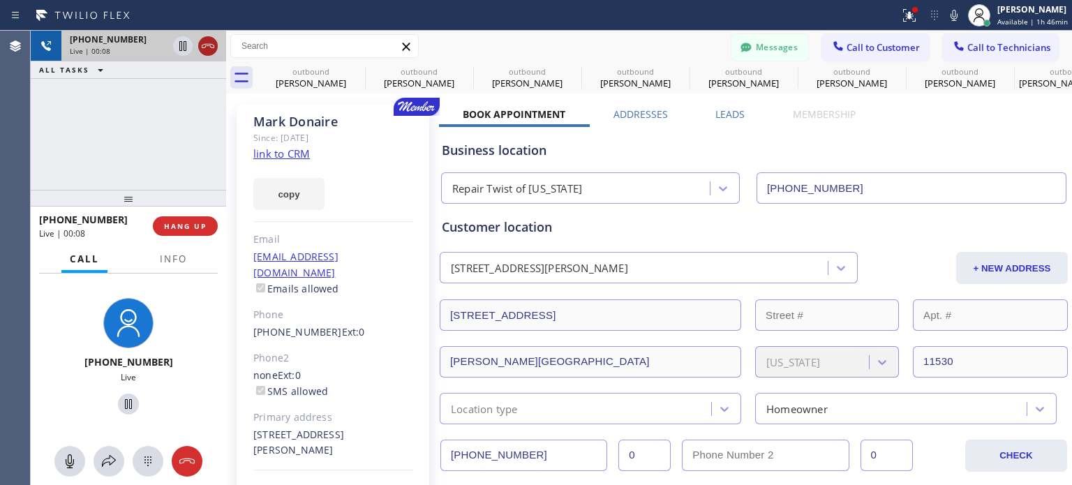
click at [204, 40] on icon at bounding box center [208, 46] width 17 height 17
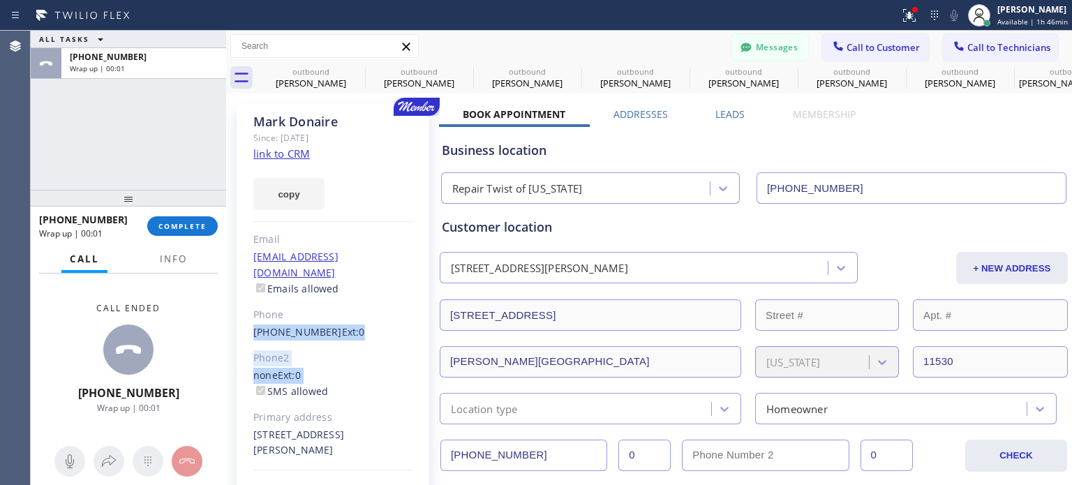
click at [255, 378] on div "[PERSON_NAME] Since: [DATE] link to CRM copy Email [EMAIL_ADDRESS][DOMAIN_NAME]…" at bounding box center [333, 319] width 193 height 431
click at [431, 324] on div "[PERSON_NAME] Since: [DATE] link to CRM copy Email [EMAIL_ADDRESS][DOMAIN_NAME]…" at bounding box center [334, 319] width 195 height 431
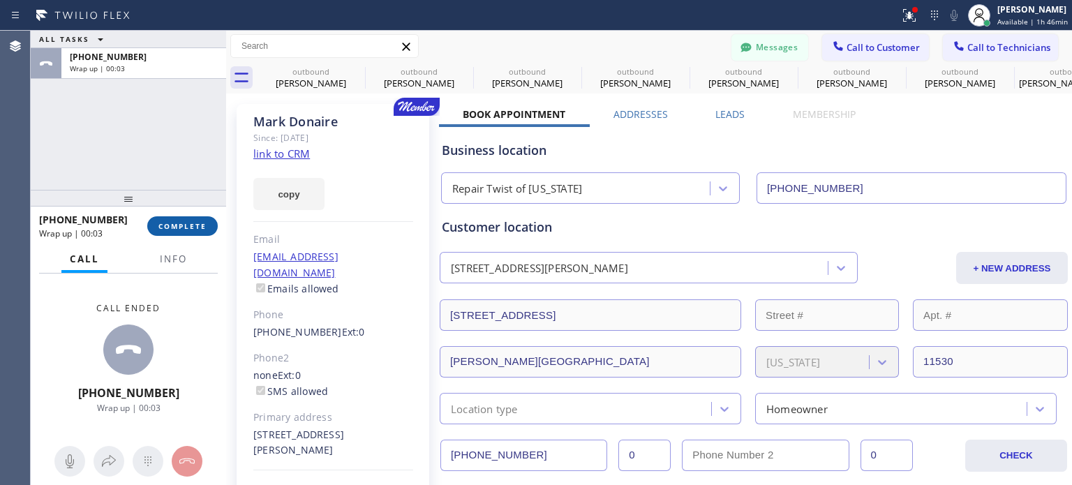
click at [193, 224] on span "COMPLETE" at bounding box center [182, 226] width 48 height 10
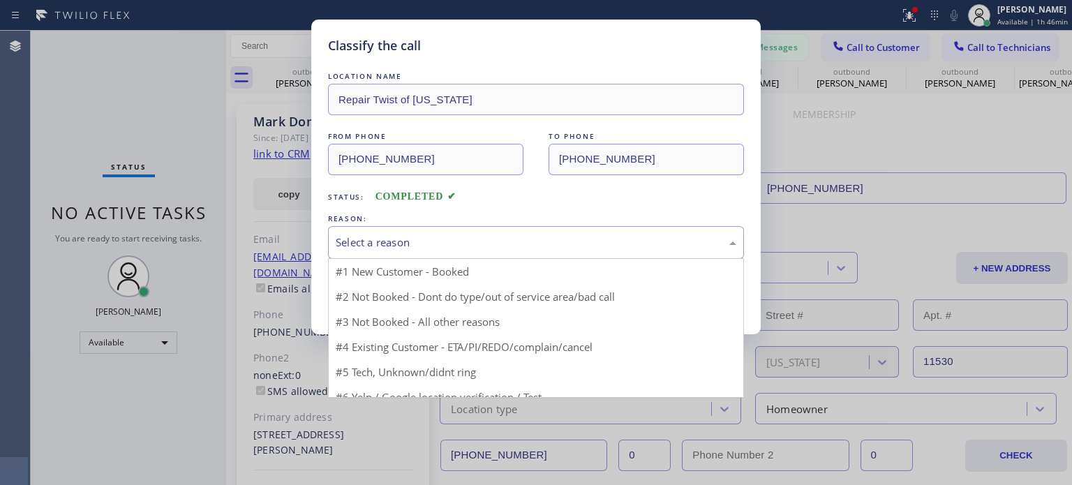
click at [447, 237] on div "Select a reason" at bounding box center [536, 242] width 401 height 16
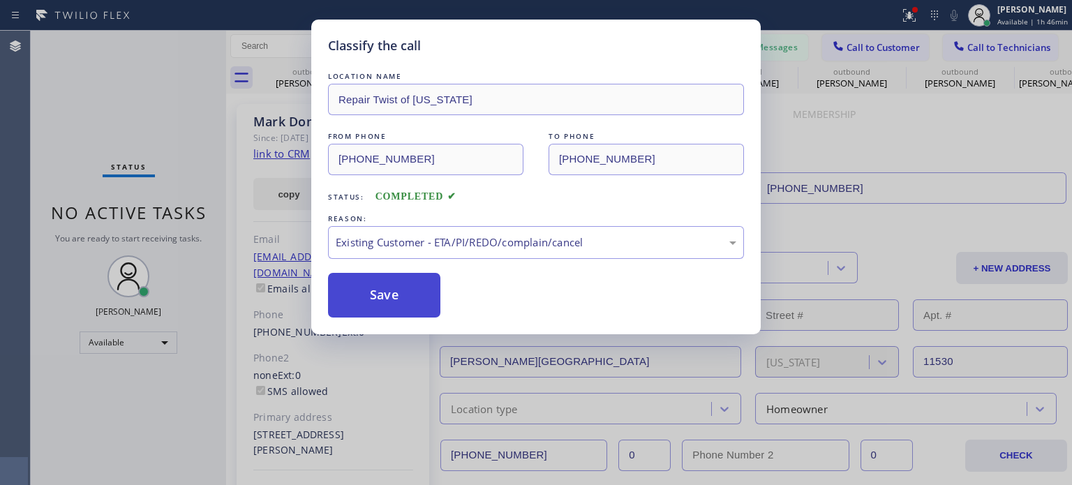
click at [391, 286] on button "Save" at bounding box center [384, 295] width 112 height 45
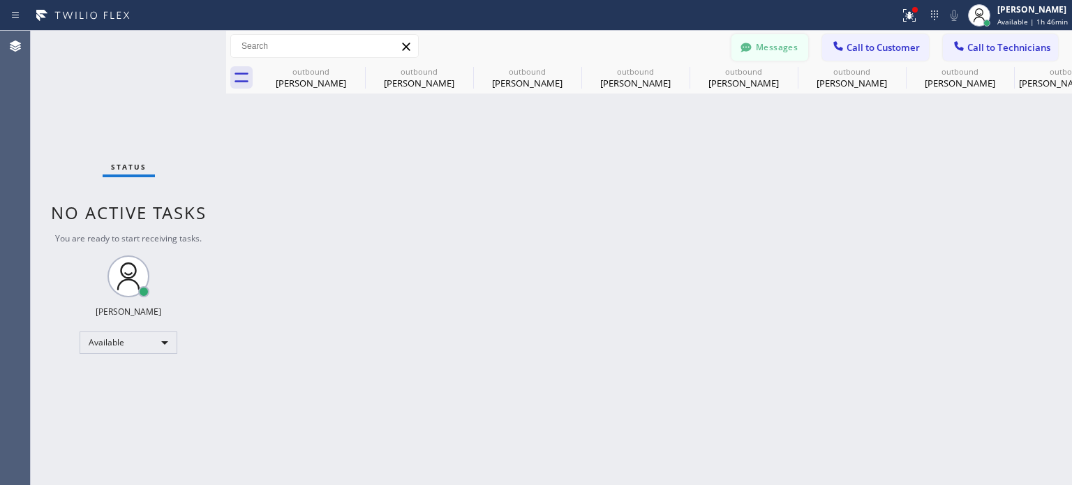
click at [782, 52] on button "Messages" at bounding box center [769, 47] width 77 height 27
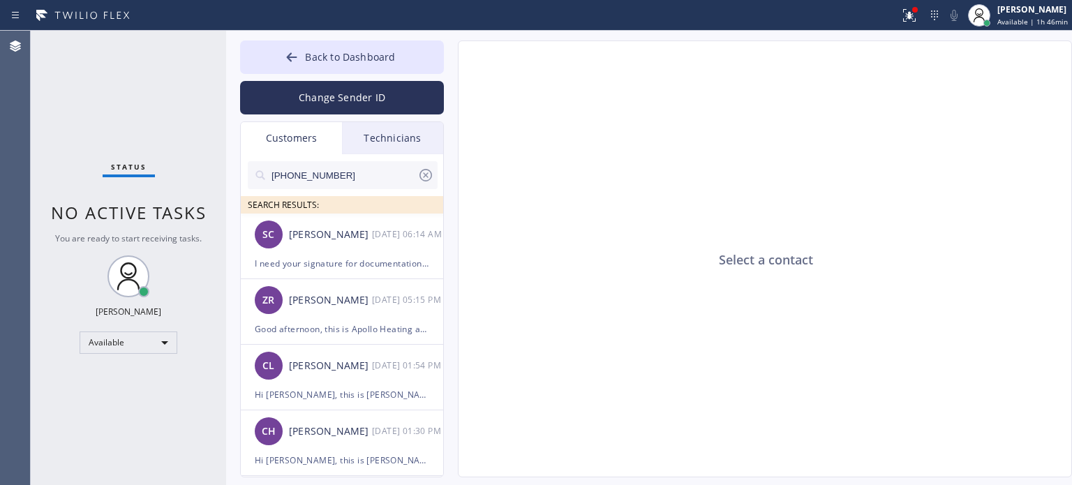
click at [324, 170] on input "[PHONE_NUMBER]" at bounding box center [343, 175] width 147 height 28
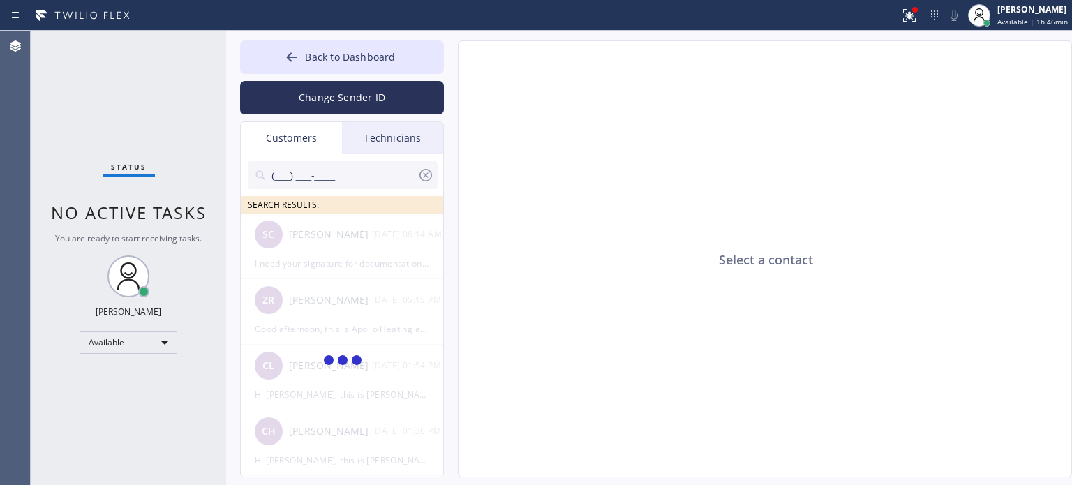
click at [316, 177] on input "(___) ___-____" at bounding box center [343, 175] width 147 height 28
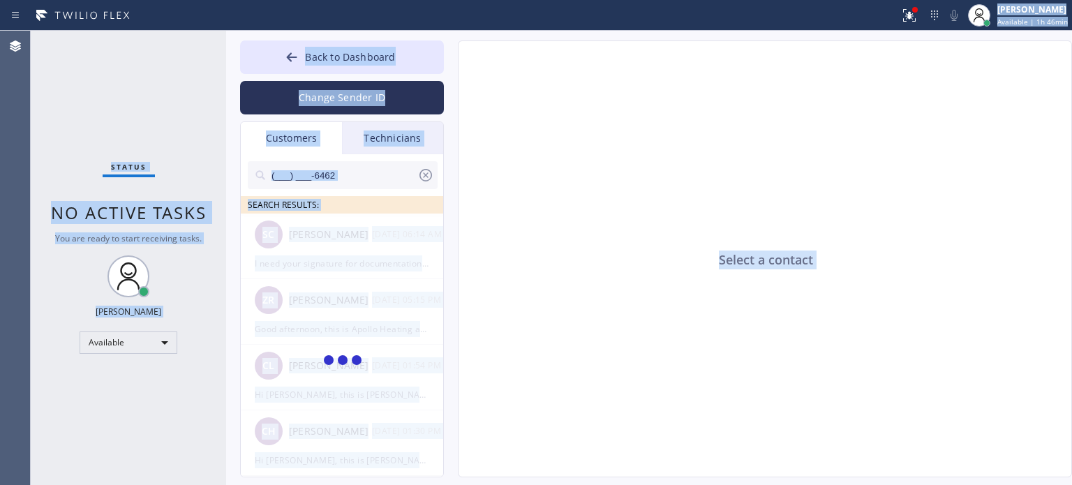
click at [310, 175] on input "(___) ___-6462" at bounding box center [343, 175] width 147 height 28
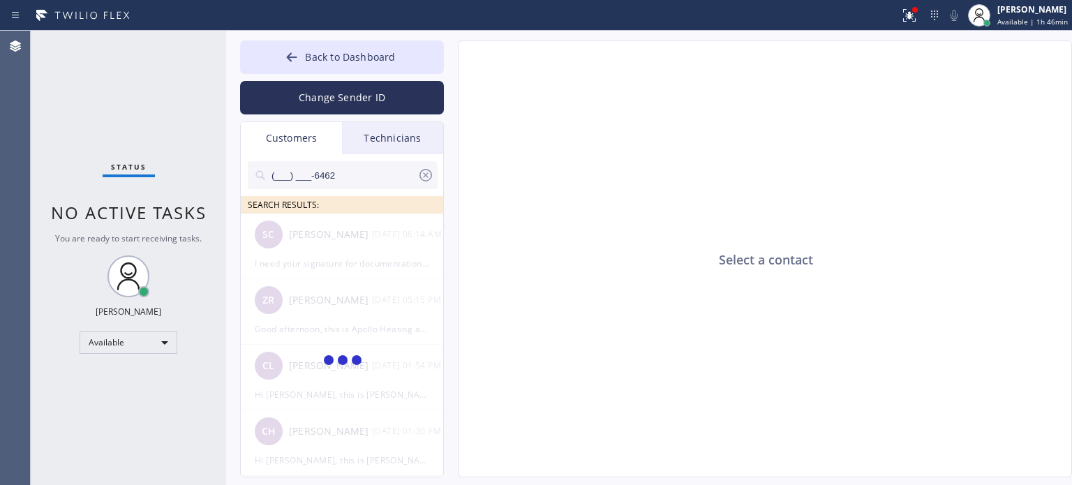
click at [310, 175] on input "(___) ___-6462" at bounding box center [343, 175] width 147 height 28
paste input "646) 240-8831"
click at [310, 175] on input "(___) ___-6462" at bounding box center [343, 175] width 147 height 28
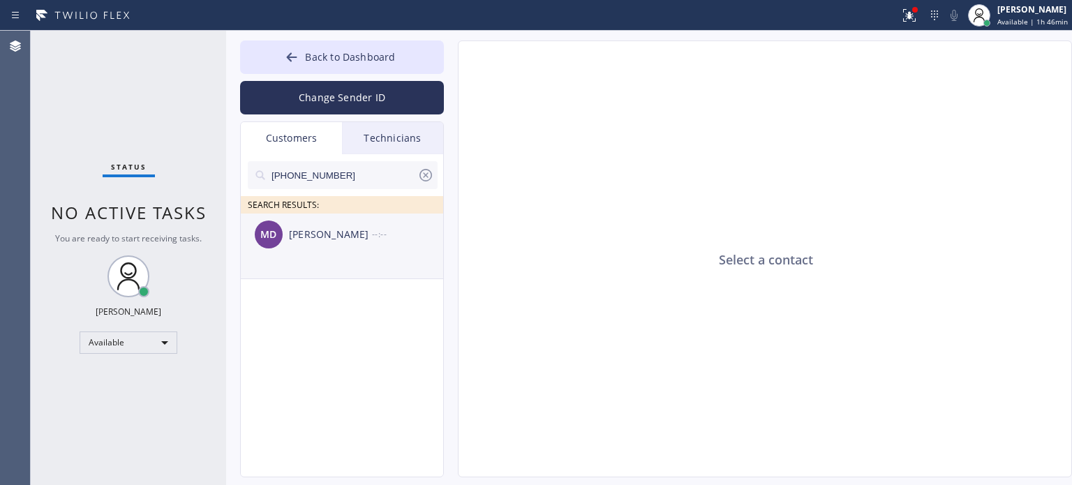
type input "[PHONE_NUMBER]"
click at [288, 244] on div "MD [PERSON_NAME] --:--" at bounding box center [343, 235] width 204 height 42
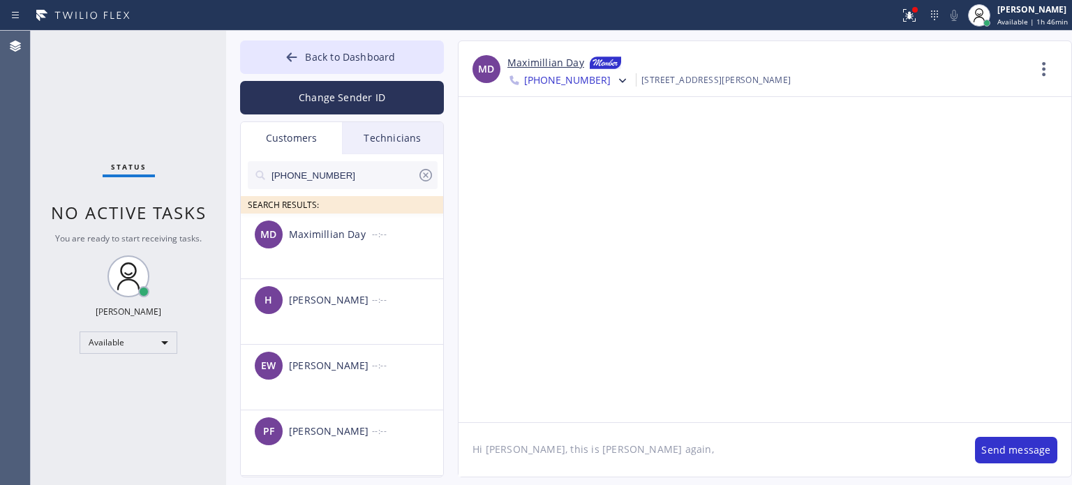
click at [646, 447] on textarea "Hi [PERSON_NAME], this is [PERSON_NAME] again," at bounding box center [709, 450] width 502 height 54
paste textarea "[PHONE_NUMBER]"
paste textarea "Repair Twist of [US_STATE]"
click at [645, 452] on textarea "Hi [PERSON_NAME], this is [PERSON_NAME] again from Repair Twist of [US_STATE]" at bounding box center [709, 450] width 502 height 54
click at [731, 442] on textarea "Hi [PERSON_NAME], this is [PERSON_NAME] again from Repair Twist of [US_STATE]" at bounding box center [709, 450] width 502 height 54
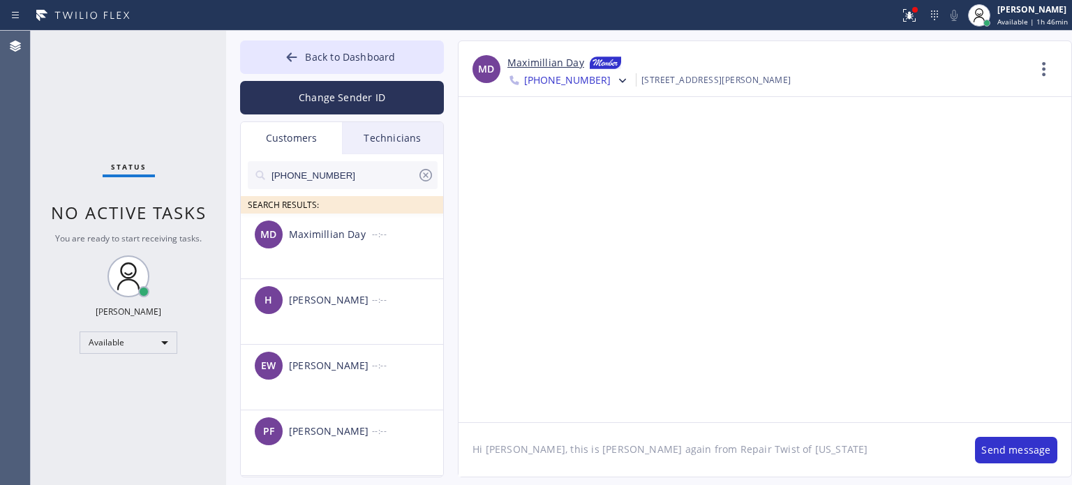
click at [739, 446] on textarea "Hi [PERSON_NAME], this is [PERSON_NAME] again from Repair Twist of [US_STATE]" at bounding box center [709, 450] width 502 height 54
type textarea "Hi [PERSON_NAME], this is [PERSON_NAME] again from Repair Twist of [US_STATE], …"
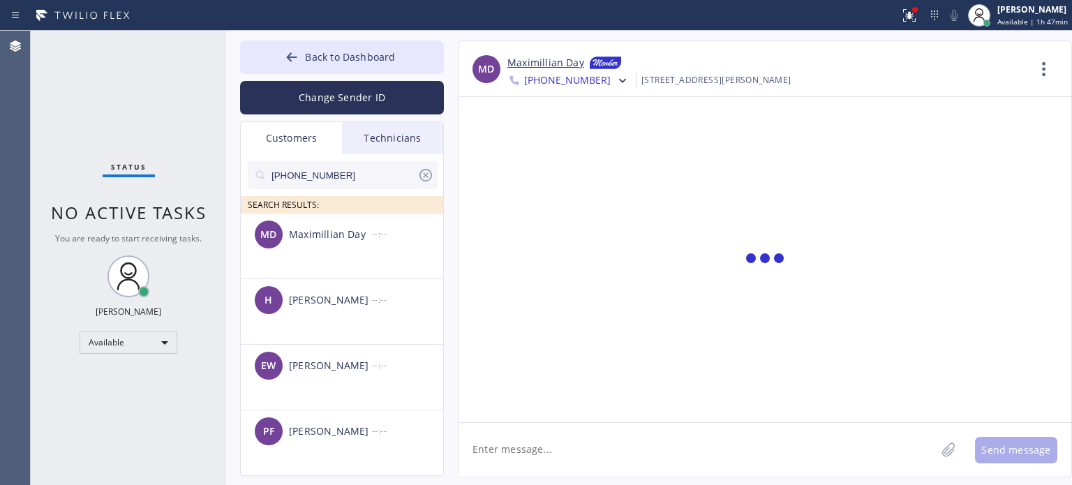
click at [329, 177] on input "[PHONE_NUMBER]" at bounding box center [343, 175] width 147 height 28
click at [301, 181] on input "[PHONE_NUMBER]" at bounding box center [343, 175] width 147 height 28
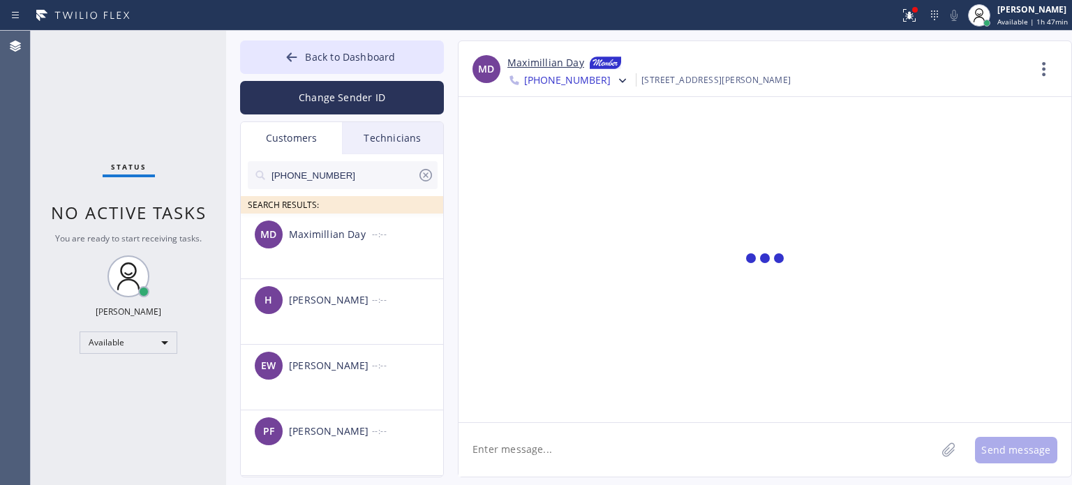
click at [301, 181] on input "[PHONE_NUMBER]" at bounding box center [343, 175] width 147 height 28
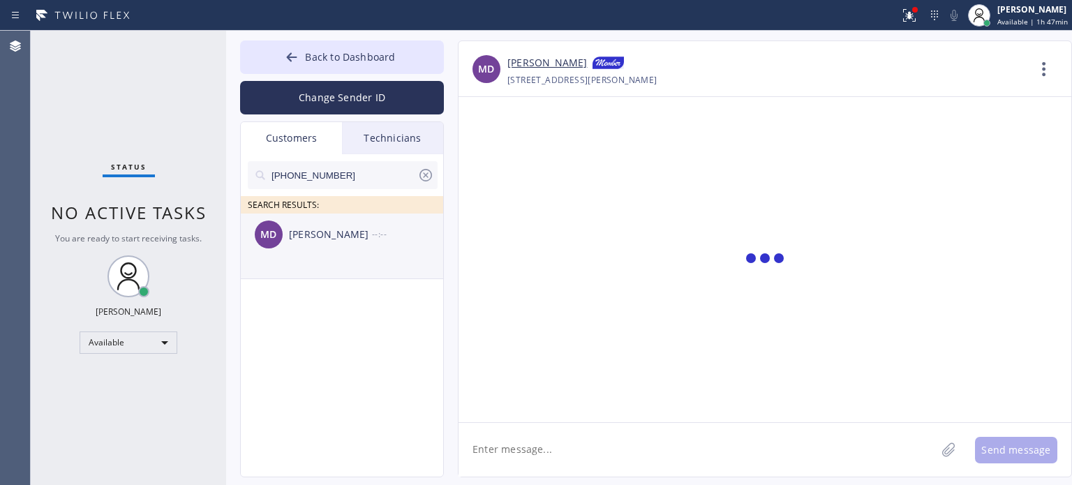
type input "[PHONE_NUMBER]"
click at [329, 240] on div "[PERSON_NAME]" at bounding box center [330, 235] width 83 height 16
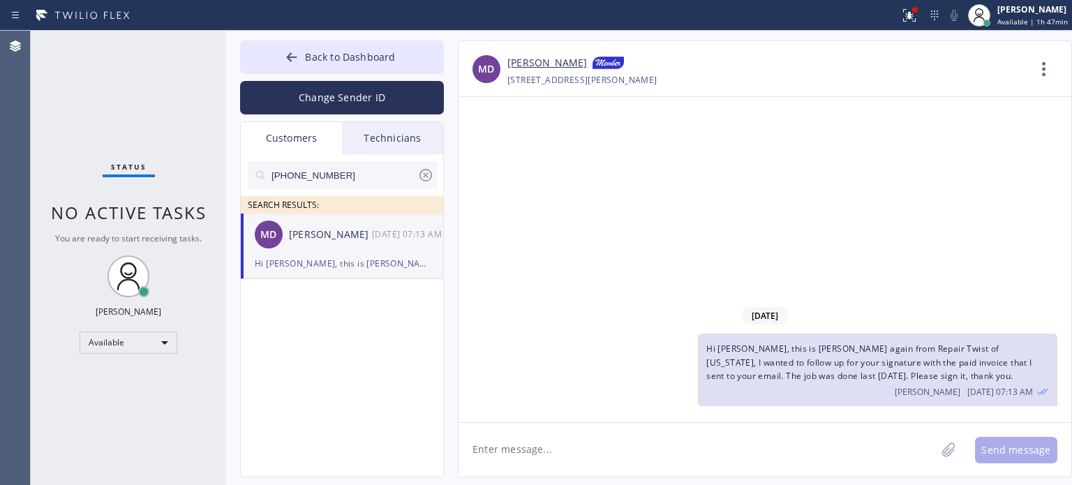
click at [631, 460] on textarea at bounding box center [696, 450] width 477 height 54
click at [326, 90] on button "Change Sender ID" at bounding box center [342, 97] width 204 height 33
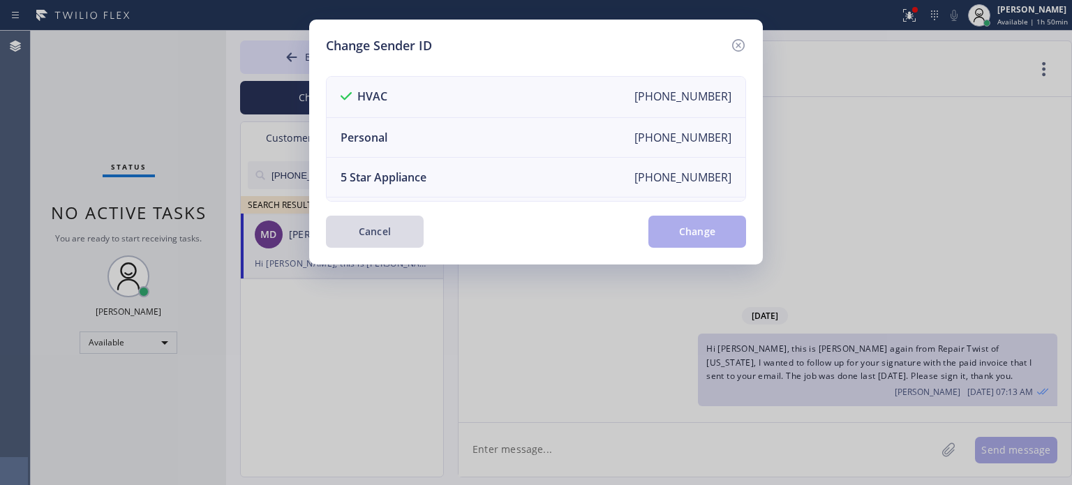
click at [387, 228] on button "Cancel" at bounding box center [375, 232] width 98 height 32
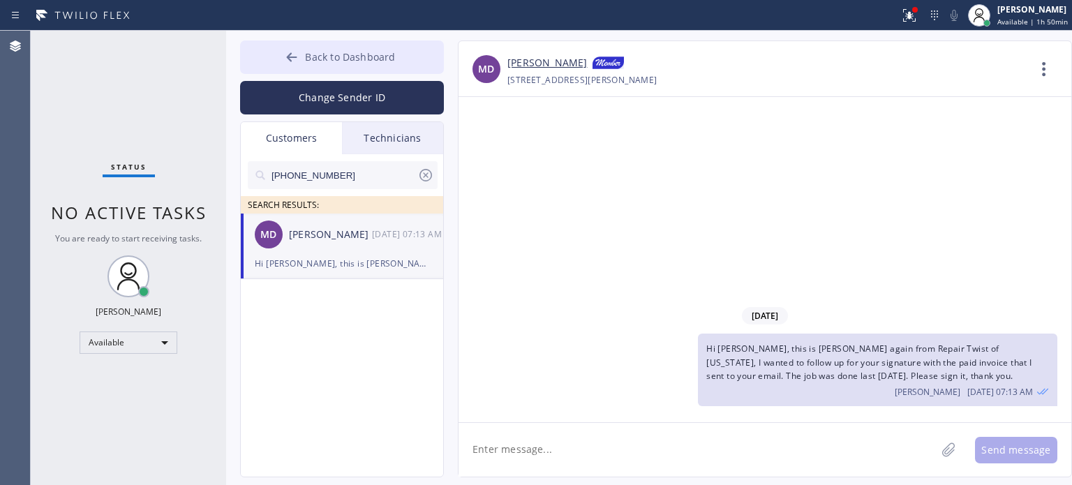
click at [417, 50] on button "Back to Dashboard" at bounding box center [342, 56] width 204 height 33
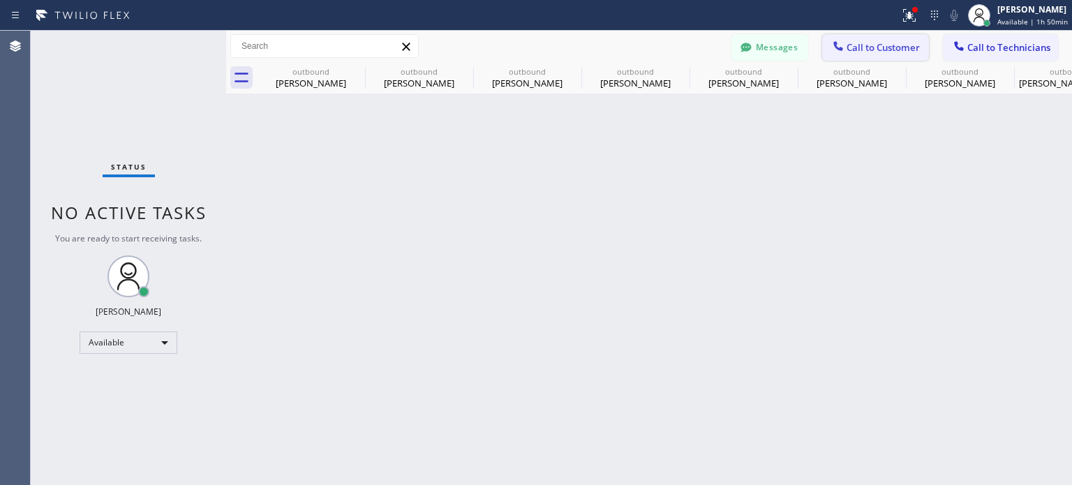
click at [884, 49] on span "Call to Customer" at bounding box center [882, 47] width 73 height 13
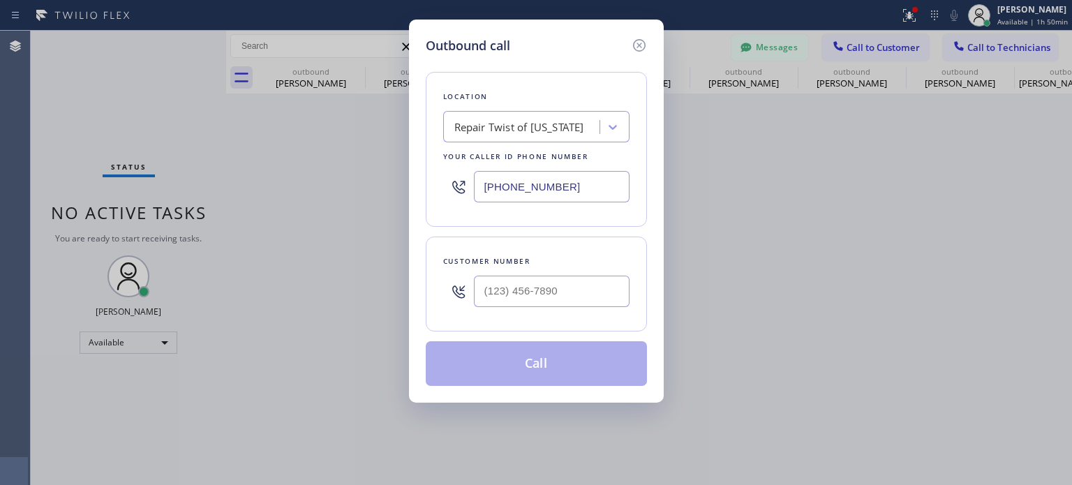
click at [537, 274] on div at bounding box center [552, 291] width 156 height 45
paste input "347) 567-3615"
click at [570, 292] on input "[PHONE_NUMBER]" at bounding box center [552, 291] width 156 height 31
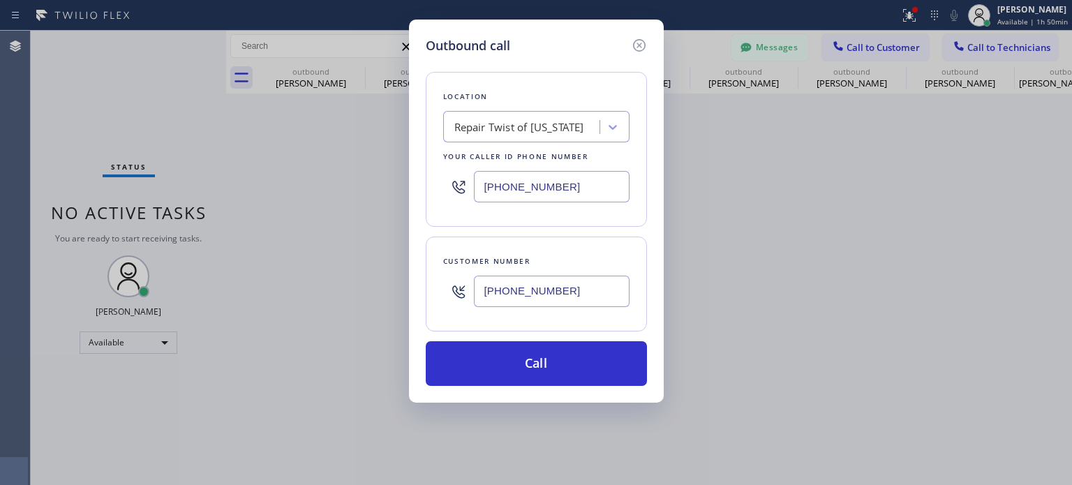
type input "[PHONE_NUMBER]"
click at [494, 178] on input "[PHONE_NUMBER]" at bounding box center [552, 186] width 156 height 31
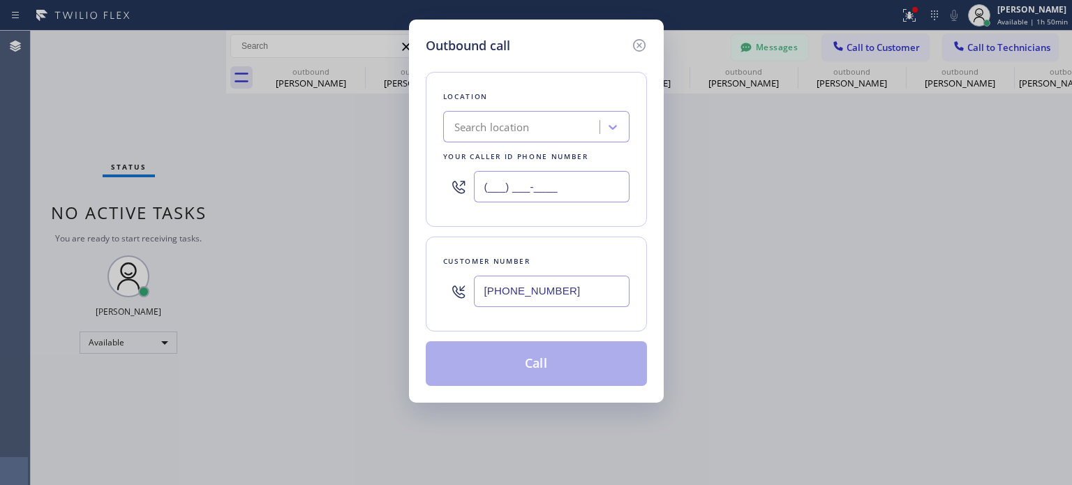
type input "(___) ___-____"
click at [491, 134] on div "Search location" at bounding box center [491, 127] width 75 height 16
paste input "HVAC Services"
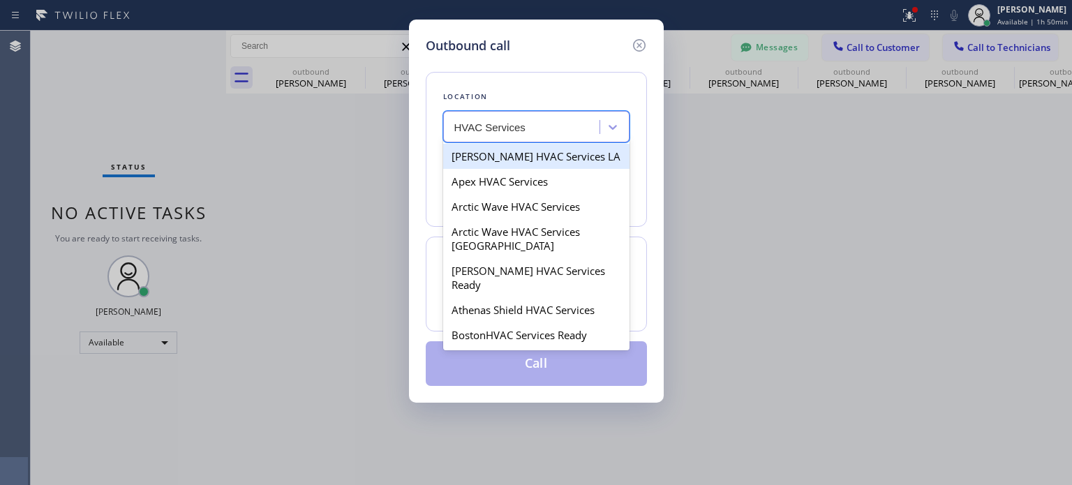
click at [477, 126] on input "HVAC Services" at bounding box center [502, 127] width 96 height 12
type input "HVAC Services"
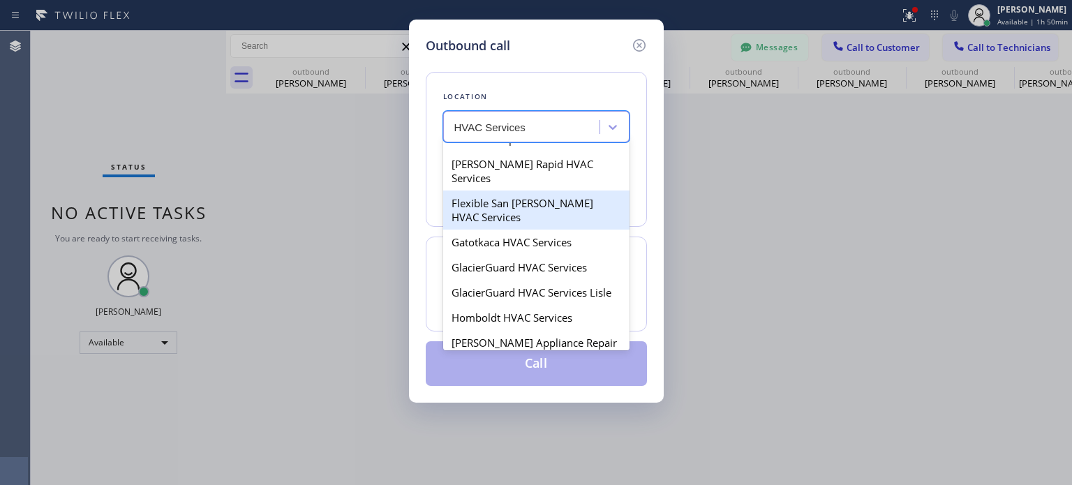
scroll to position [488, 0]
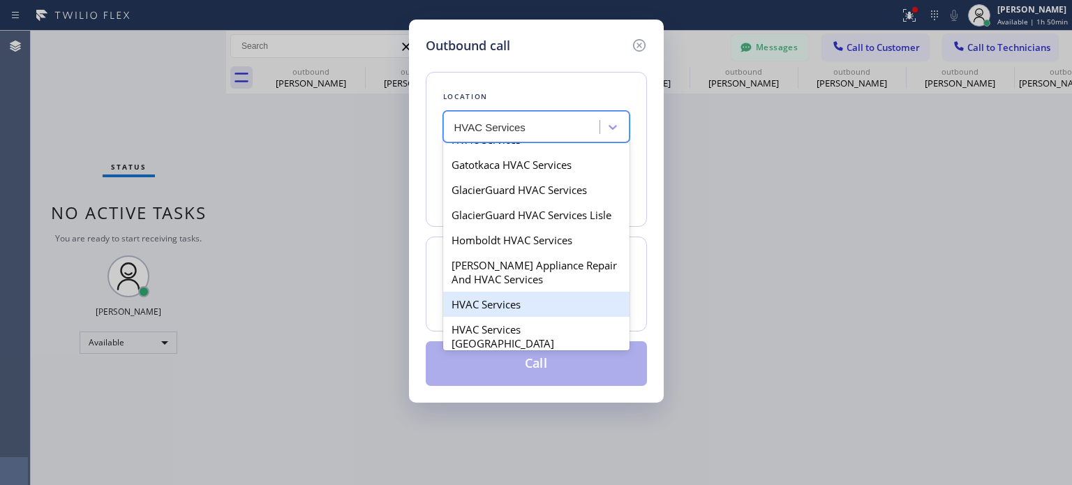
click at [505, 292] on div "HVAC Services" at bounding box center [536, 304] width 186 height 25
type input "[PHONE_NUMBER]"
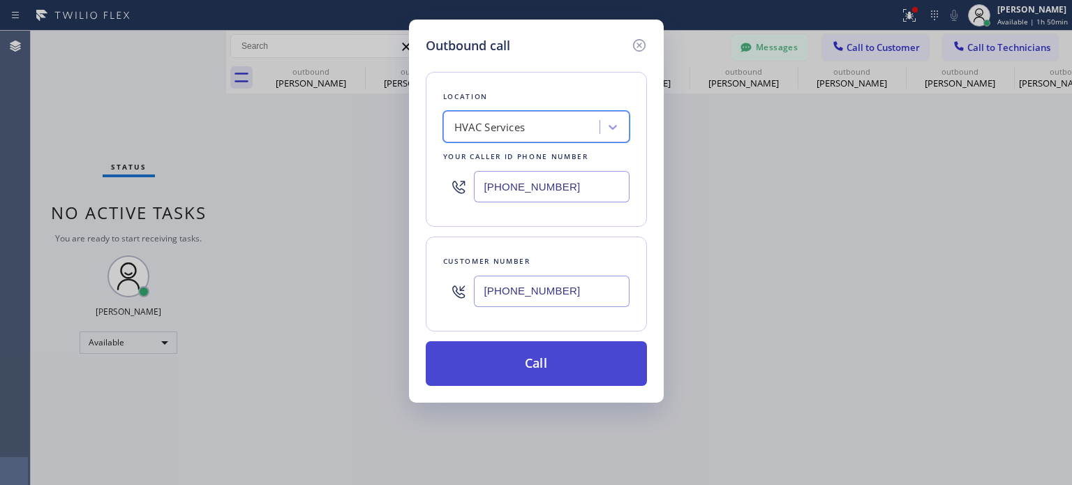
click at [516, 354] on button "Call" at bounding box center [536, 363] width 221 height 45
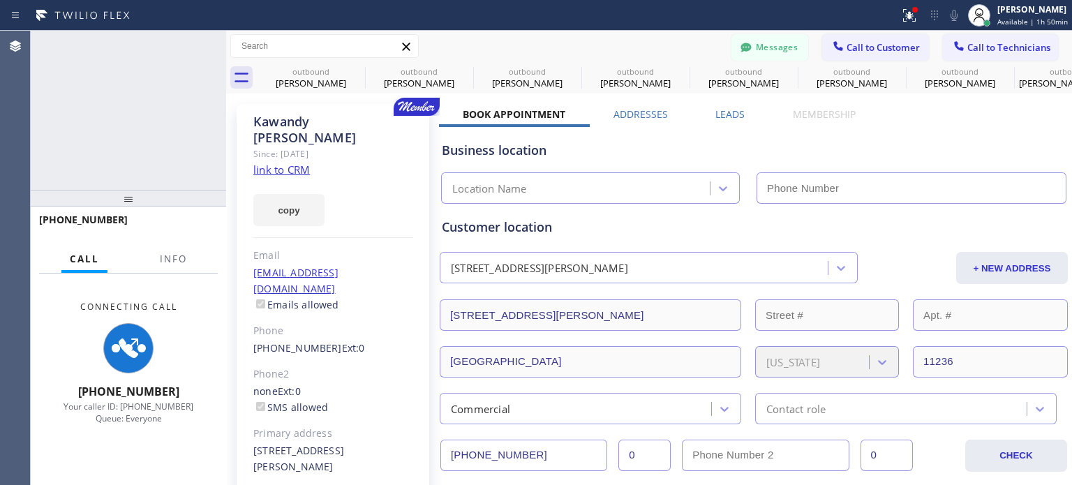
type input "[PHONE_NUMBER]"
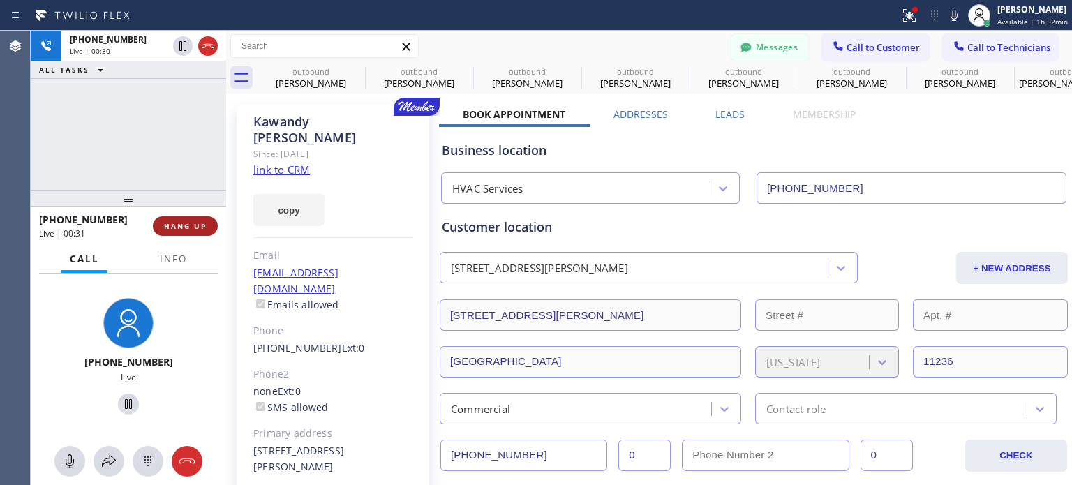
click at [201, 228] on span "HANG UP" at bounding box center [185, 226] width 43 height 10
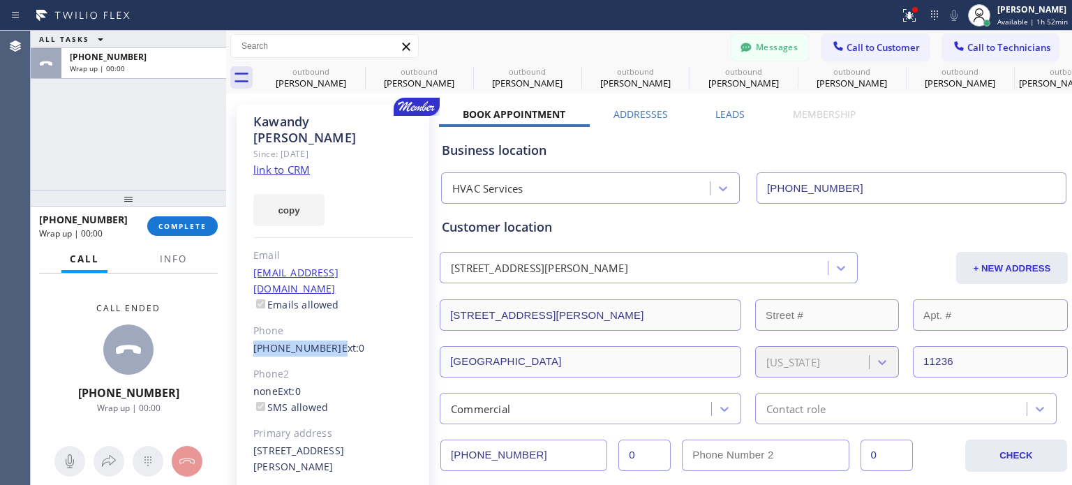
drag, startPoint x: 293, startPoint y: 315, endPoint x: 327, endPoint y: 318, distance: 33.6
click at [327, 318] on div "[PERSON_NAME] Since: [DATE] link to CRM copy Email [EMAIL_ADDRESS][DOMAIN_NAME]…" at bounding box center [333, 327] width 193 height 447
copy div "[PHONE_NUMBER]"
click at [202, 237] on div "[PHONE_NUMBER] Wrap up | 00:01 COMPLETE" at bounding box center [128, 226] width 179 height 36
click at [199, 226] on span "COMPLETE" at bounding box center [182, 226] width 48 height 10
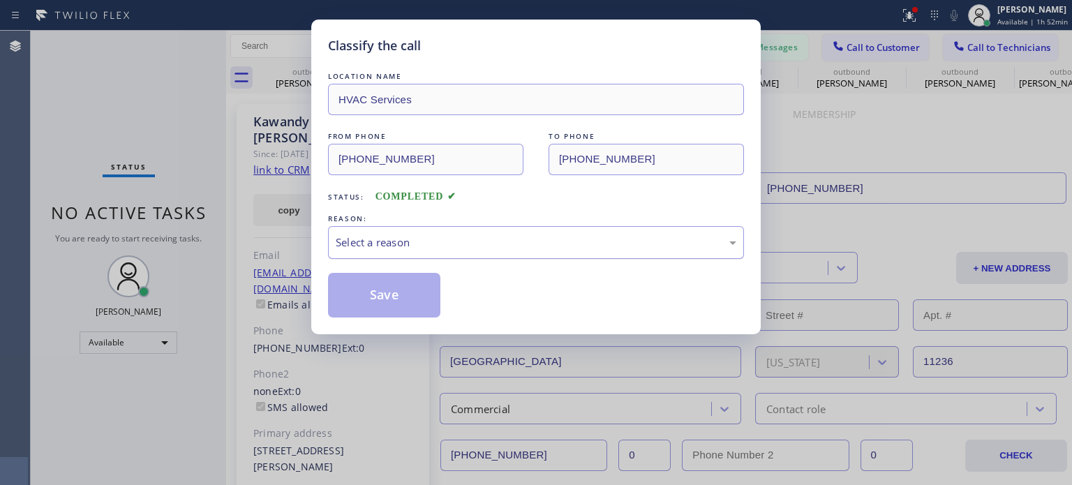
drag, startPoint x: 329, startPoint y: 234, endPoint x: 338, endPoint y: 234, distance: 9.1
click at [332, 234] on div "Select a reason" at bounding box center [536, 242] width 416 height 33
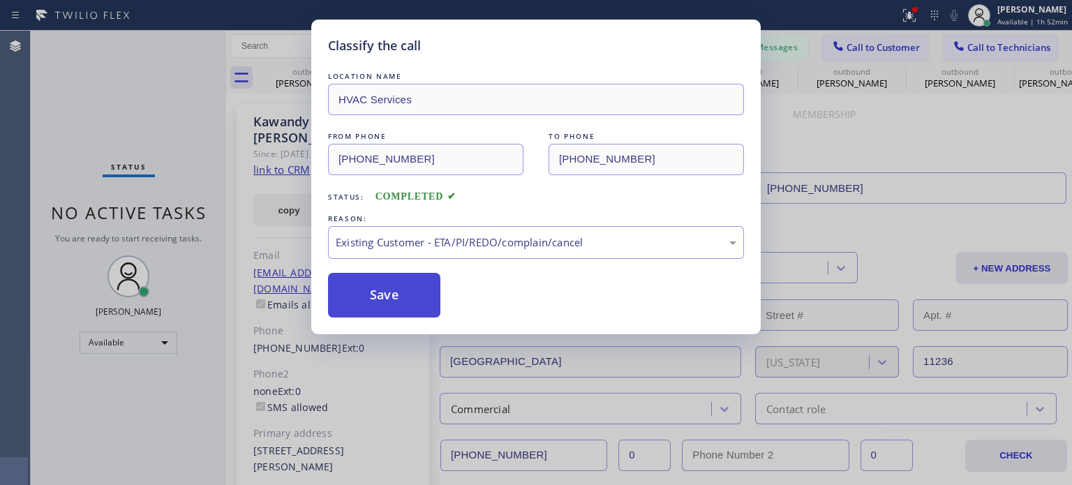
click at [388, 300] on button "Save" at bounding box center [384, 295] width 112 height 45
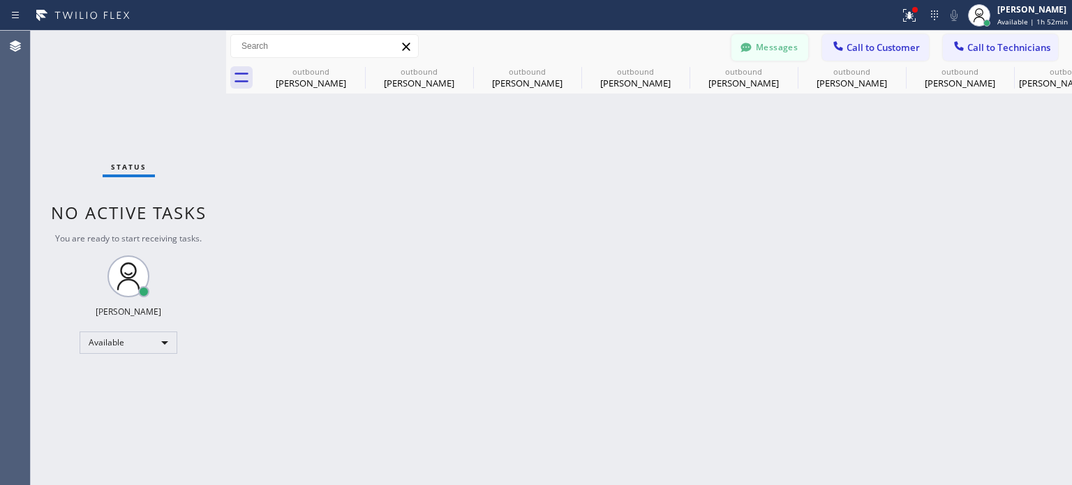
click at [742, 52] on icon at bounding box center [746, 47] width 14 height 14
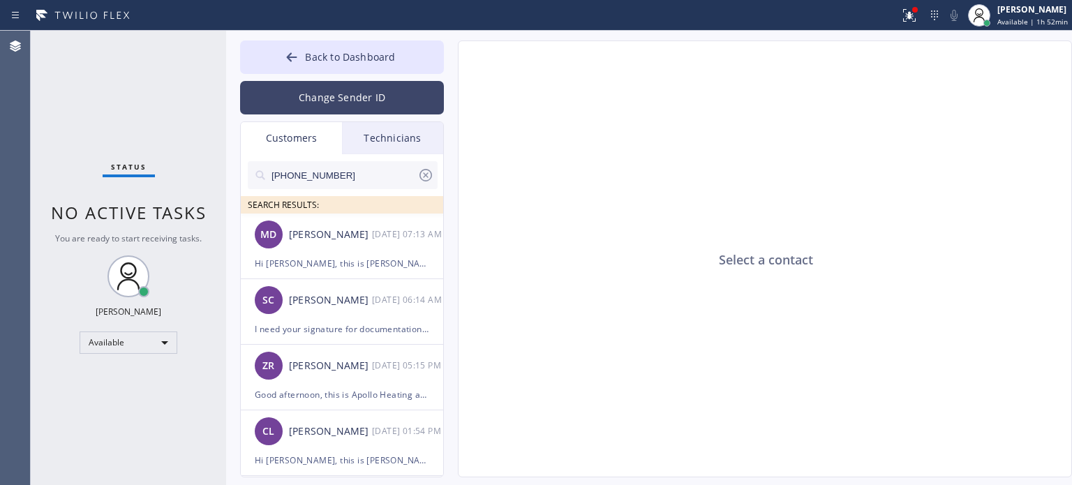
click at [313, 94] on button "Change Sender ID" at bounding box center [342, 97] width 204 height 33
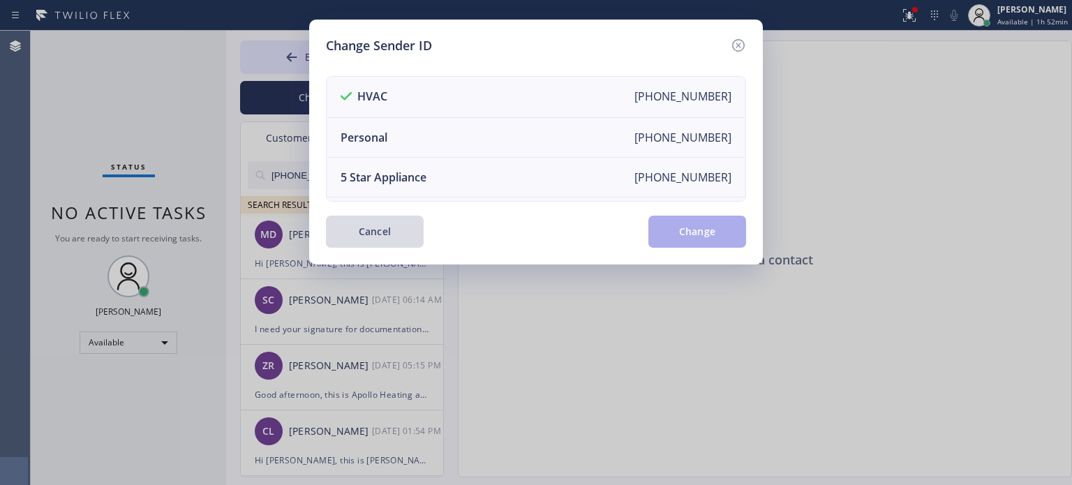
click at [371, 231] on button "Cancel" at bounding box center [375, 232] width 98 height 32
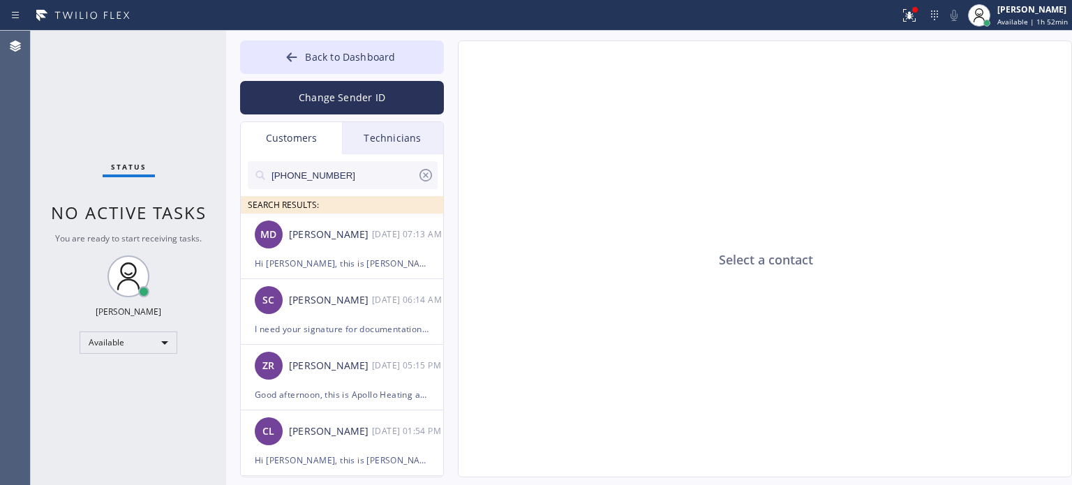
click at [331, 173] on input "[PHONE_NUMBER]" at bounding box center [343, 175] width 147 height 28
paste input "347) 567-3615"
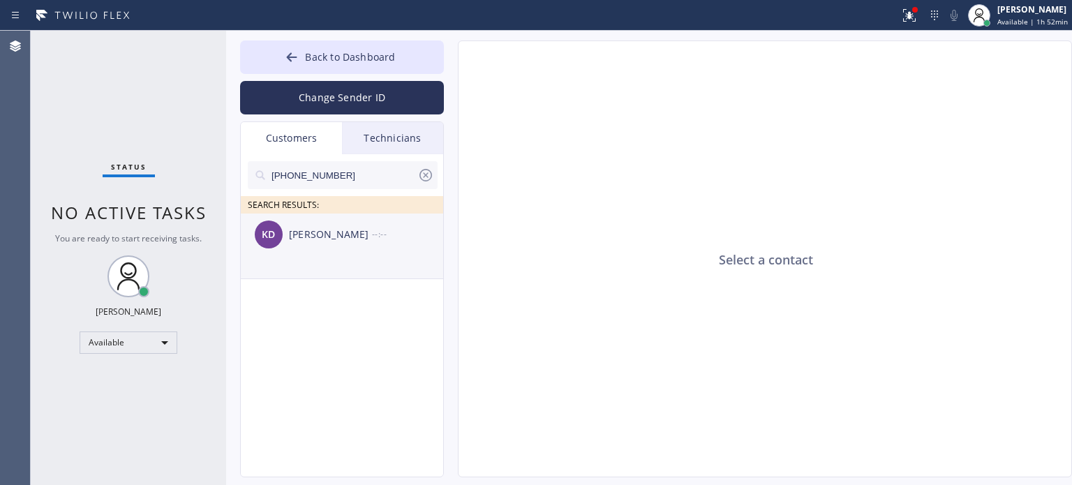
type input "[PHONE_NUMBER]"
click at [343, 260] on li "KD [PERSON_NAME] --:--" at bounding box center [343, 247] width 204 height 66
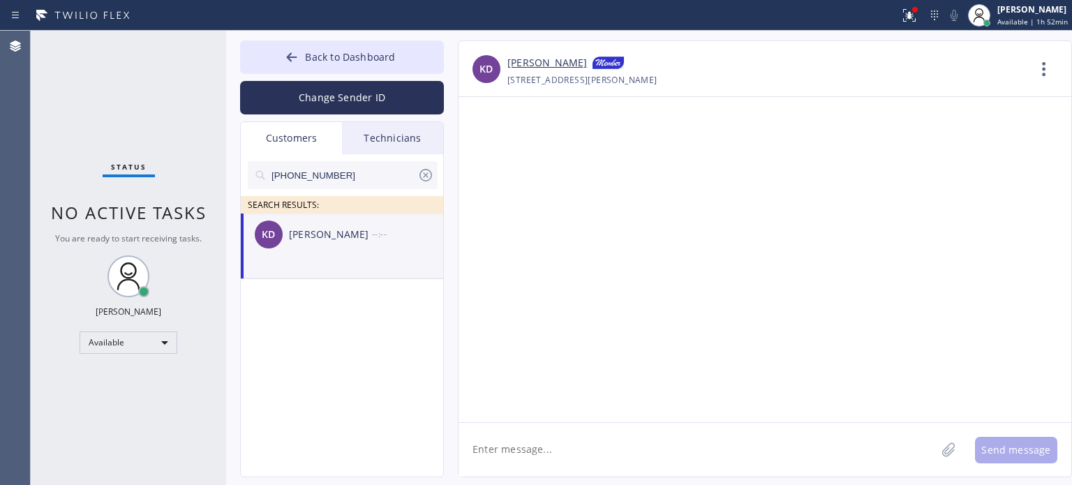
click at [573, 461] on textarea at bounding box center [696, 450] width 477 height 54
paste textarea "HVAC Services"
click at [705, 455] on textarea "Hi [PERSON_NAME], this is [PERSON_NAME] from HVAC Services," at bounding box center [709, 450] width 502 height 54
click at [777, 444] on textarea "Hi [PERSON_NAME], this is [PERSON_NAME] from HVAC Services, I wanted to follow …" at bounding box center [709, 450] width 502 height 54
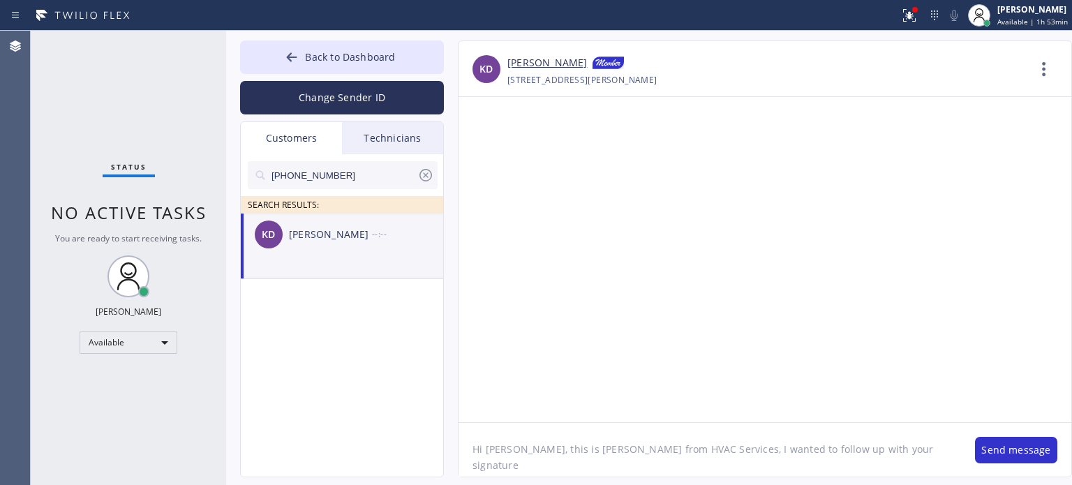
click at [901, 445] on textarea "Hi [PERSON_NAME], this is [PERSON_NAME] from HVAC Services, I wanted to follow …" at bounding box center [709, 450] width 502 height 54
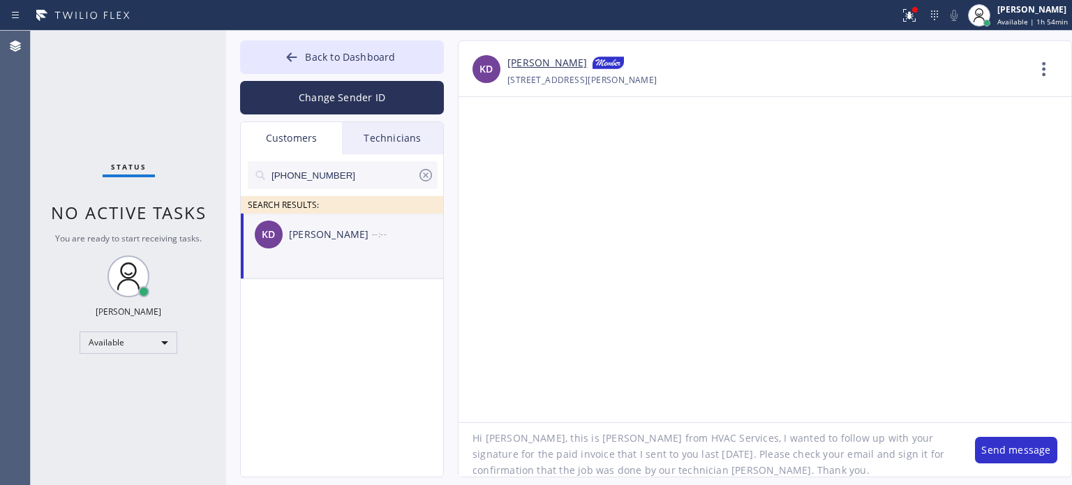
type textarea "Hi [PERSON_NAME], this is [PERSON_NAME] from HVAC Services, I wanted to follow …"
click at [998, 447] on button "Send message" at bounding box center [1016, 450] width 82 height 27
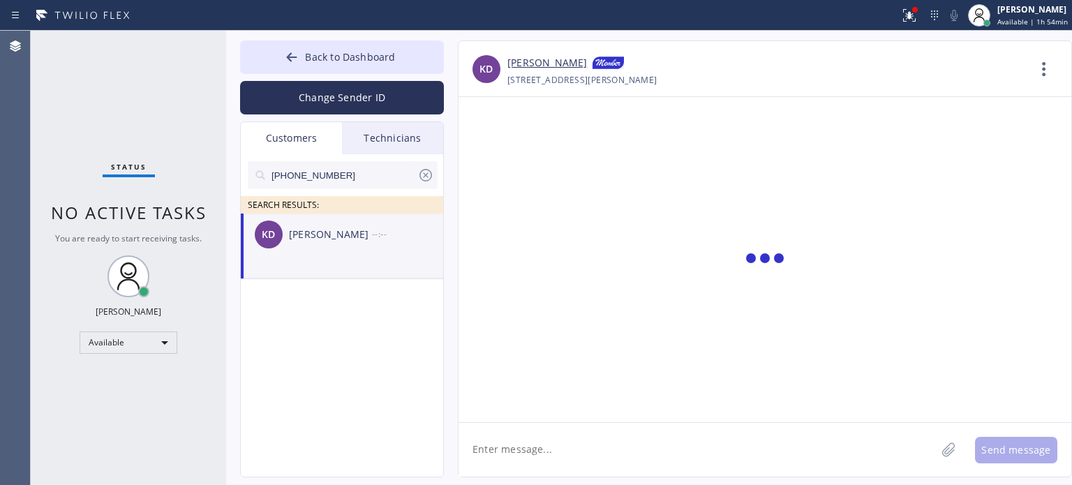
scroll to position [0, 0]
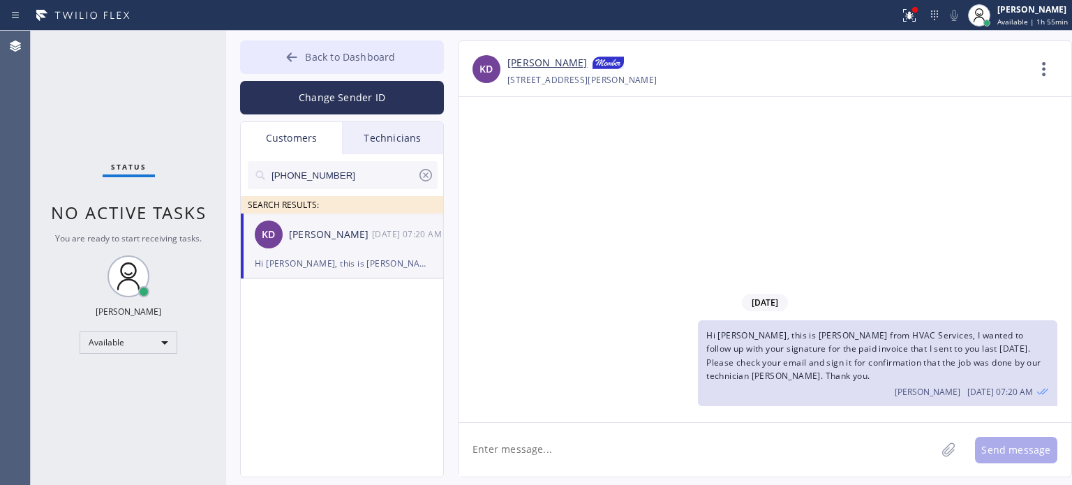
click at [372, 64] on button "Back to Dashboard" at bounding box center [342, 56] width 204 height 33
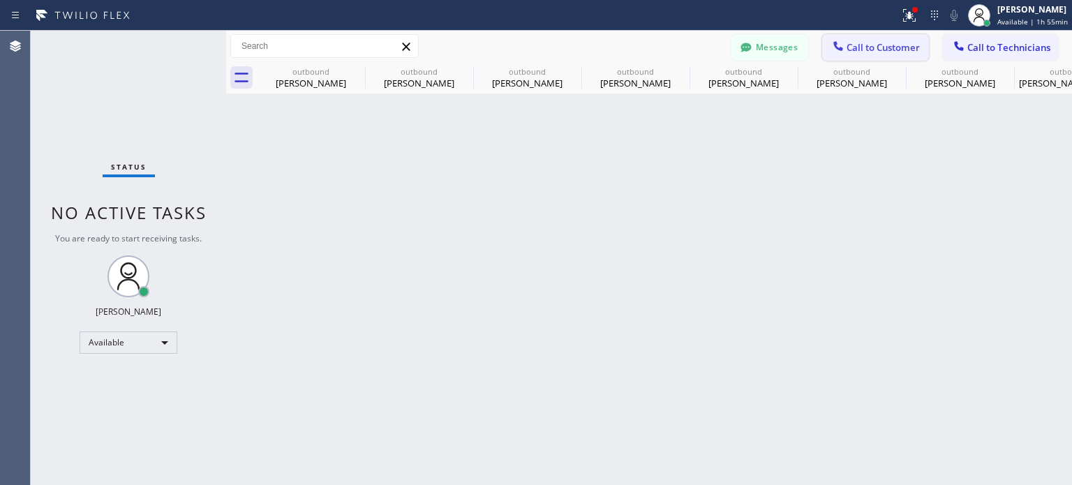
click at [879, 54] on button "Call to Customer" at bounding box center [875, 47] width 107 height 27
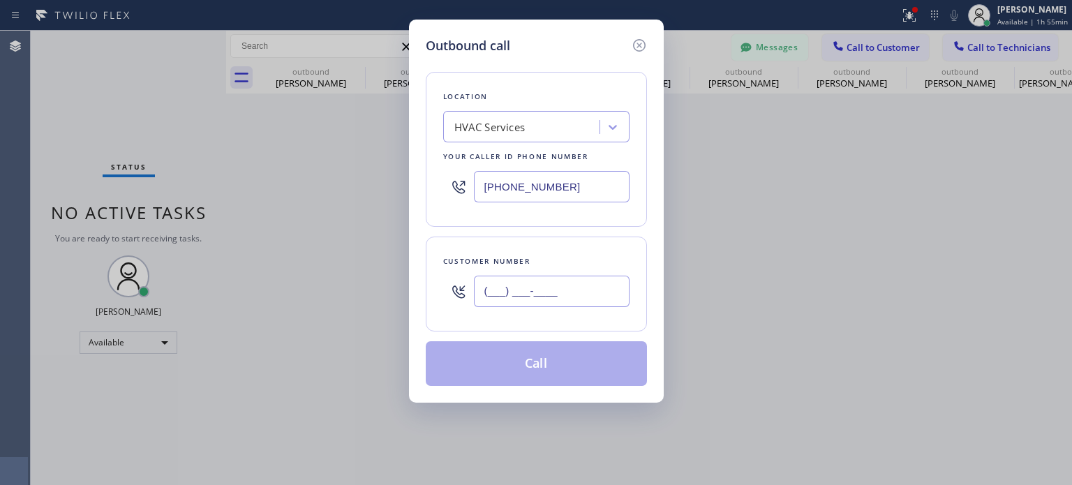
click at [544, 280] on input "(___) ___-____" at bounding box center [552, 291] width 156 height 31
paste input "908) 514-2209"
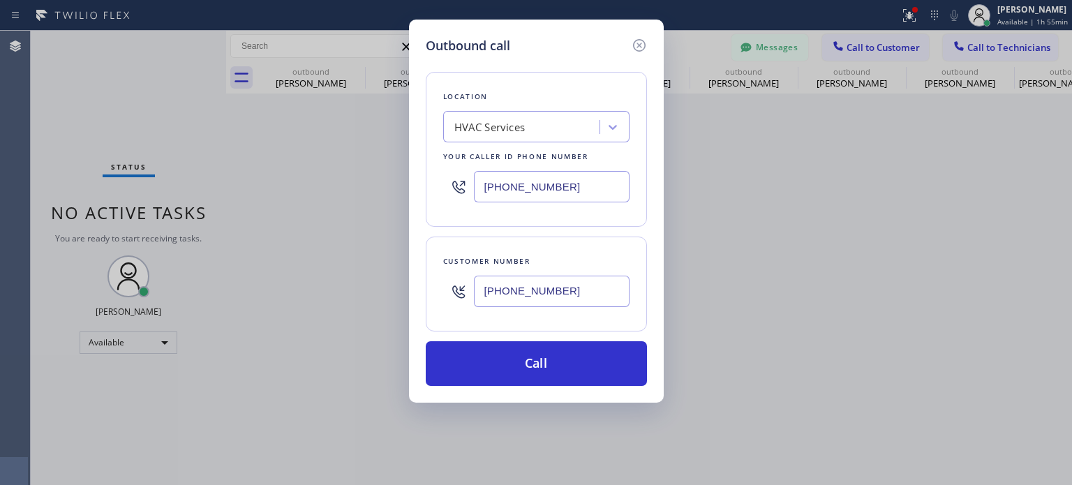
type input "[PHONE_NUMBER]"
click at [528, 183] on input "[PHONE_NUMBER]" at bounding box center [552, 186] width 156 height 31
click at [528, 184] on input "[PHONE_NUMBER]" at bounding box center [552, 186] width 156 height 31
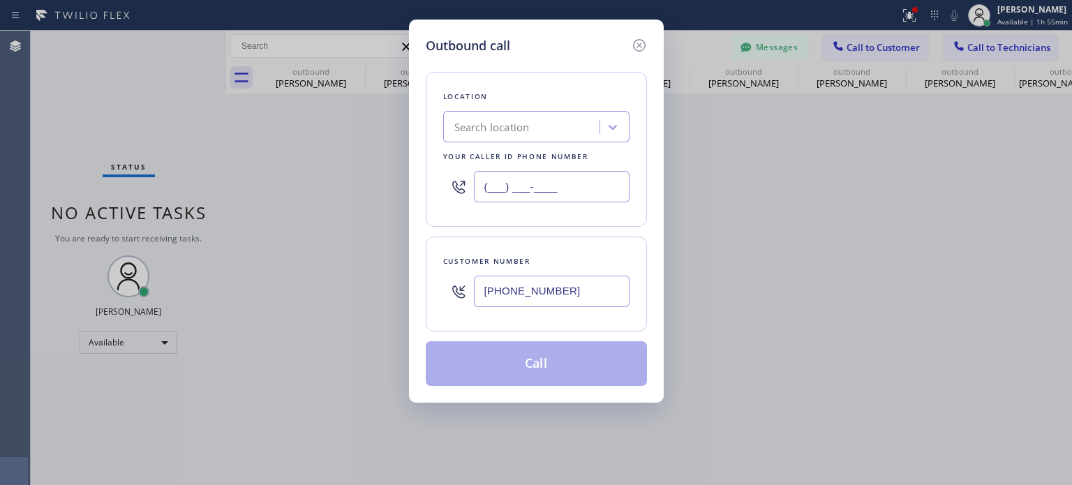
type input "(___) ___-____"
click at [502, 124] on div "Search location" at bounding box center [491, 127] width 75 height 16
paste input "Top [US_STATE] Heating and AC Service"
type input "Top [US_STATE] Heating and AC Service"
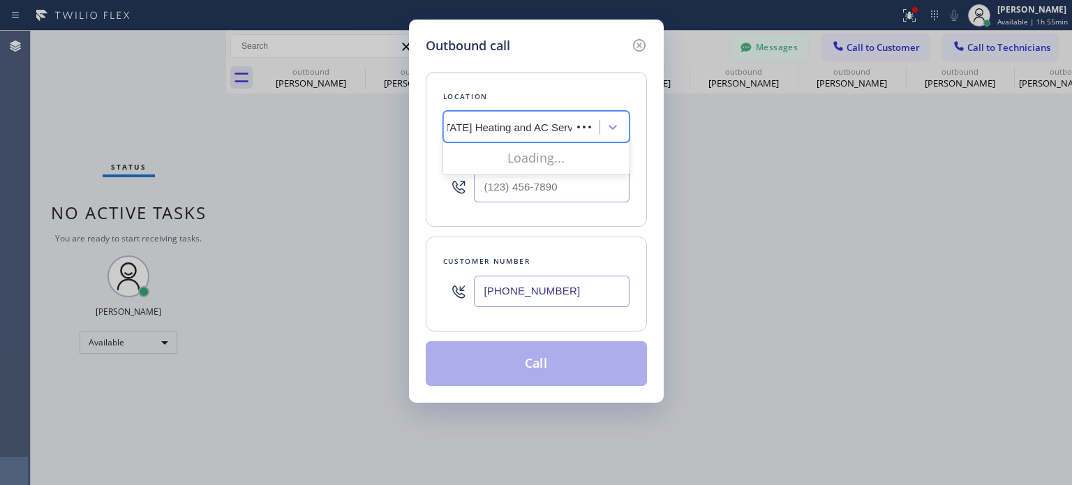
scroll to position [0, 40]
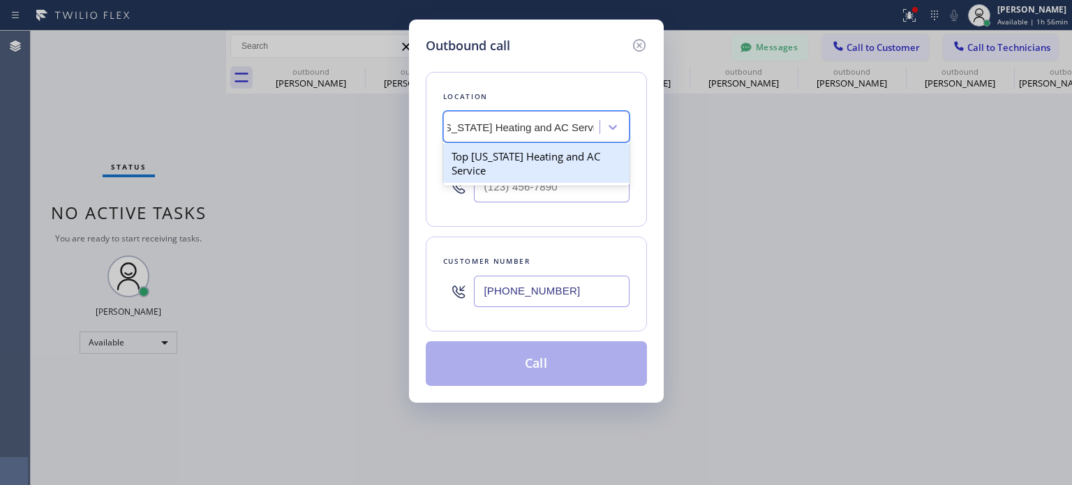
drag, startPoint x: 535, startPoint y: 162, endPoint x: 518, endPoint y: 150, distance: 20.0
click at [536, 162] on div "Top [US_STATE] Heating and AC Service" at bounding box center [536, 163] width 186 height 39
type input "[PHONE_NUMBER]"
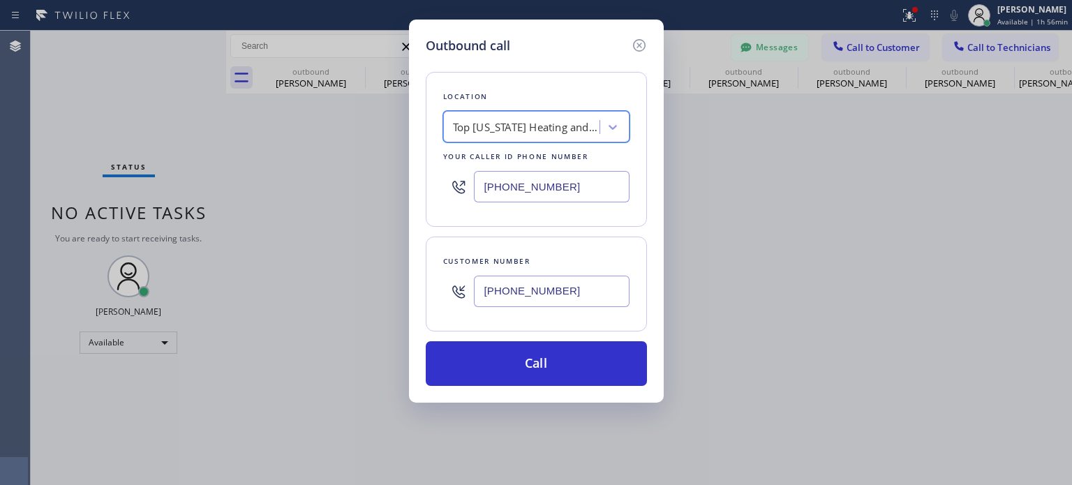
scroll to position [0, 1]
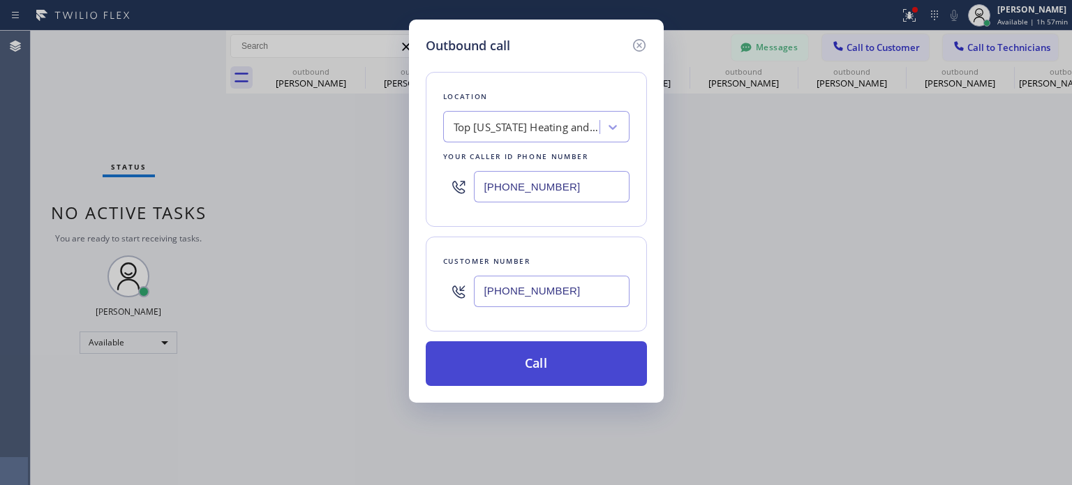
click at [498, 376] on button "Call" at bounding box center [536, 363] width 221 height 45
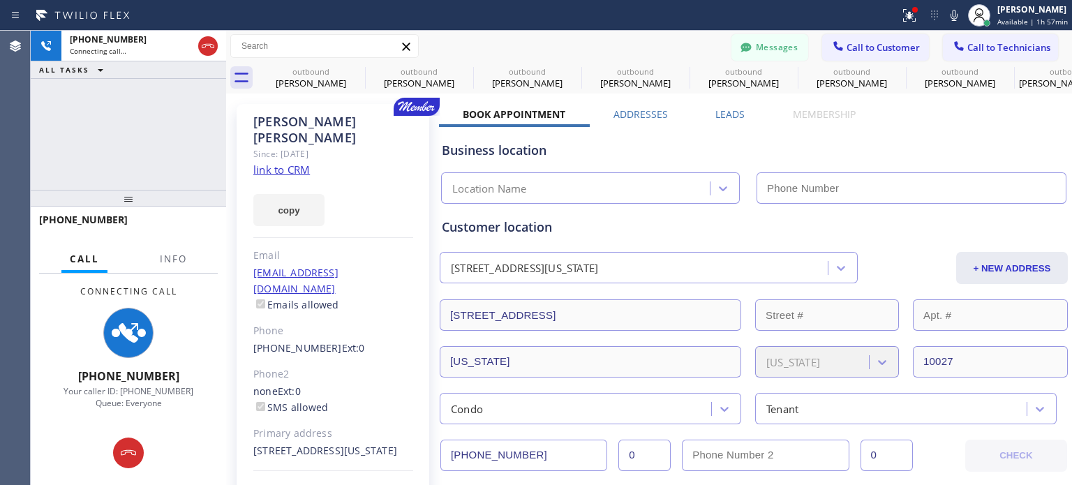
scroll to position [24, 0]
type input "[PHONE_NUMBER]"
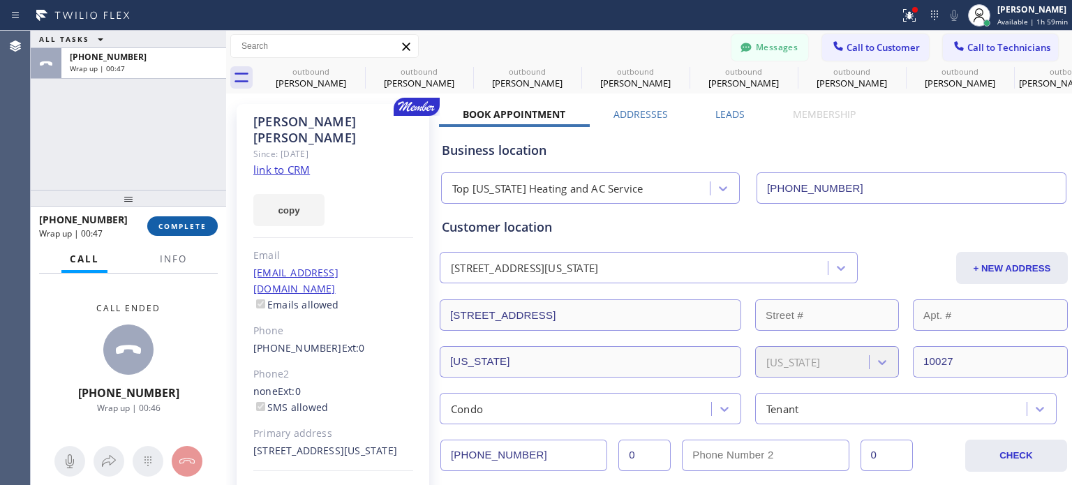
click at [191, 219] on button "COMPLETE" at bounding box center [182, 226] width 70 height 20
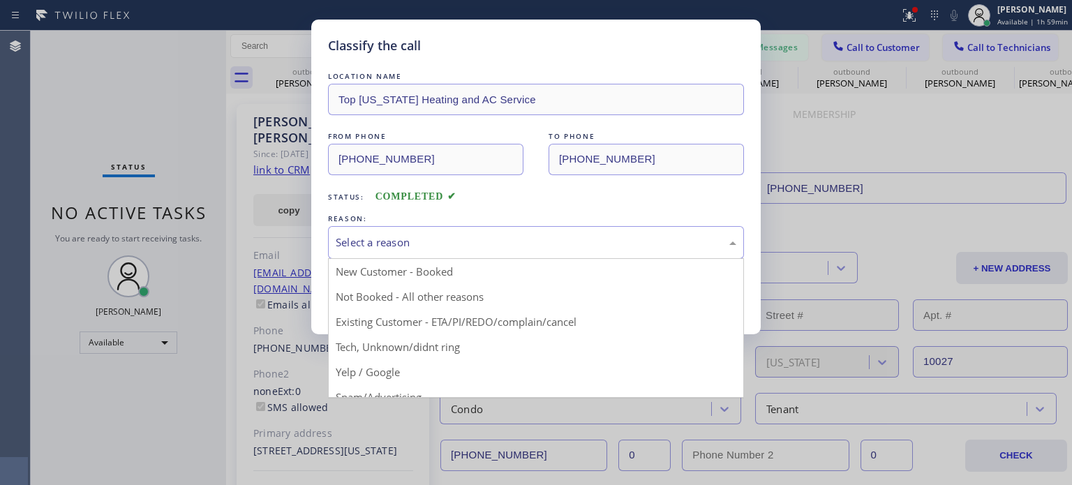
click at [398, 251] on div "Select a reason" at bounding box center [536, 242] width 416 height 33
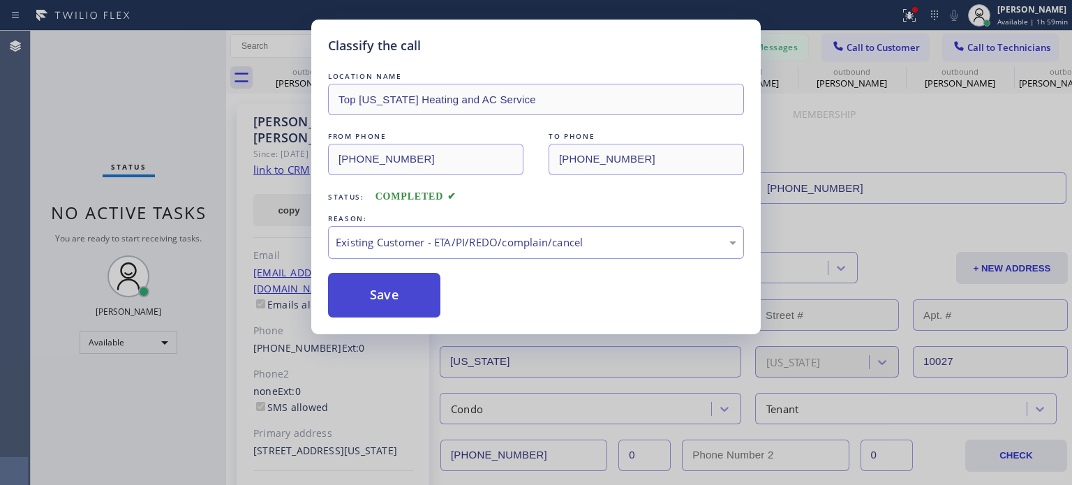
click at [401, 307] on button "Save" at bounding box center [384, 295] width 112 height 45
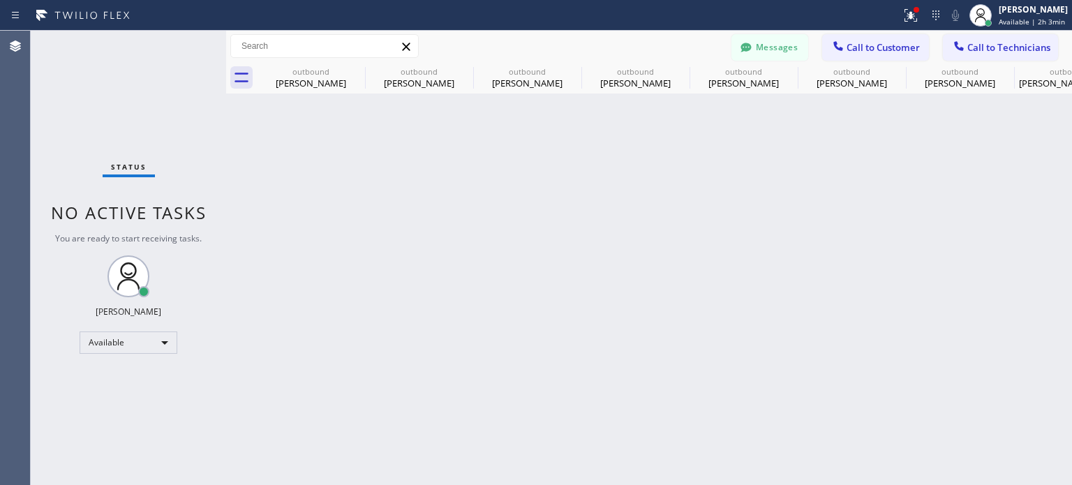
click at [784, 158] on div "Back to Dashboard Change Sender ID Customers Technicians [PHONE_NUMBER] SEARCH …" at bounding box center [649, 258] width 846 height 454
click at [751, 49] on icon at bounding box center [746, 47] width 14 height 14
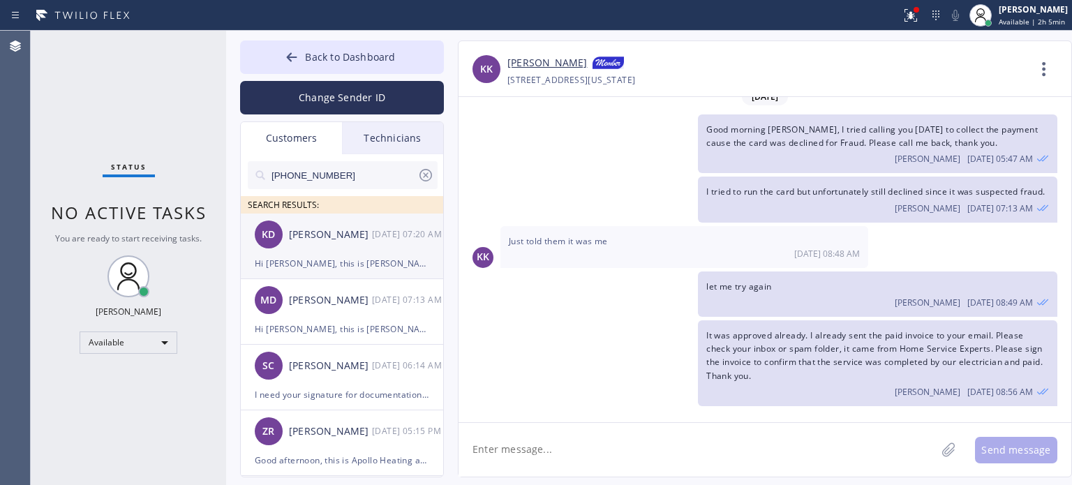
click at [351, 258] on div "Hi [PERSON_NAME], this is [PERSON_NAME] from HVAC Services, I wanted to follow …" at bounding box center [342, 263] width 174 height 16
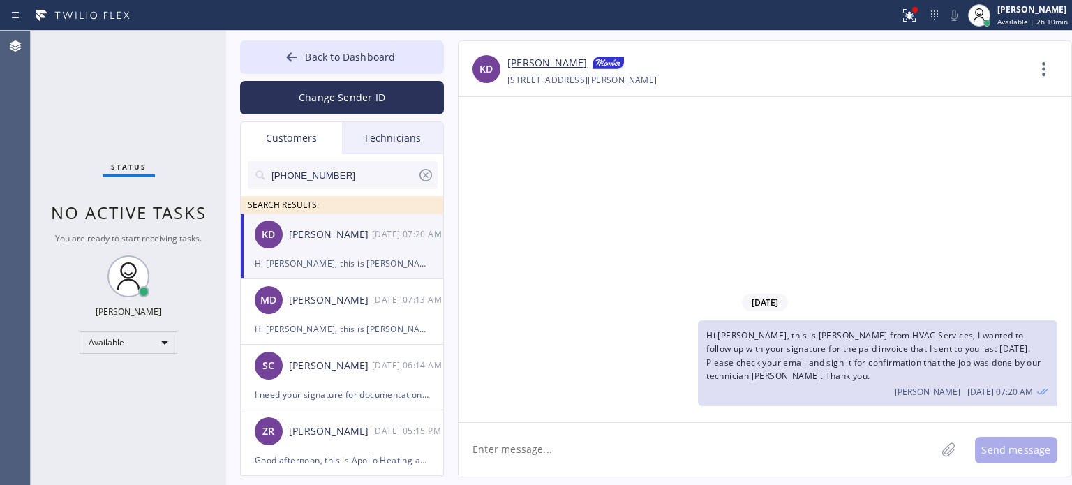
click at [424, 177] on icon at bounding box center [425, 175] width 13 height 13
